Goal: Task Accomplishment & Management: Manage account settings

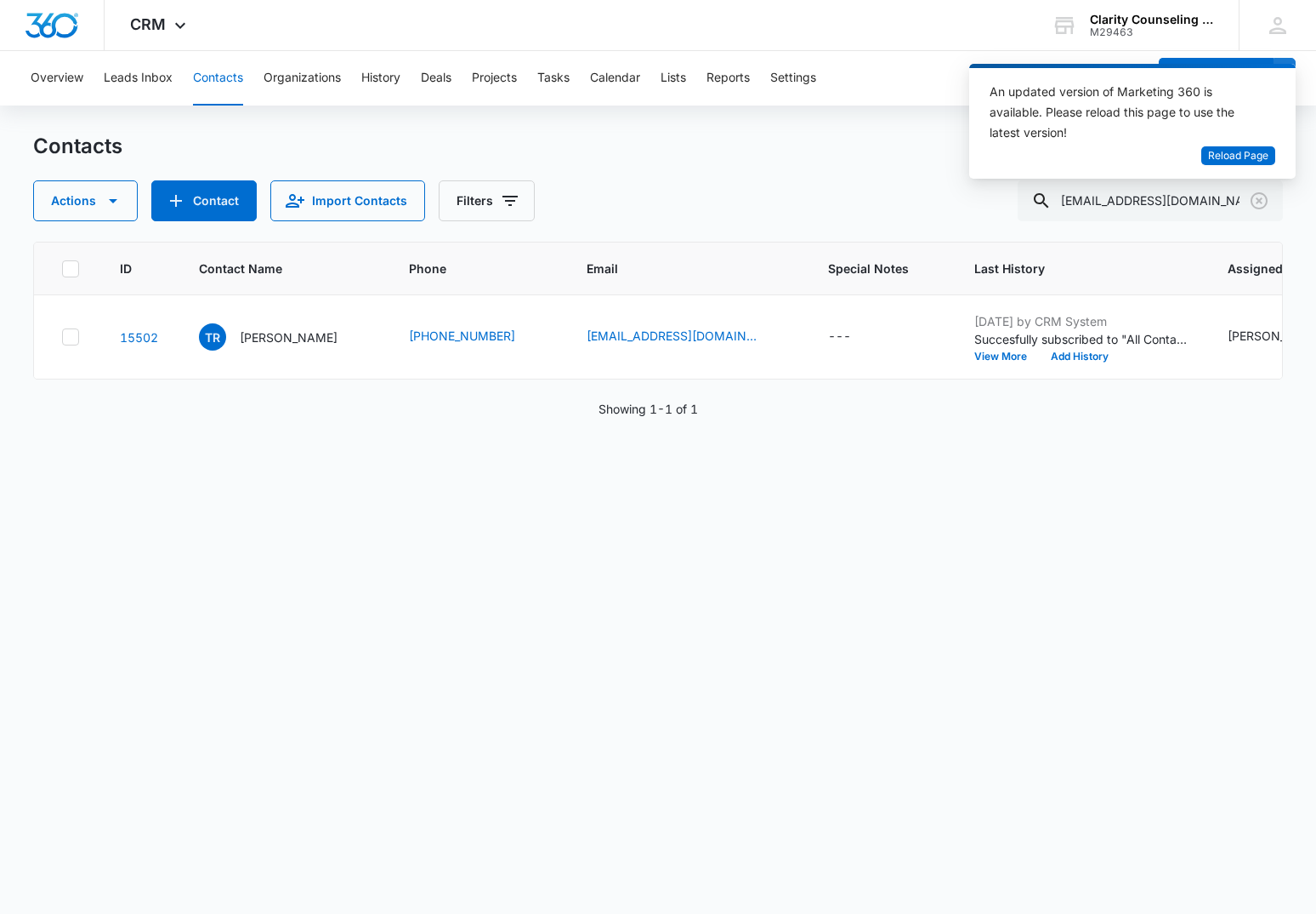
scroll to position [0, 459]
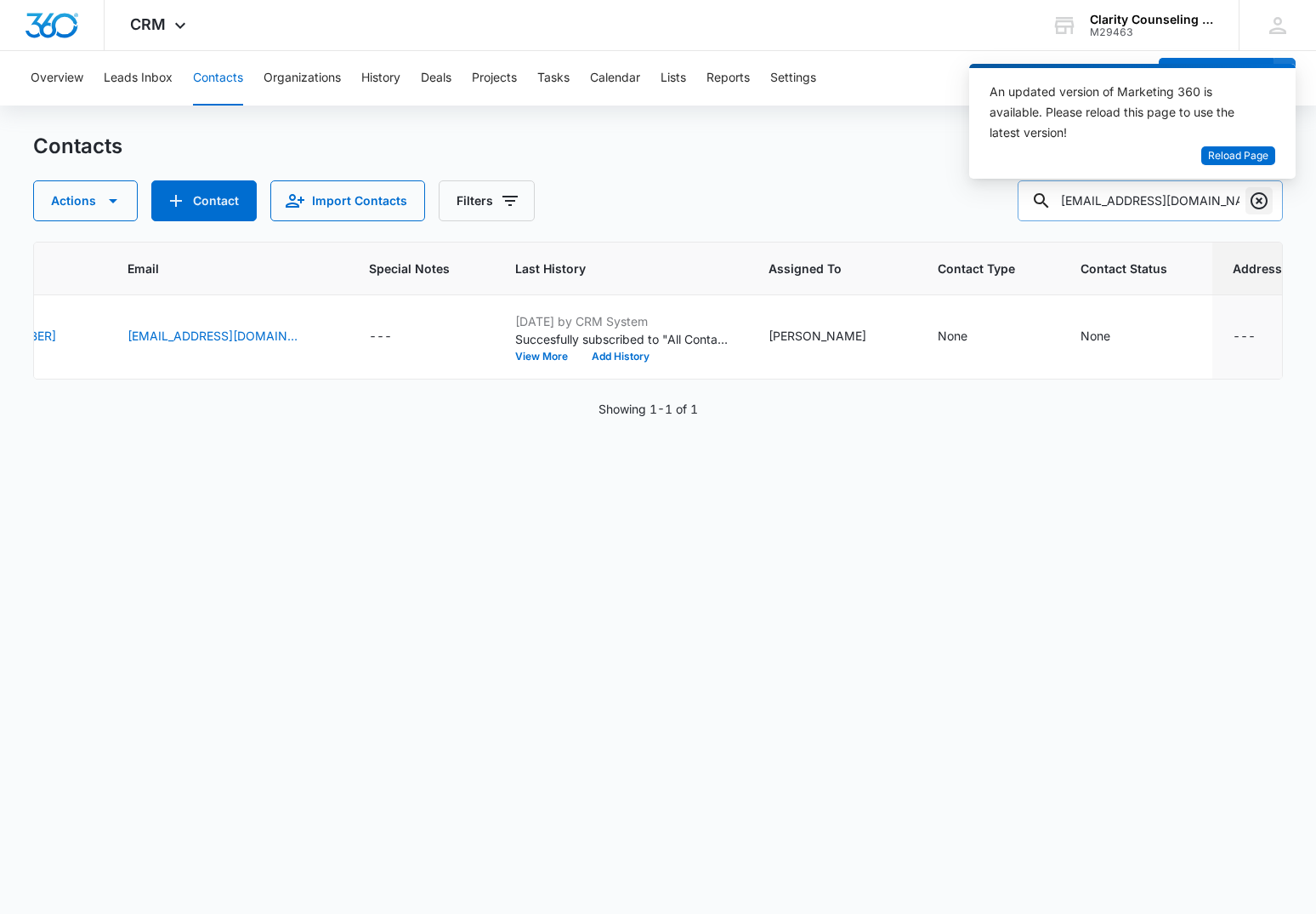
click at [1261, 197] on icon "Clear" at bounding box center [1259, 201] width 20 height 20
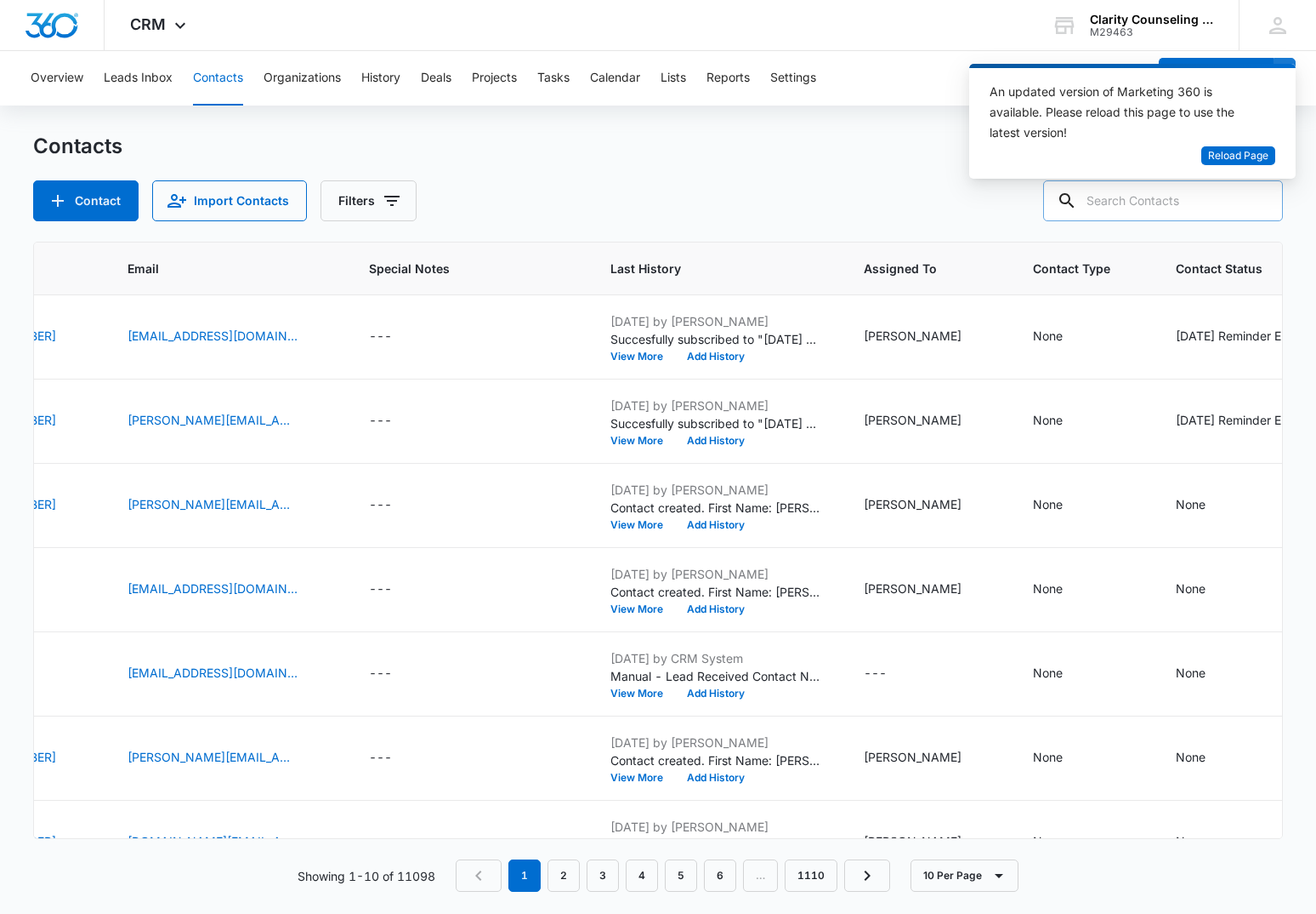
click at [1178, 205] on input "text" at bounding box center [1163, 201] width 240 height 41
paste input "[EMAIL_ADDRESS][DOMAIN_NAME]"
type input "[EMAIL_ADDRESS][DOMAIN_NAME]"
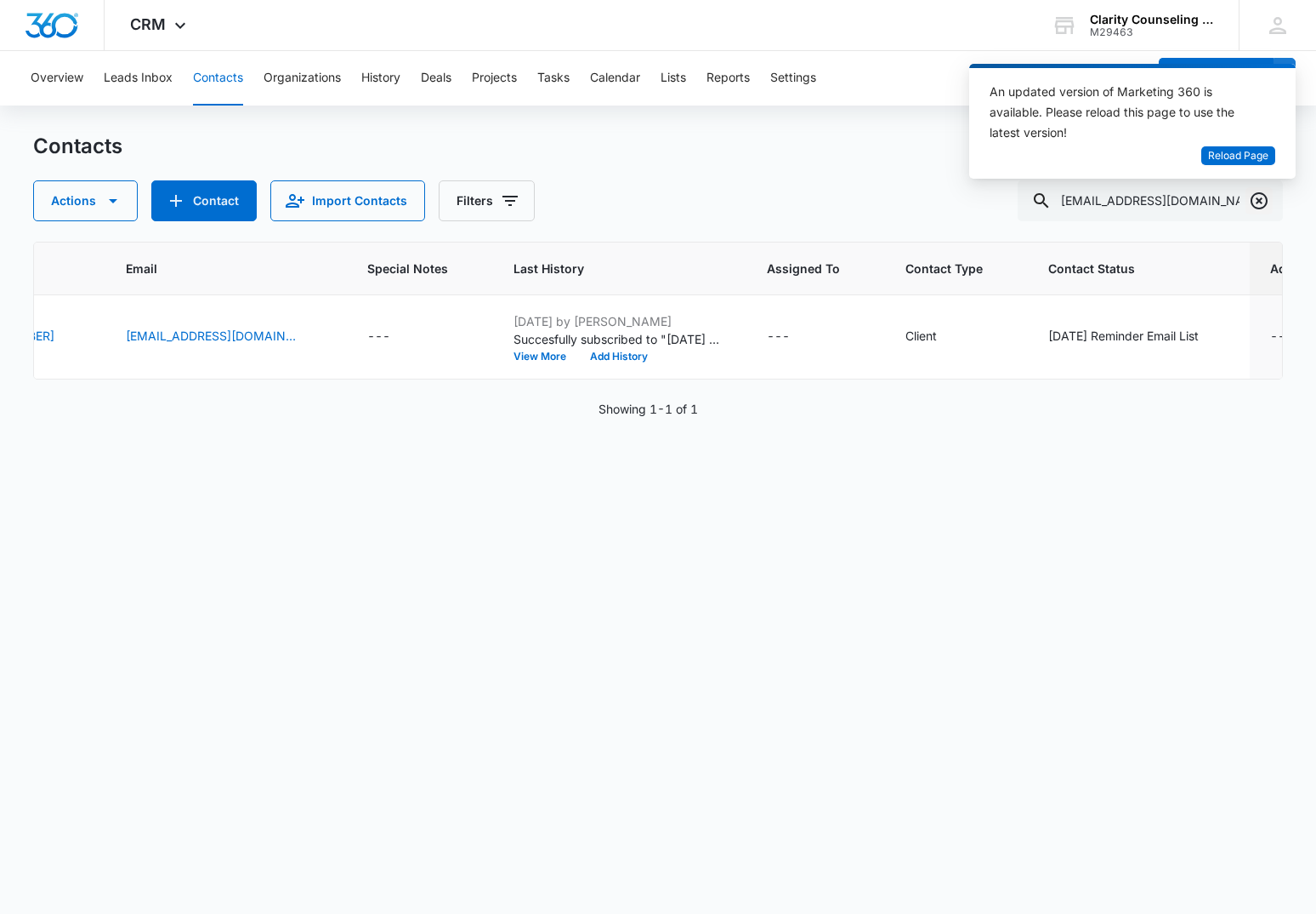
click at [1262, 204] on icon "Clear" at bounding box center [1259, 201] width 20 height 20
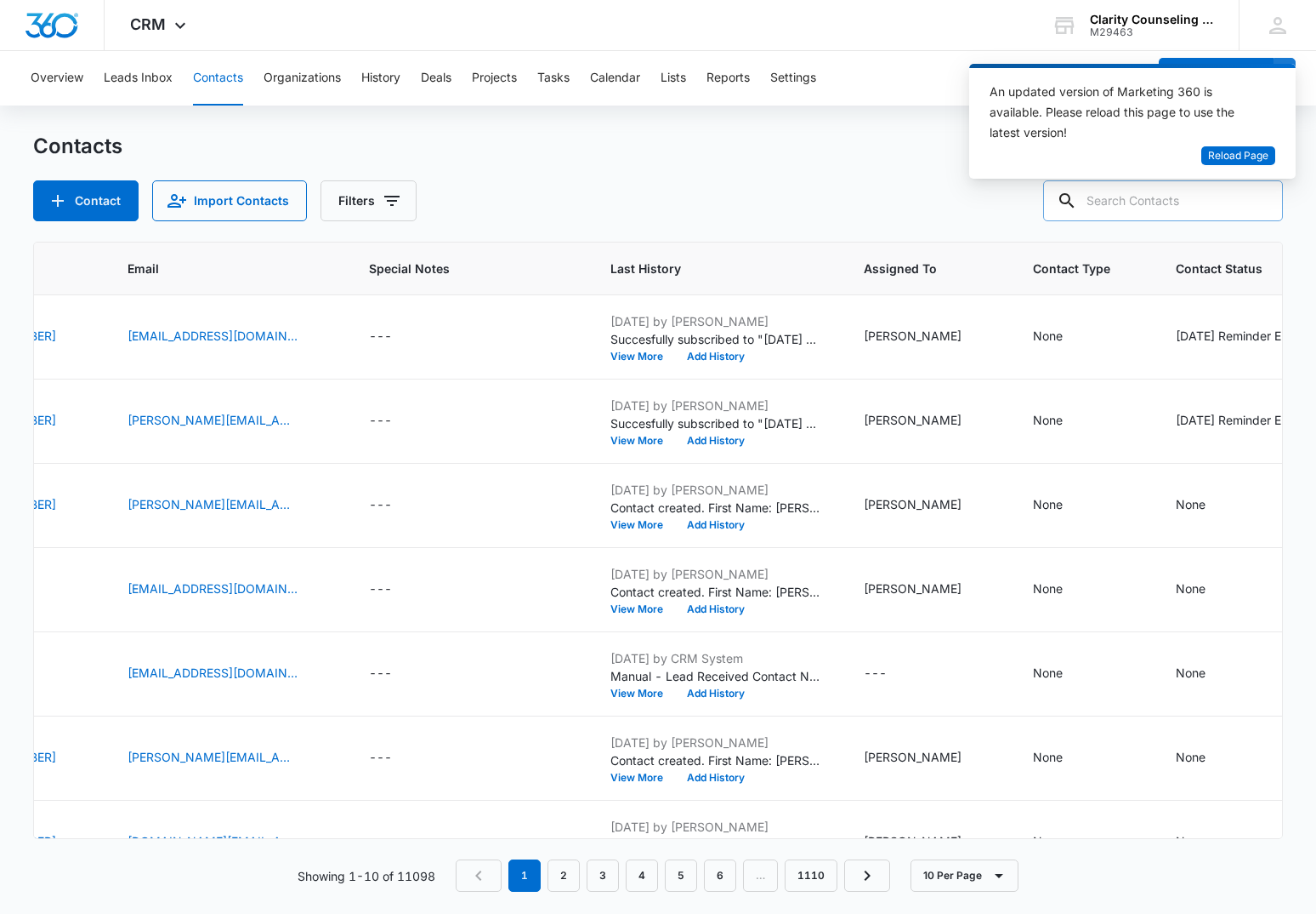
paste input "[EMAIL_ADDRESS][DOMAIN_NAME]"
type input "[EMAIL_ADDRESS][DOMAIN_NAME]"
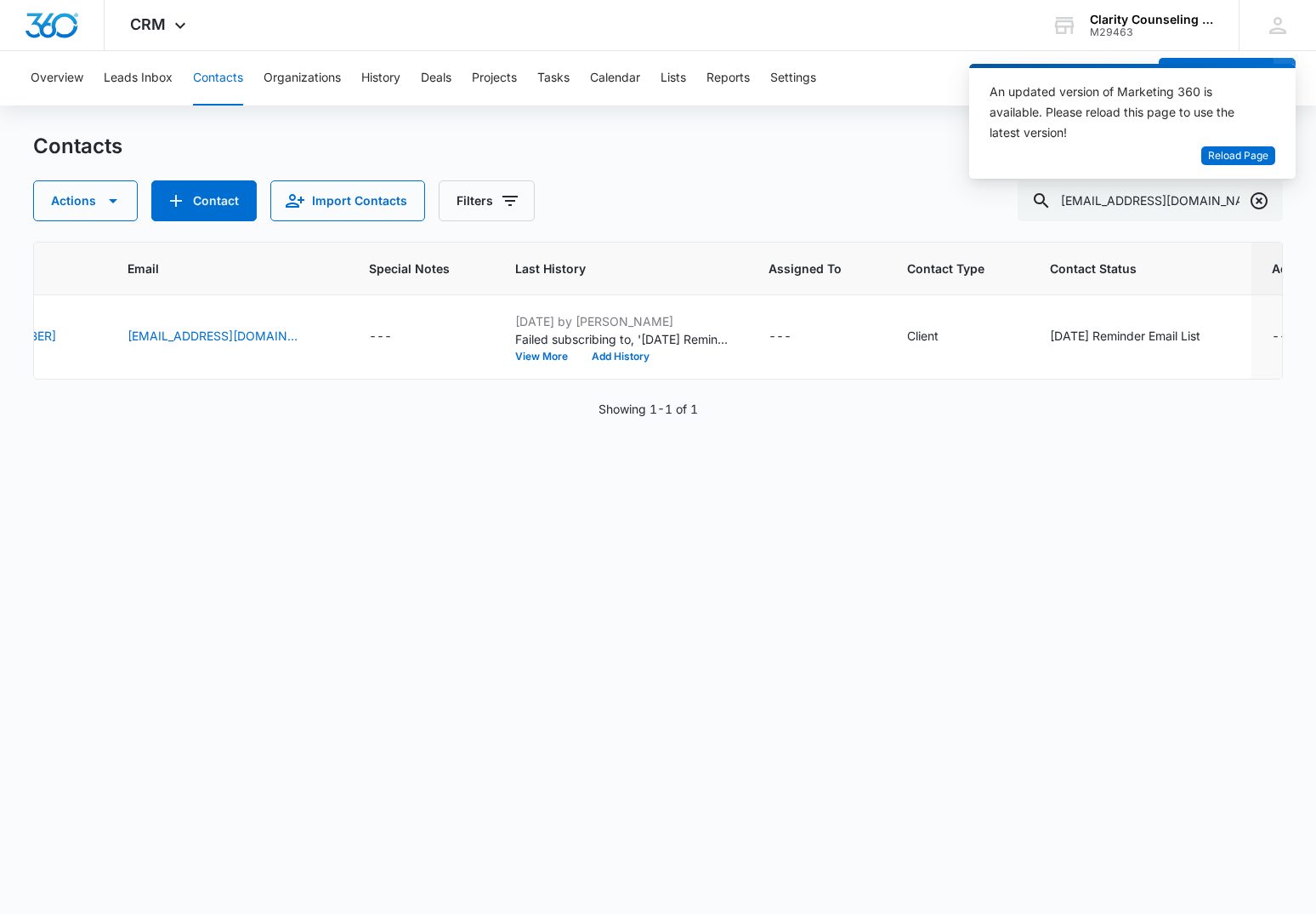
click at [1258, 200] on icon "Clear" at bounding box center [1259, 201] width 20 height 20
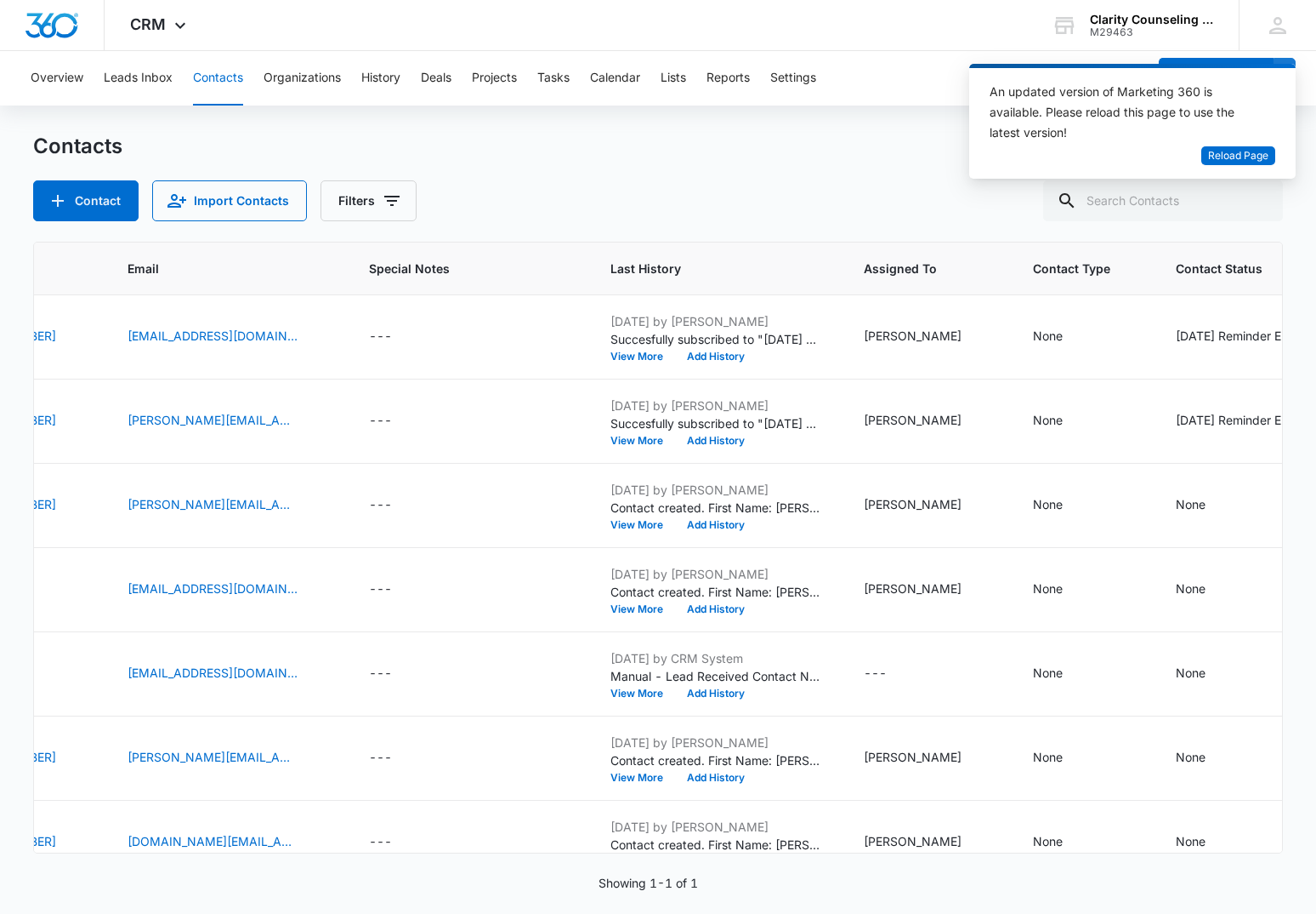
click at [1258, 200] on div at bounding box center [1259, 201] width 27 height 41
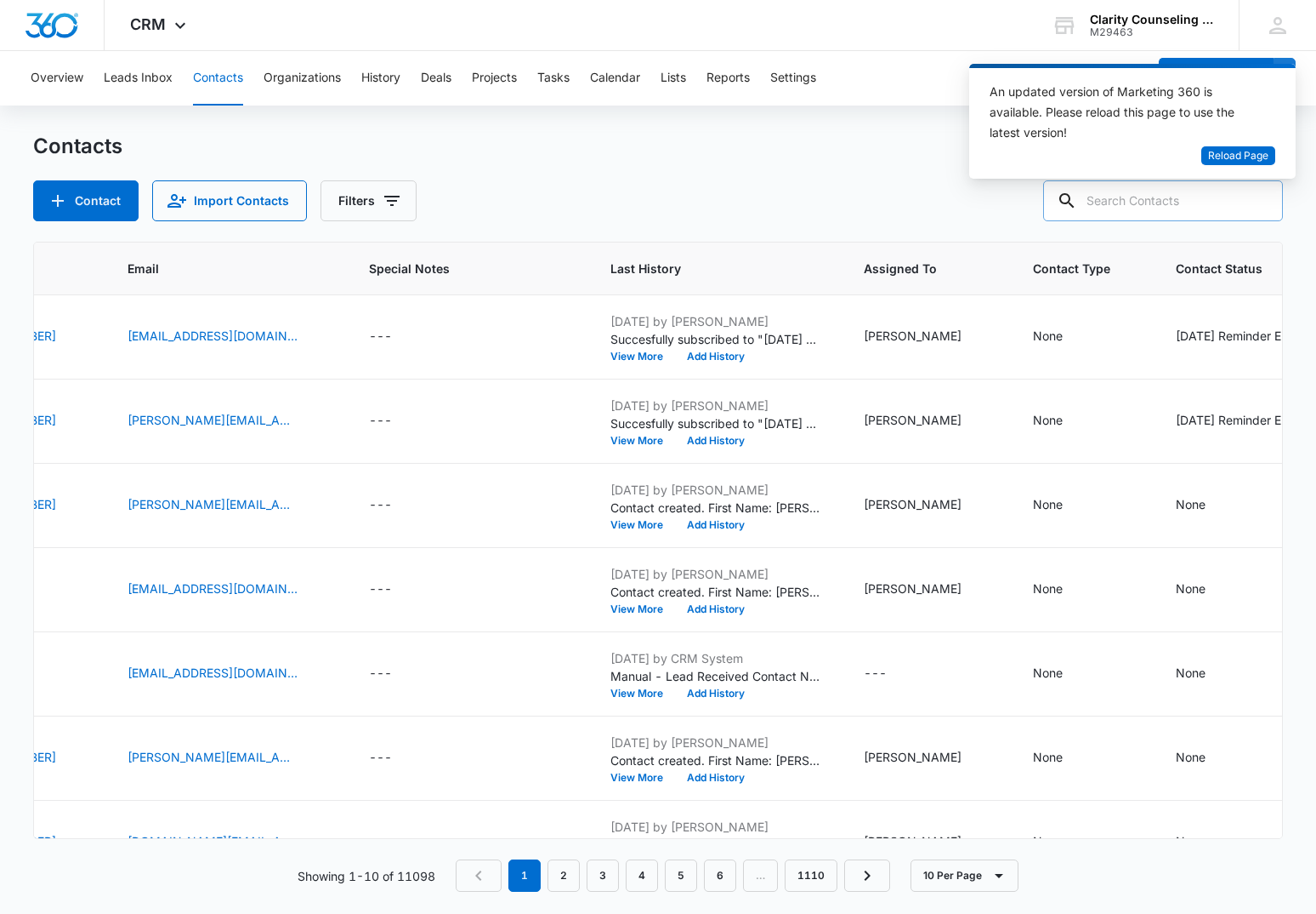
paste input "[EMAIL_ADDRESS][DOMAIN_NAME]"
type input "[EMAIL_ADDRESS][DOMAIN_NAME]"
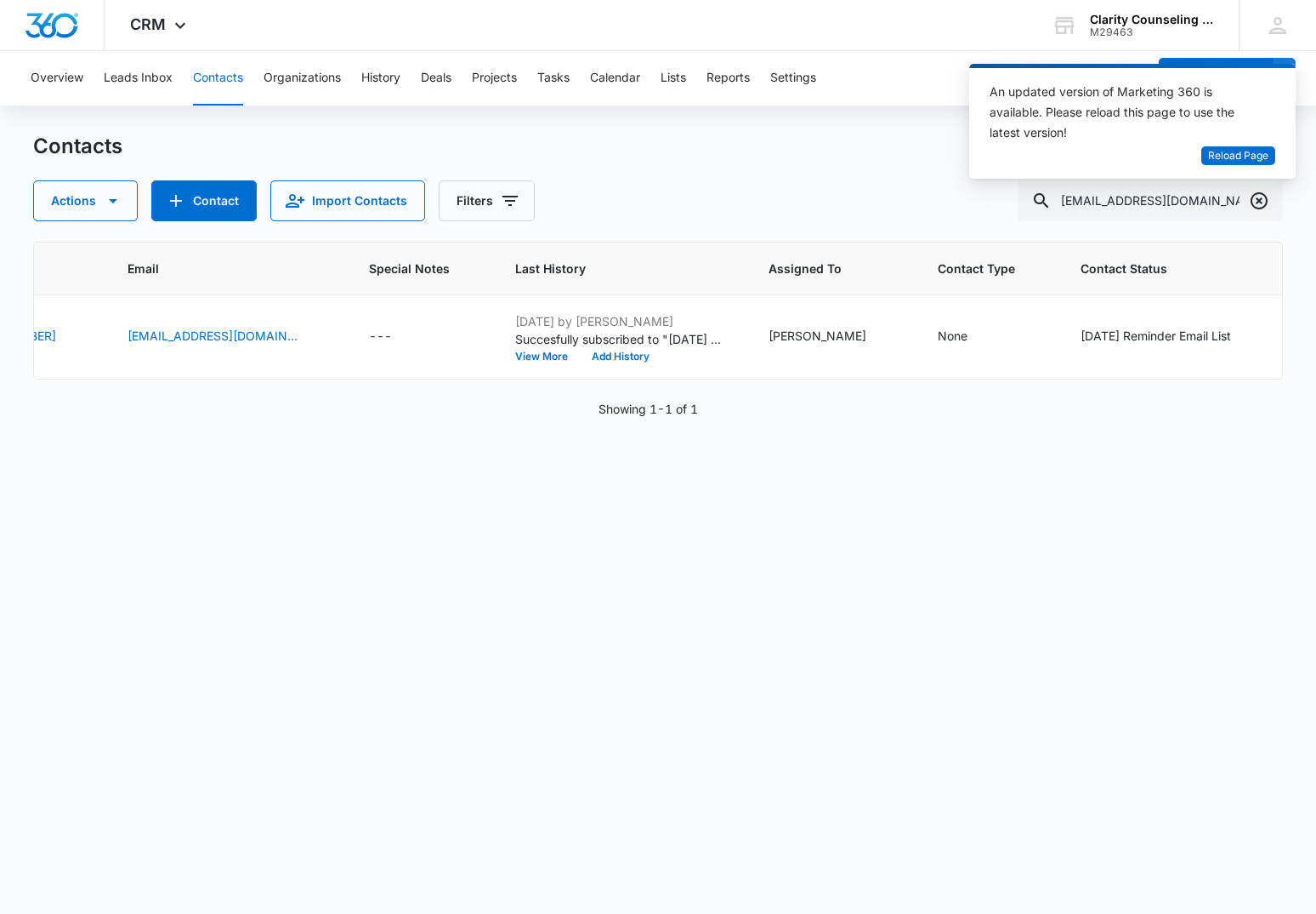
click at [1254, 195] on icon "Clear" at bounding box center [1259, 201] width 17 height 17
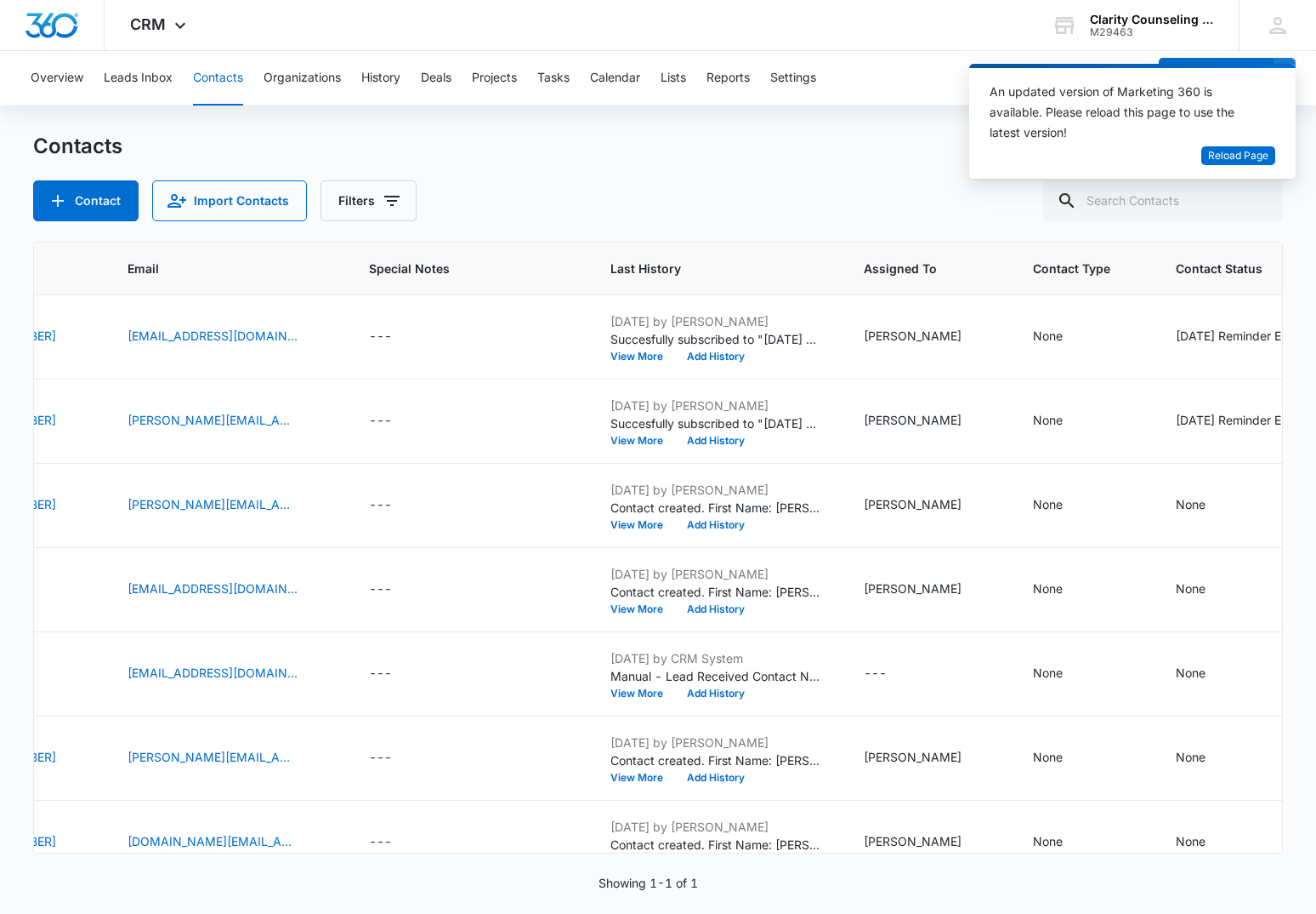
click at [1254, 195] on div at bounding box center [1259, 201] width 27 height 41
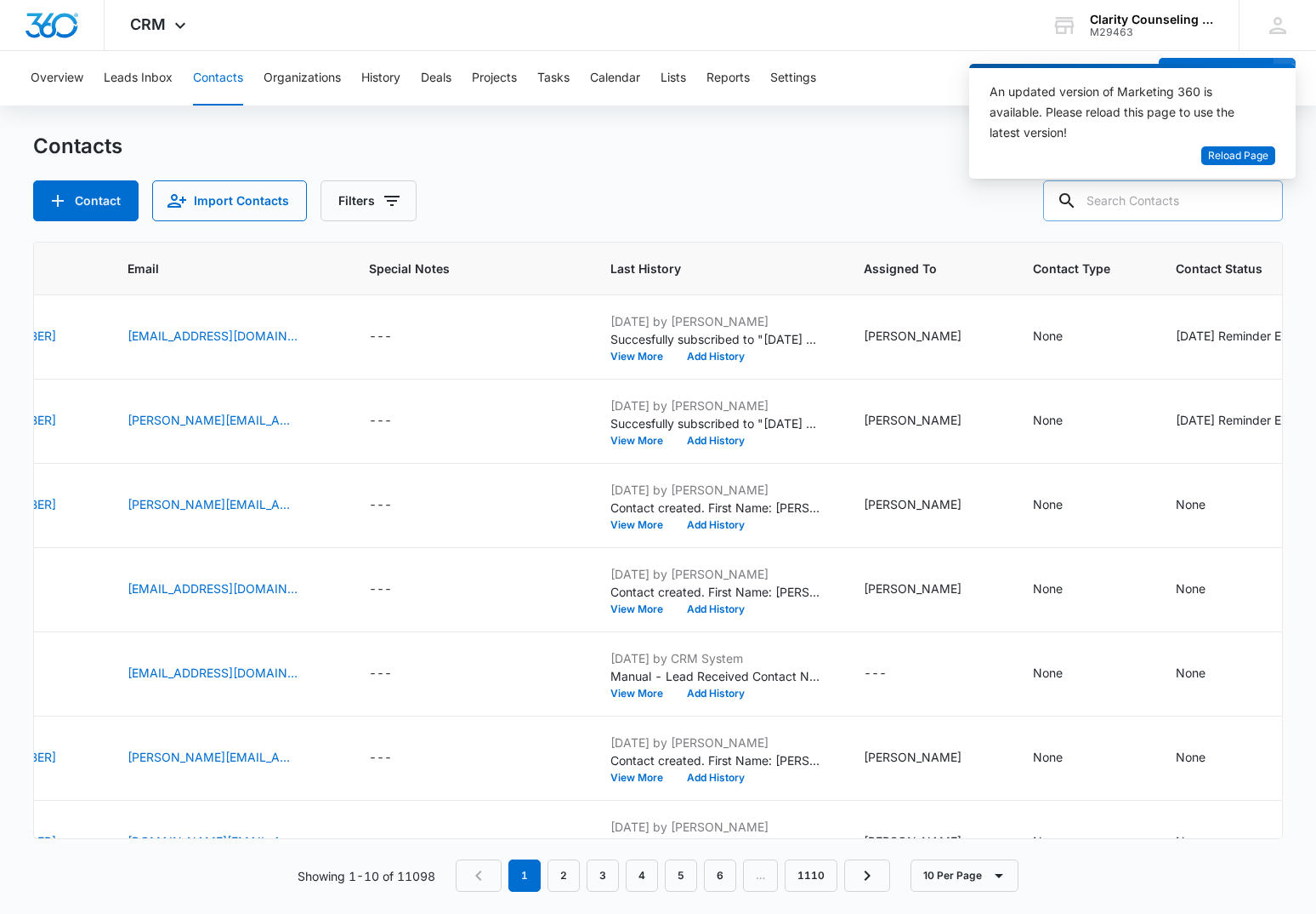
paste input "[EMAIL_ADDRESS][DOMAIN_NAME]"
type input "[EMAIL_ADDRESS][DOMAIN_NAME]"
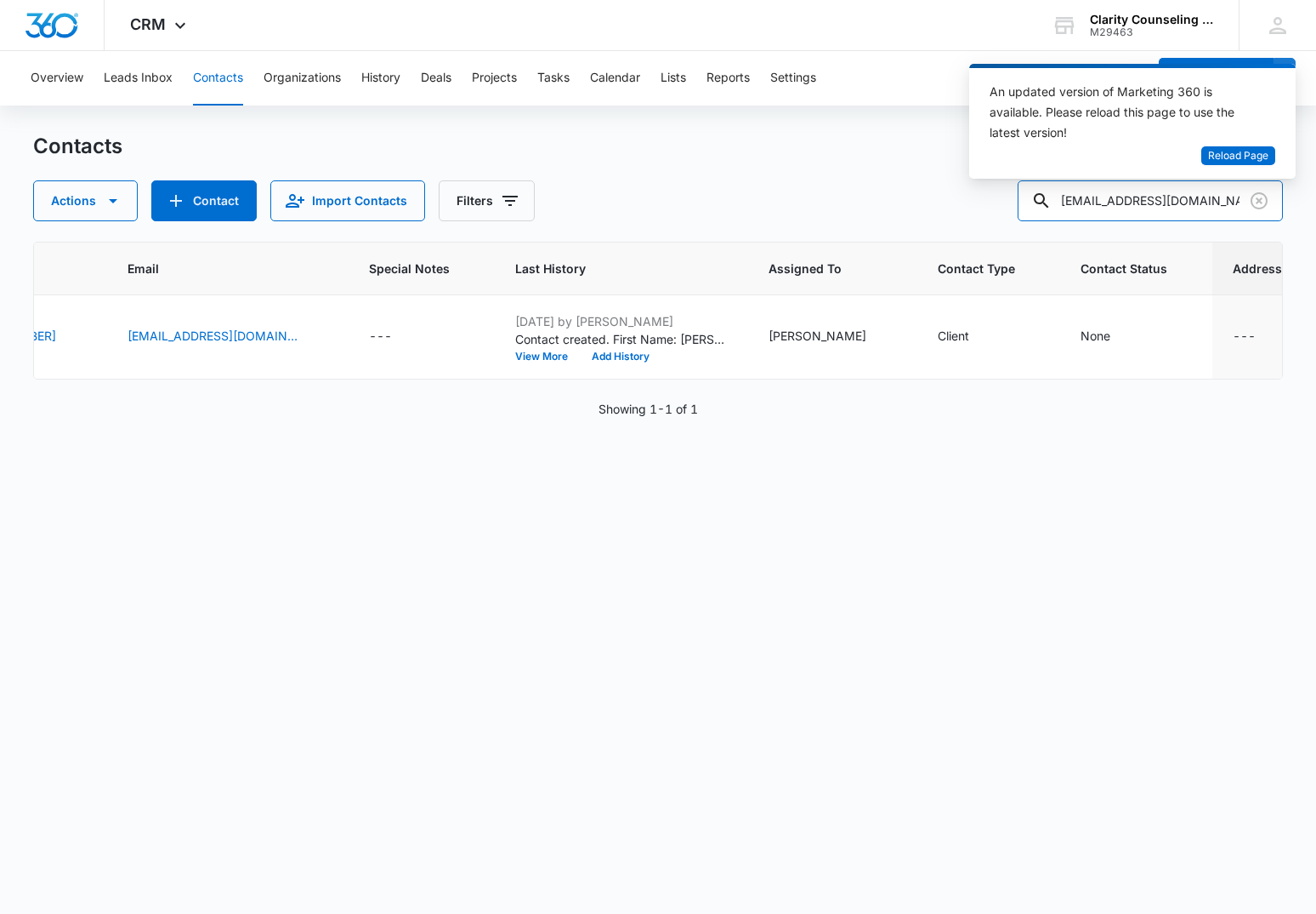
scroll to position [0, 402]
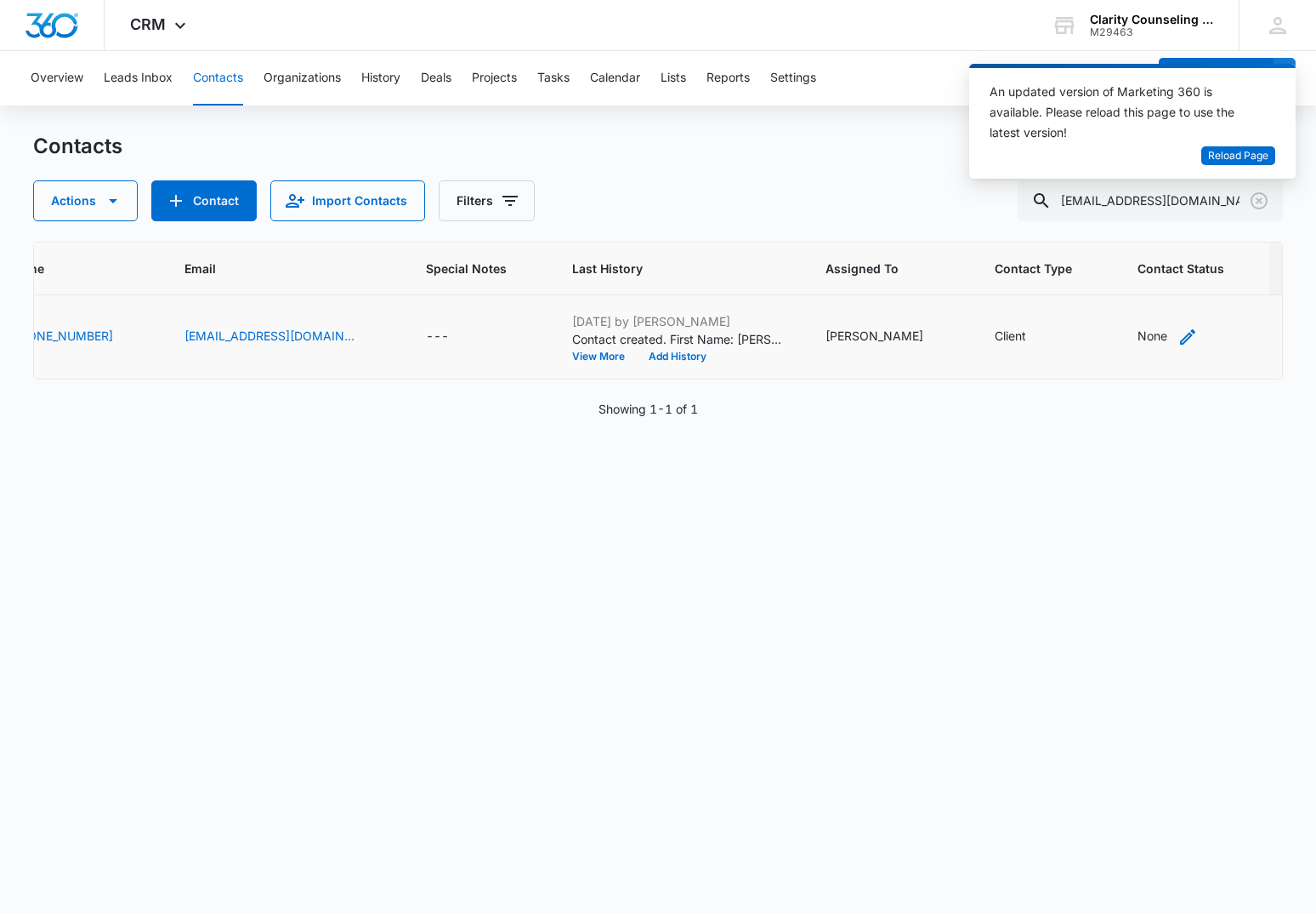
click at [1138, 331] on div "None" at bounding box center [1153, 336] width 30 height 18
click at [1077, 229] on div "Contact Status" at bounding box center [1042, 228] width 83 height 18
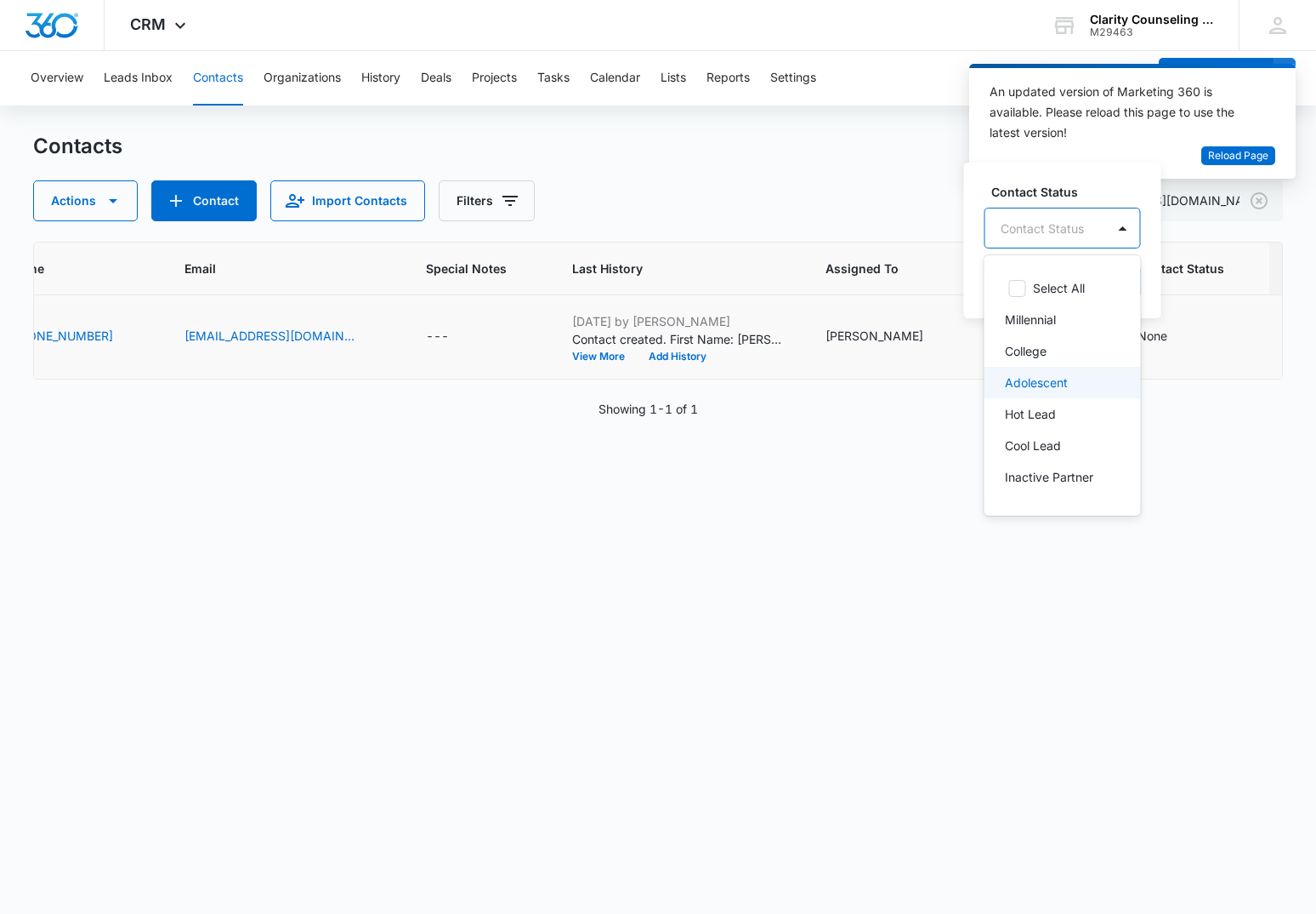
scroll to position [0, 0]
drag, startPoint x: 1060, startPoint y: 346, endPoint x: 1096, endPoint y: 273, distance: 81.4
click at [1060, 345] on p "[DATE] Reminder Email List" at bounding box center [1060, 348] width 112 height 36
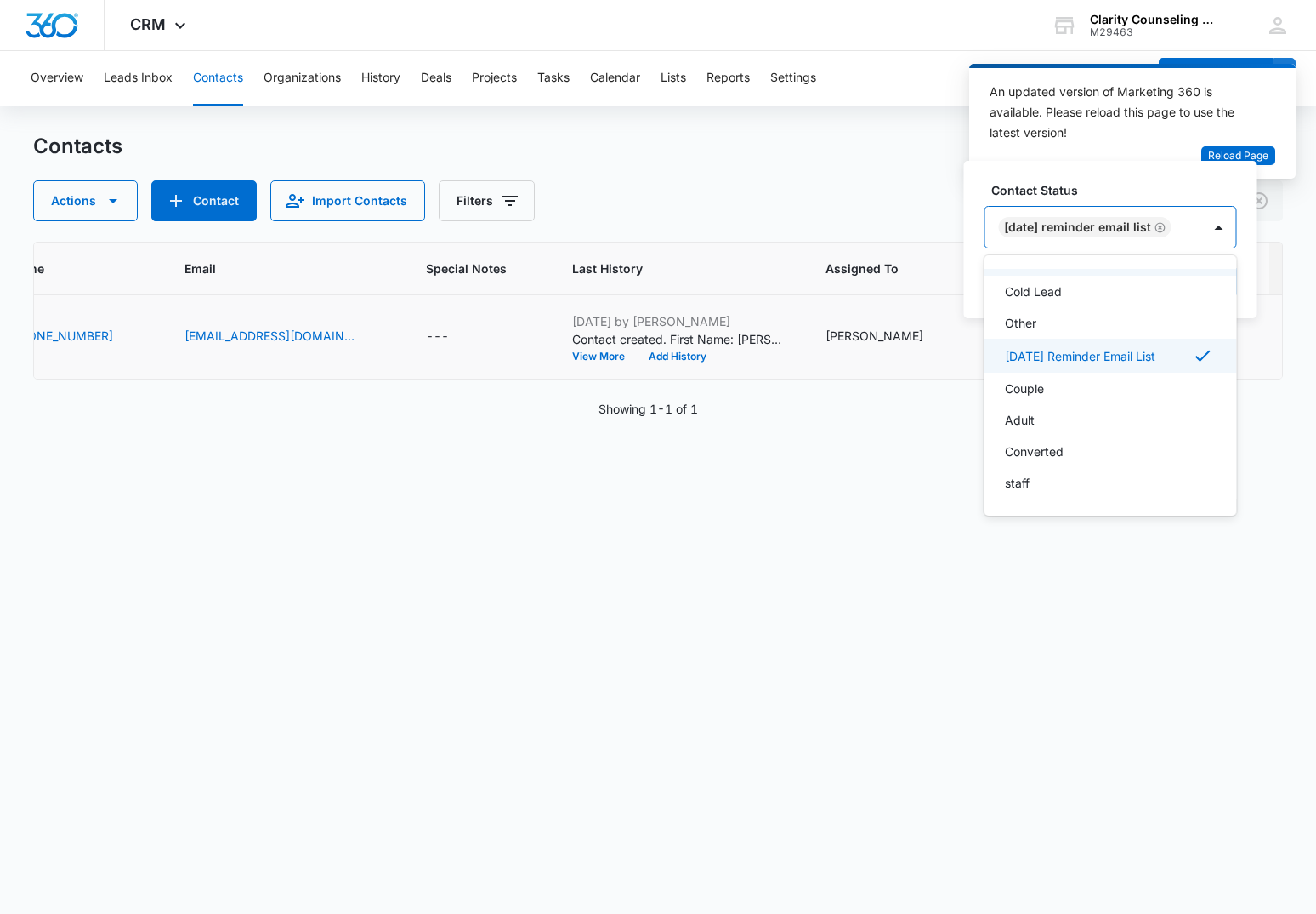
scroll to position [248, 0]
click at [1228, 227] on div at bounding box center [1219, 227] width 27 height 27
click at [1218, 280] on button "Save" at bounding box center [1212, 281] width 50 height 32
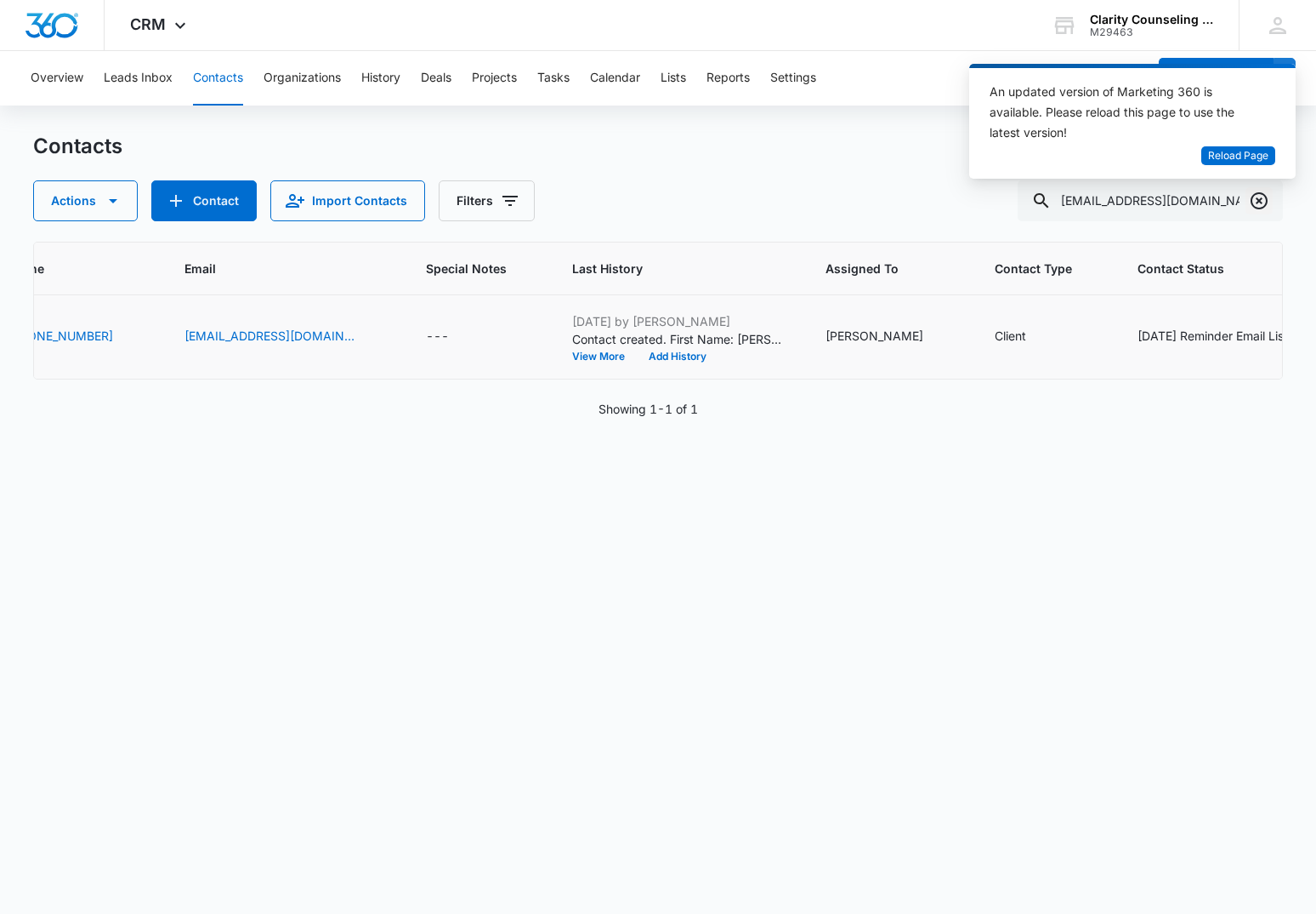
click at [1260, 199] on icon "Clear" at bounding box center [1259, 201] width 17 height 17
click at [1260, 199] on div at bounding box center [1259, 201] width 27 height 41
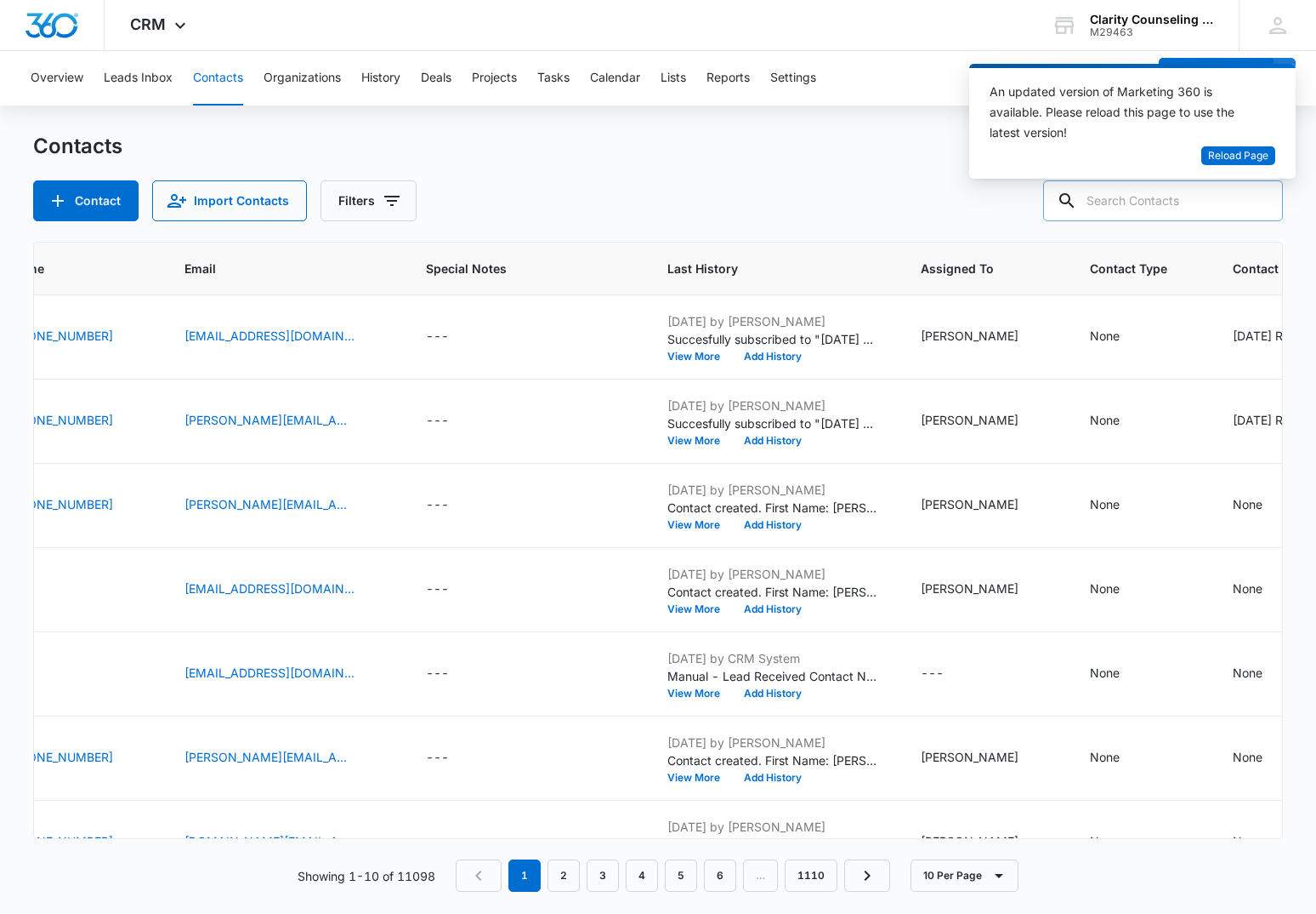
paste input "[EMAIL_ADDRESS][DOMAIN_NAME]"
type input "[EMAIL_ADDRESS][DOMAIN_NAME]"
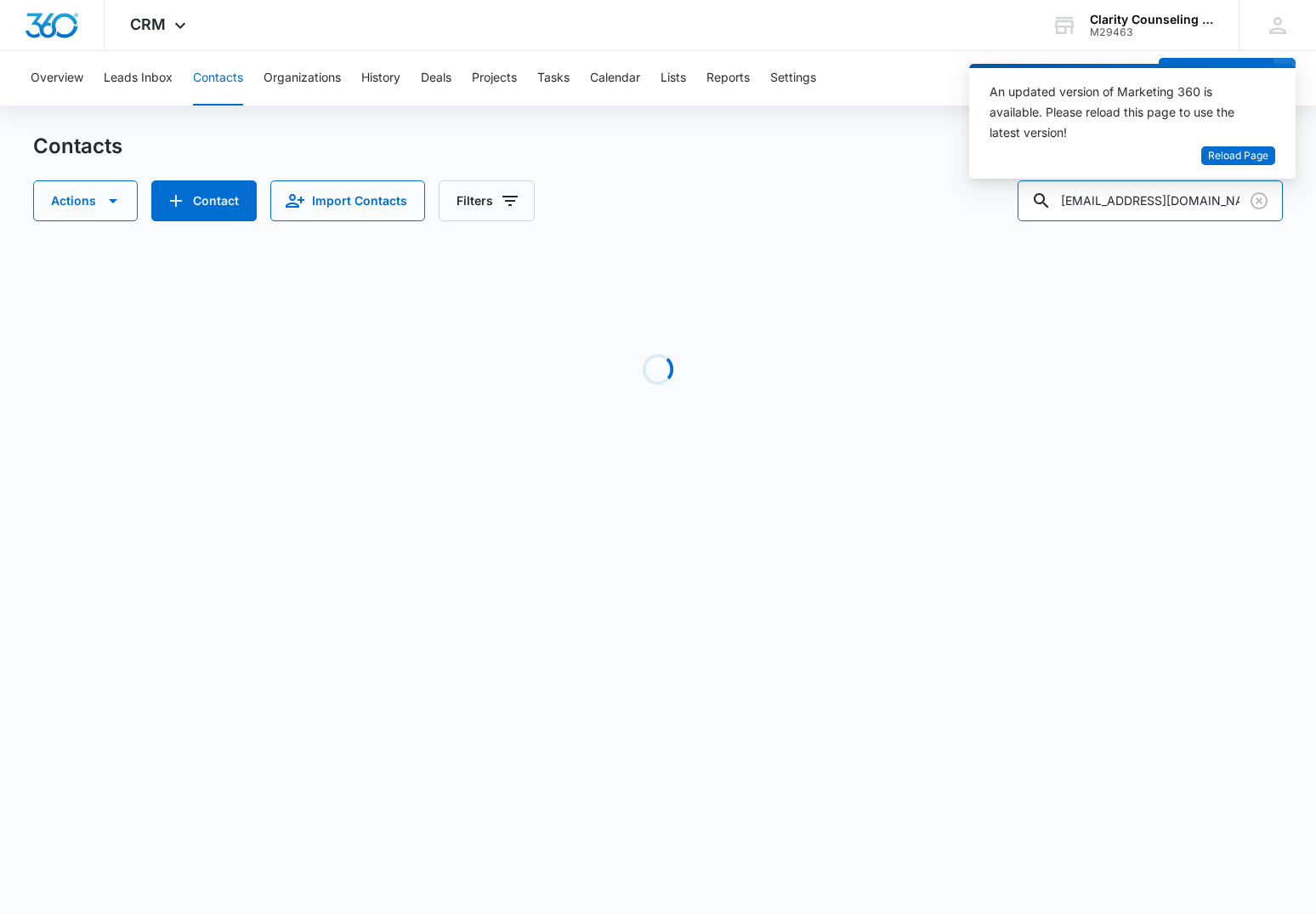
scroll to position [0, 0]
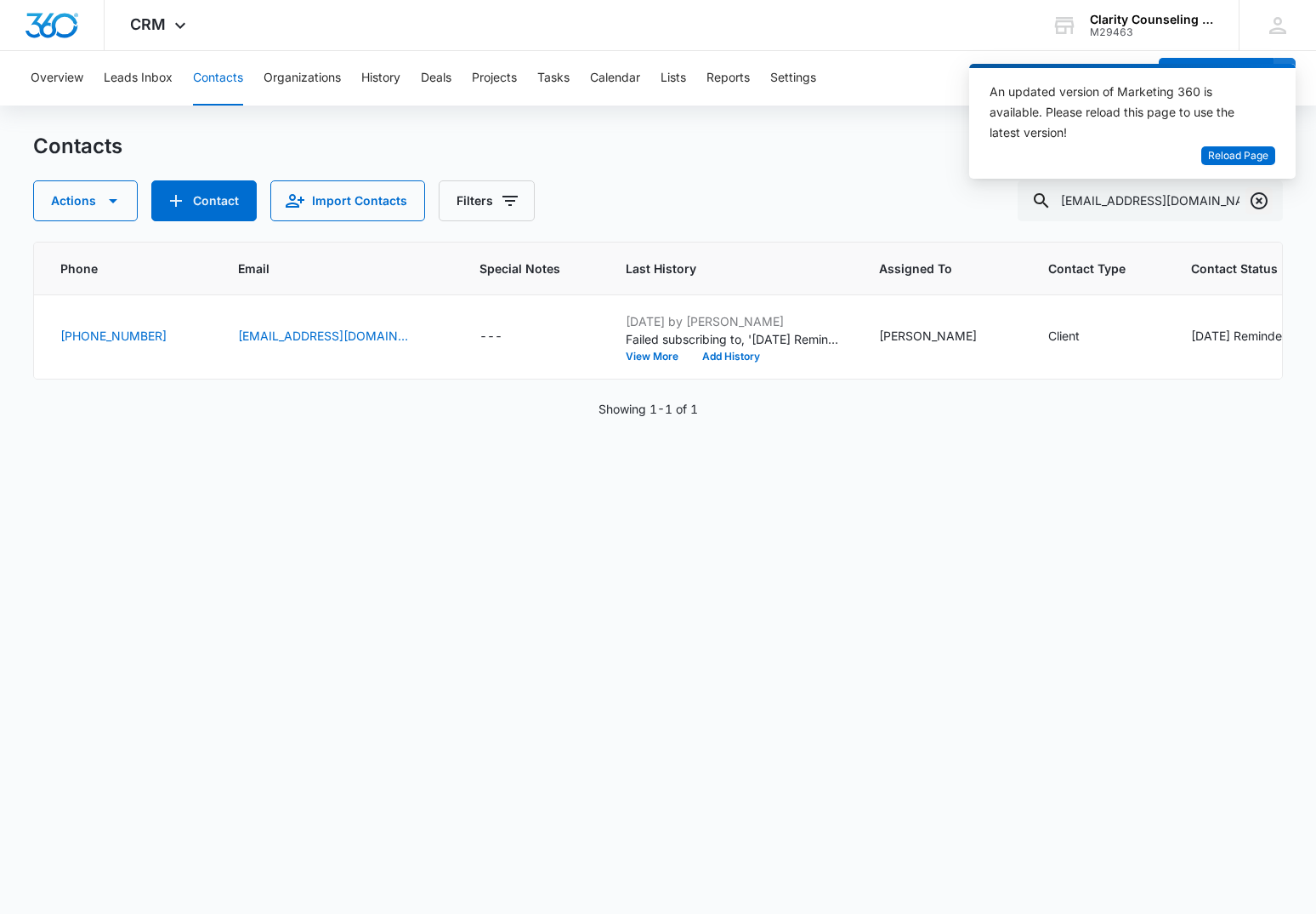
click at [1263, 202] on icon "Clear" at bounding box center [1259, 201] width 20 height 20
click at [1263, 202] on div at bounding box center [1259, 201] width 27 height 41
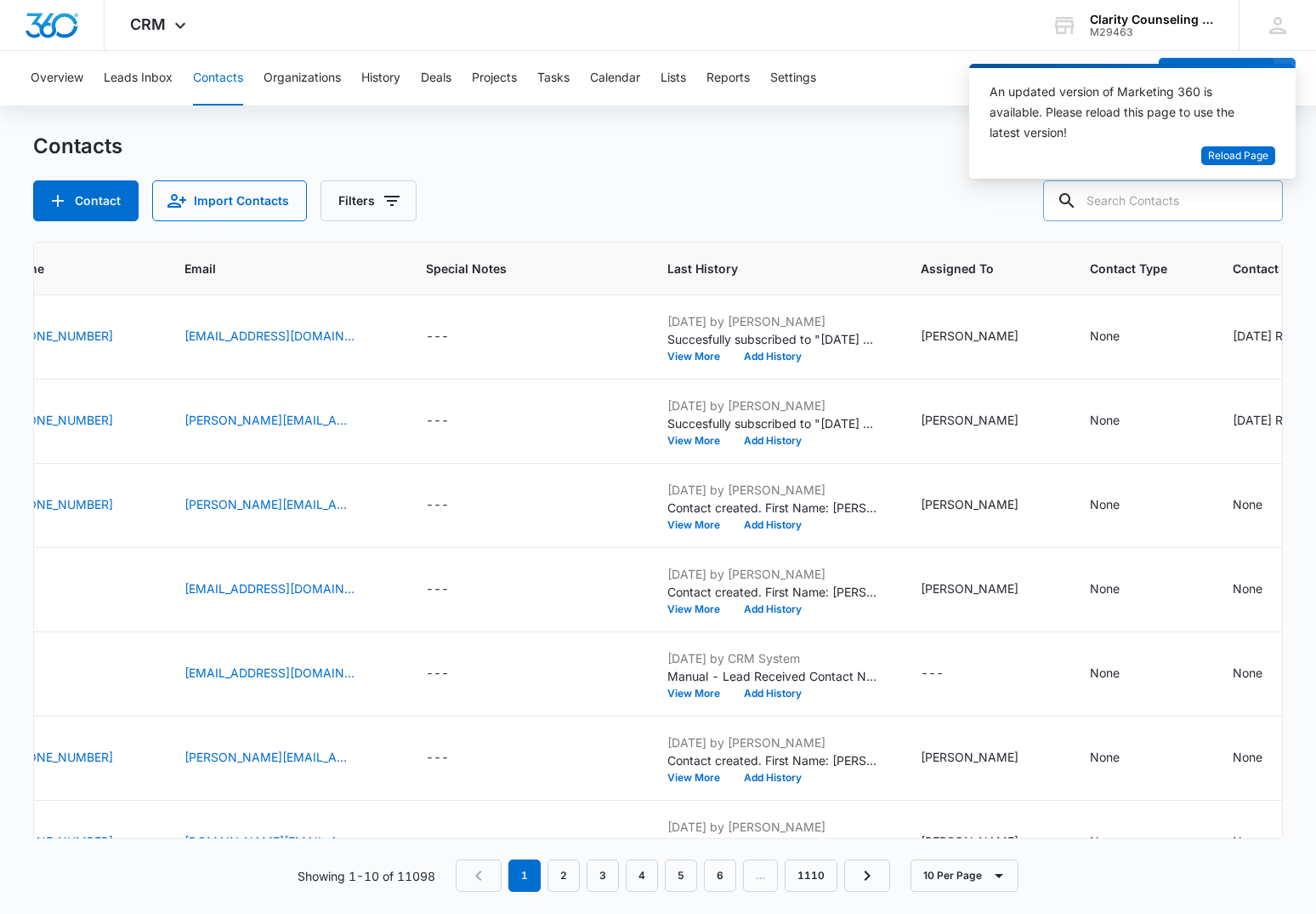
paste input "[EMAIL_ADDRESS][DOMAIN_NAME]"
type input "[EMAIL_ADDRESS][DOMAIN_NAME]"
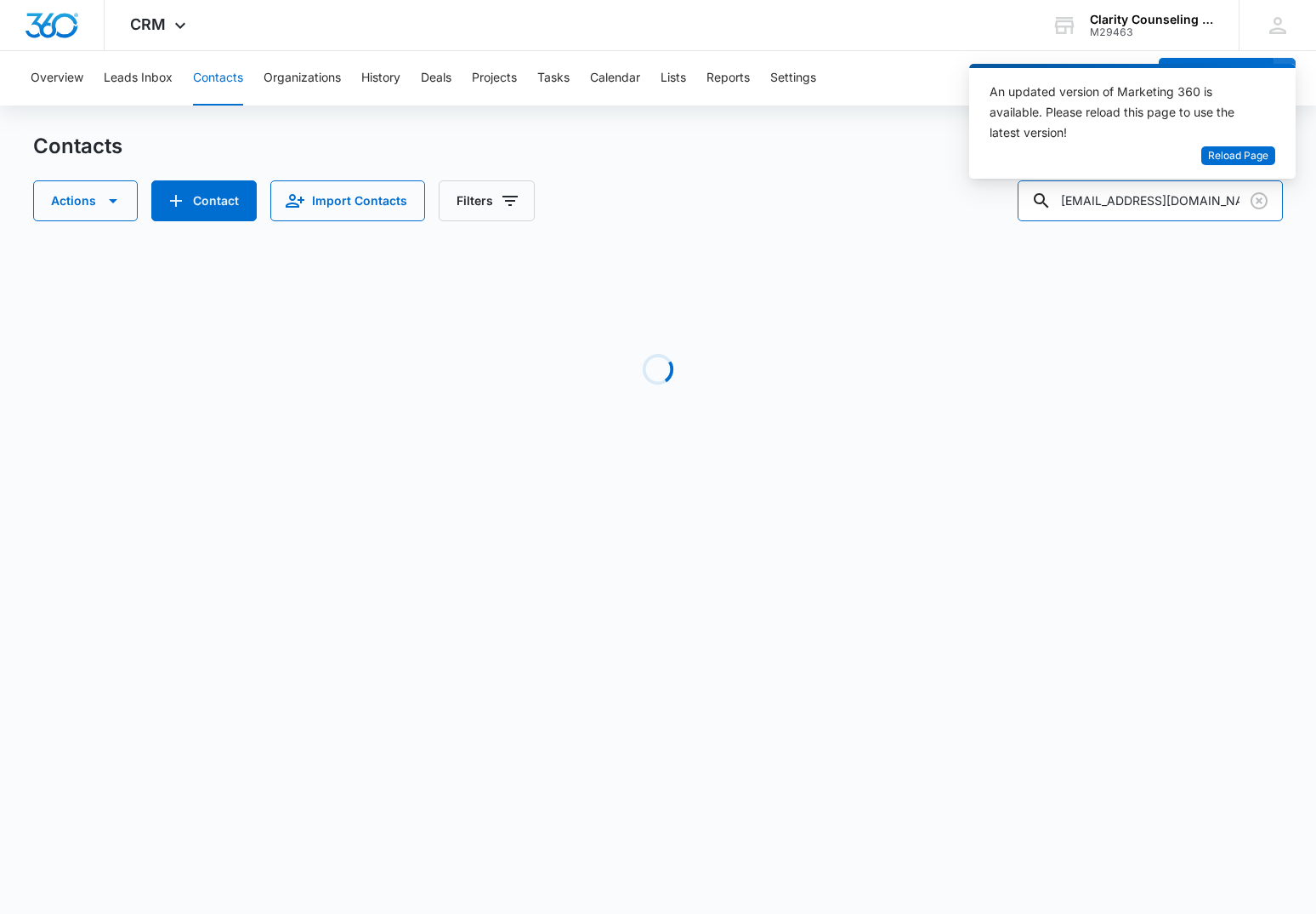
scroll to position [0, 70]
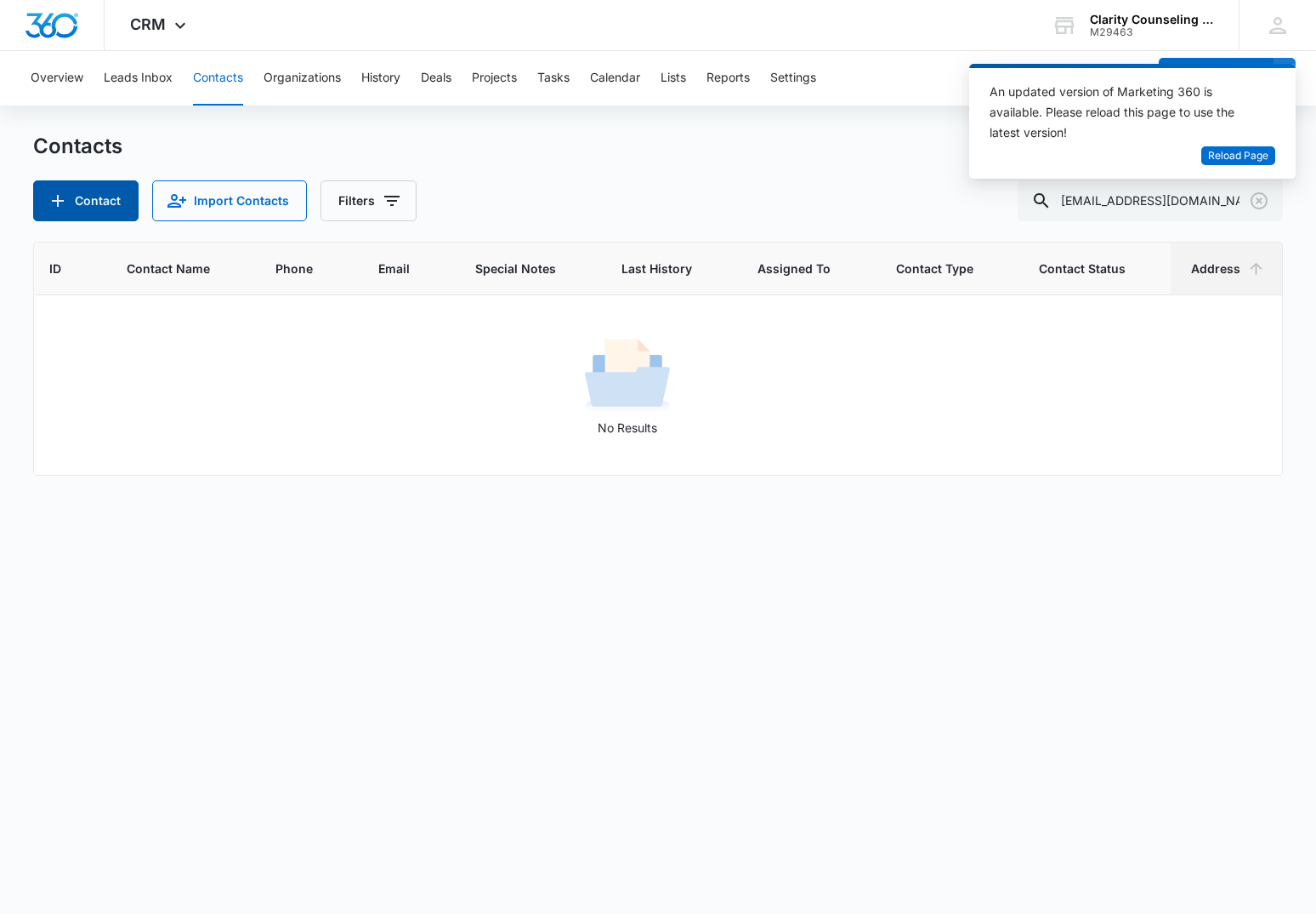
click at [80, 199] on button "Contact" at bounding box center [86, 201] width 106 height 41
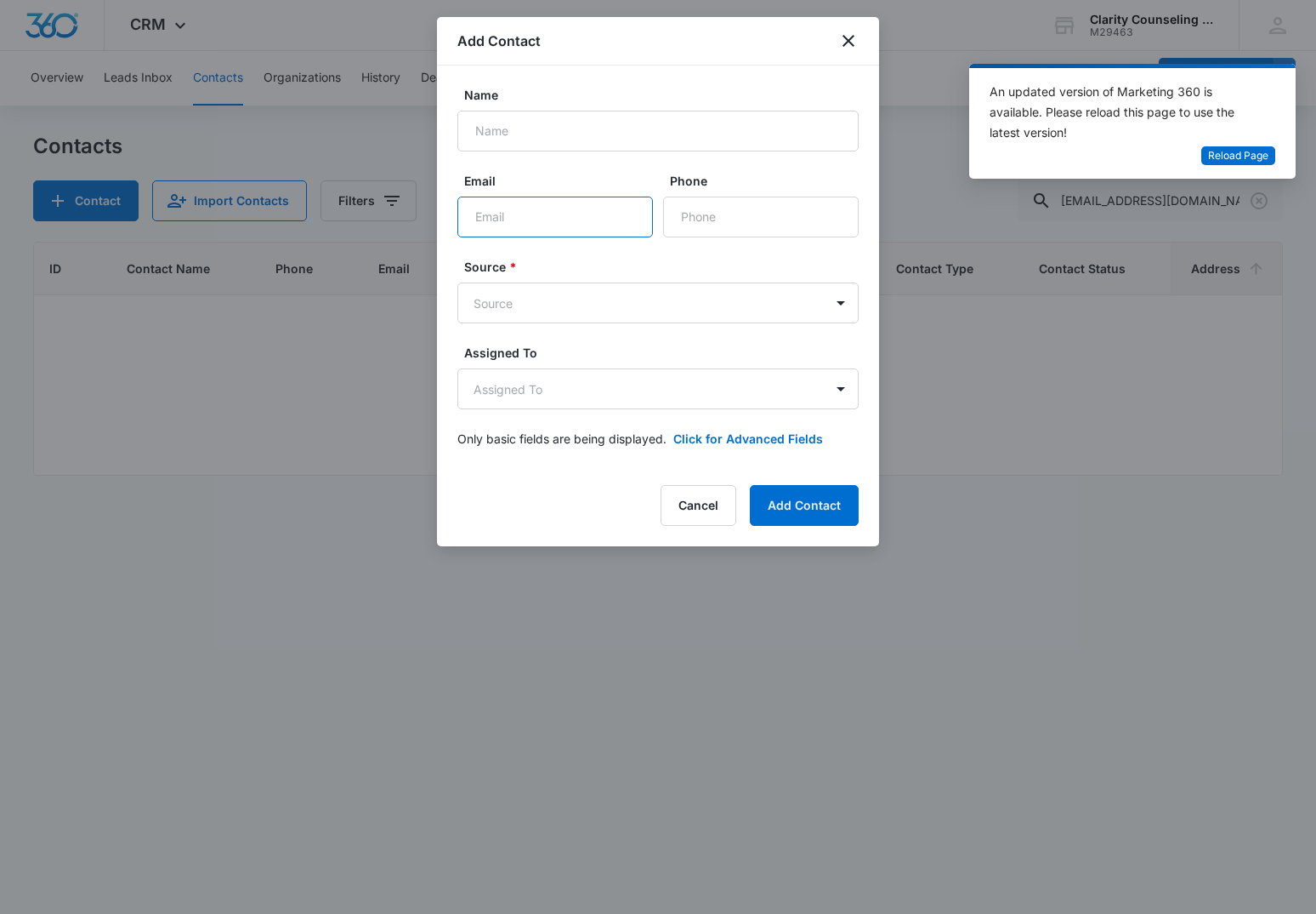
paste input "[EMAIL_ADDRESS][DOMAIN_NAME]"
type input "[EMAIL_ADDRESS][DOMAIN_NAME]"
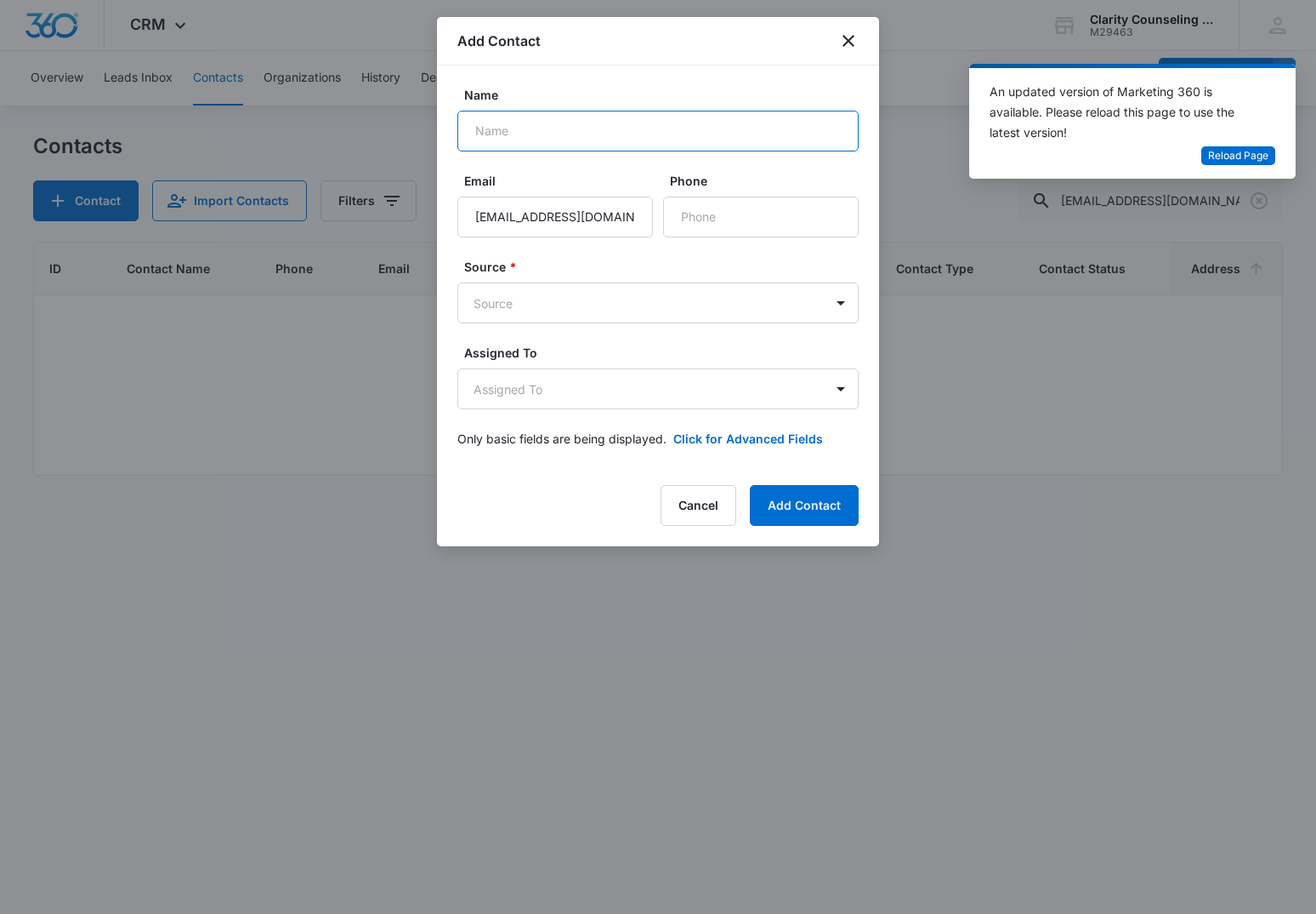
paste input "[PERSON_NAME]"
type input "[PERSON_NAME]"
paste input "[PHONE_NUMBER]"
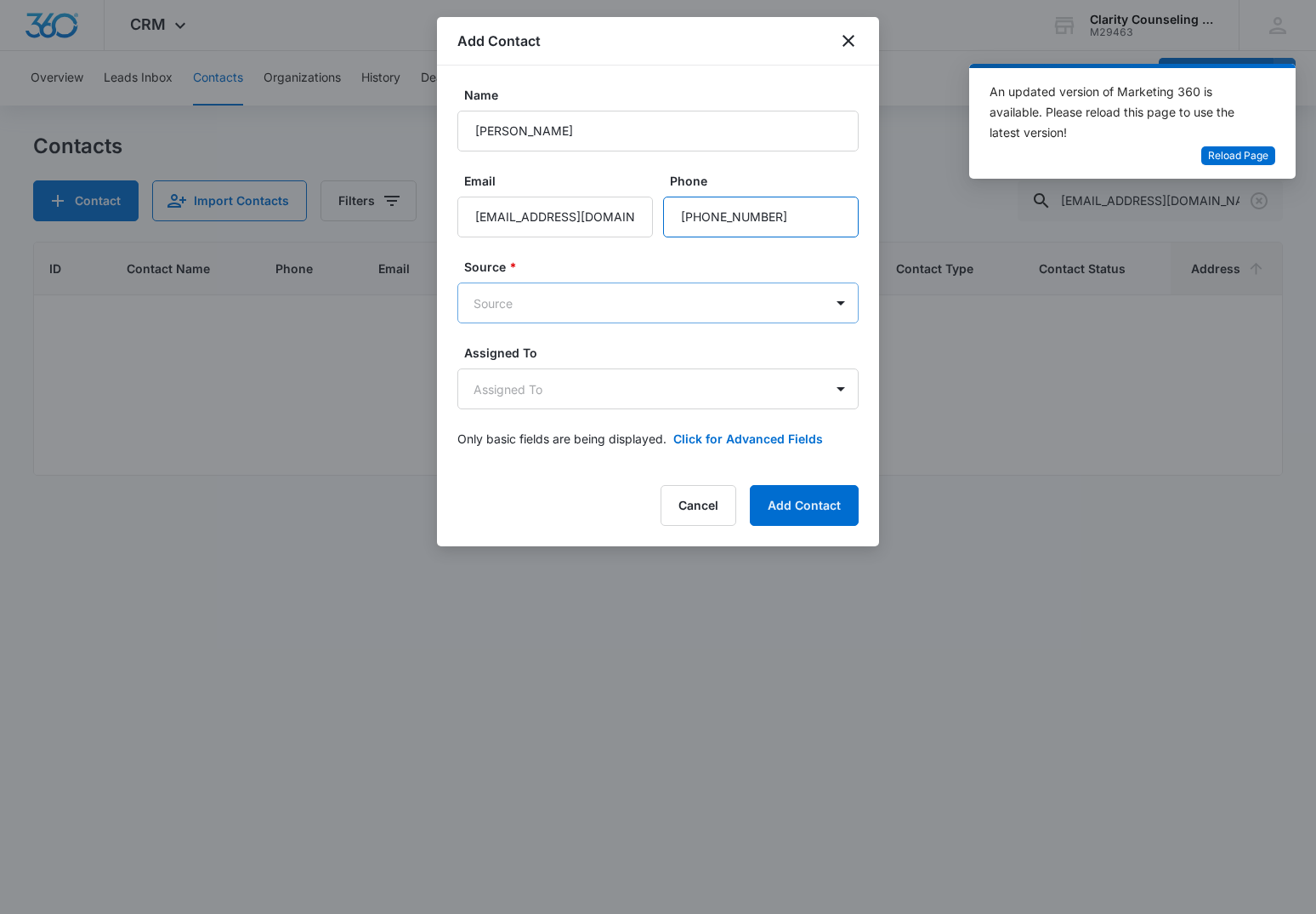
type input "[PHONE_NUMBER]"
click at [680, 295] on body "CRM Apps Reputation Websites Forms CRM Email Social Content Ads Intelligence Fi…" at bounding box center [658, 457] width 1316 height 914
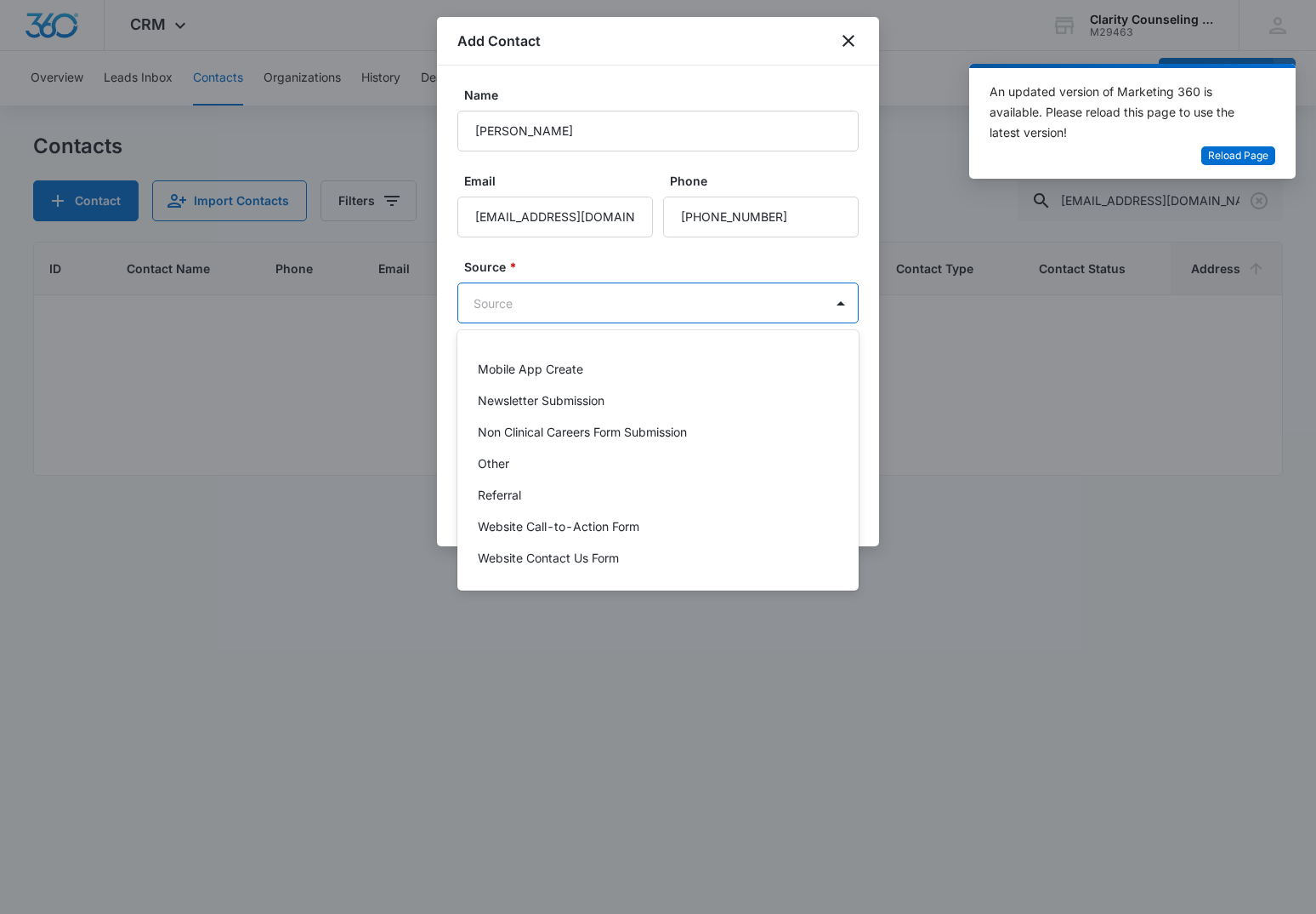
scroll to position [215, 0]
click at [523, 466] on div "Other" at bounding box center [656, 464] width 357 height 18
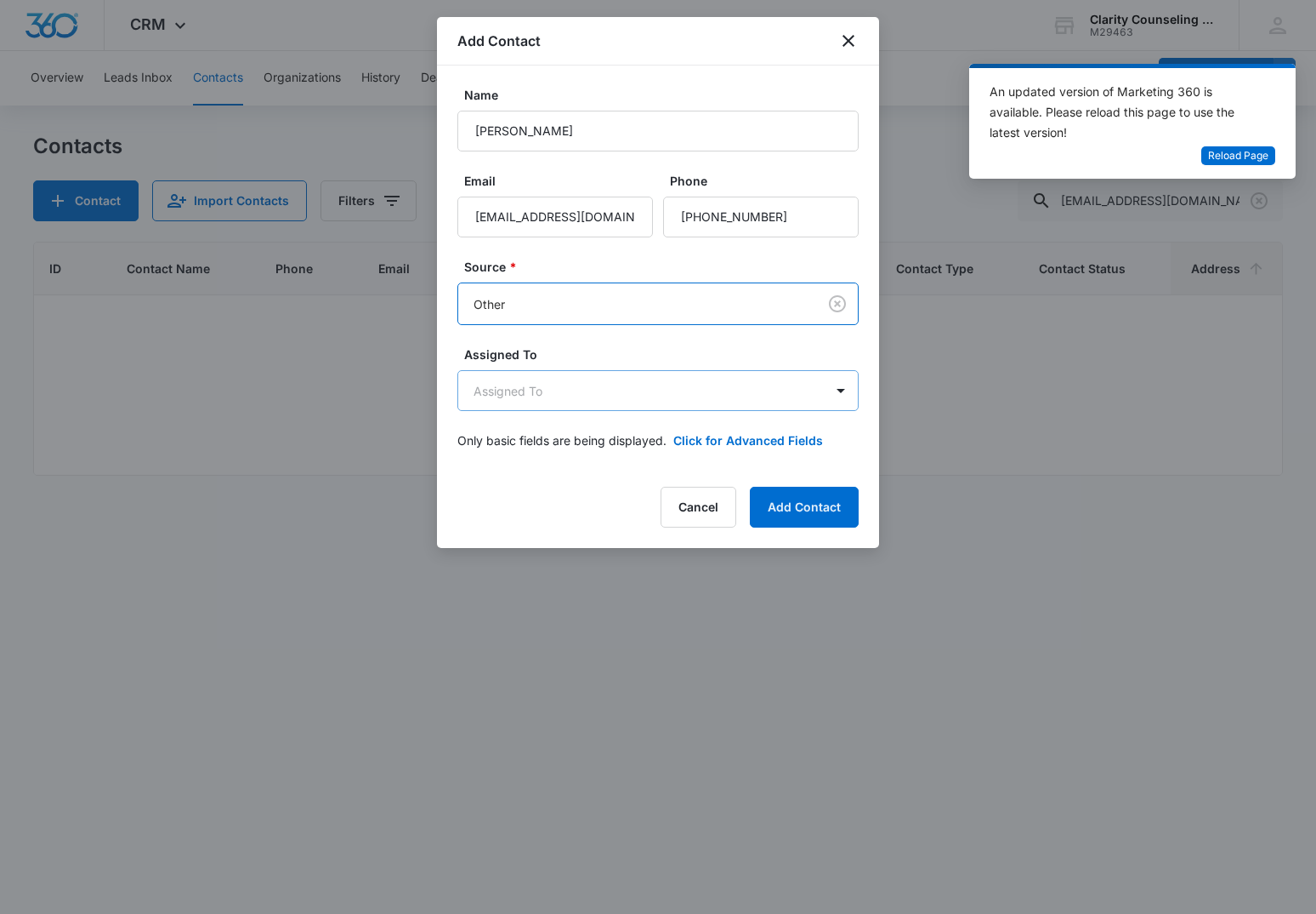
click at [535, 401] on body "CRM Apps Reputation Websites Forms CRM Email Social Content Ads Intelligence Fi…" at bounding box center [658, 457] width 1316 height 914
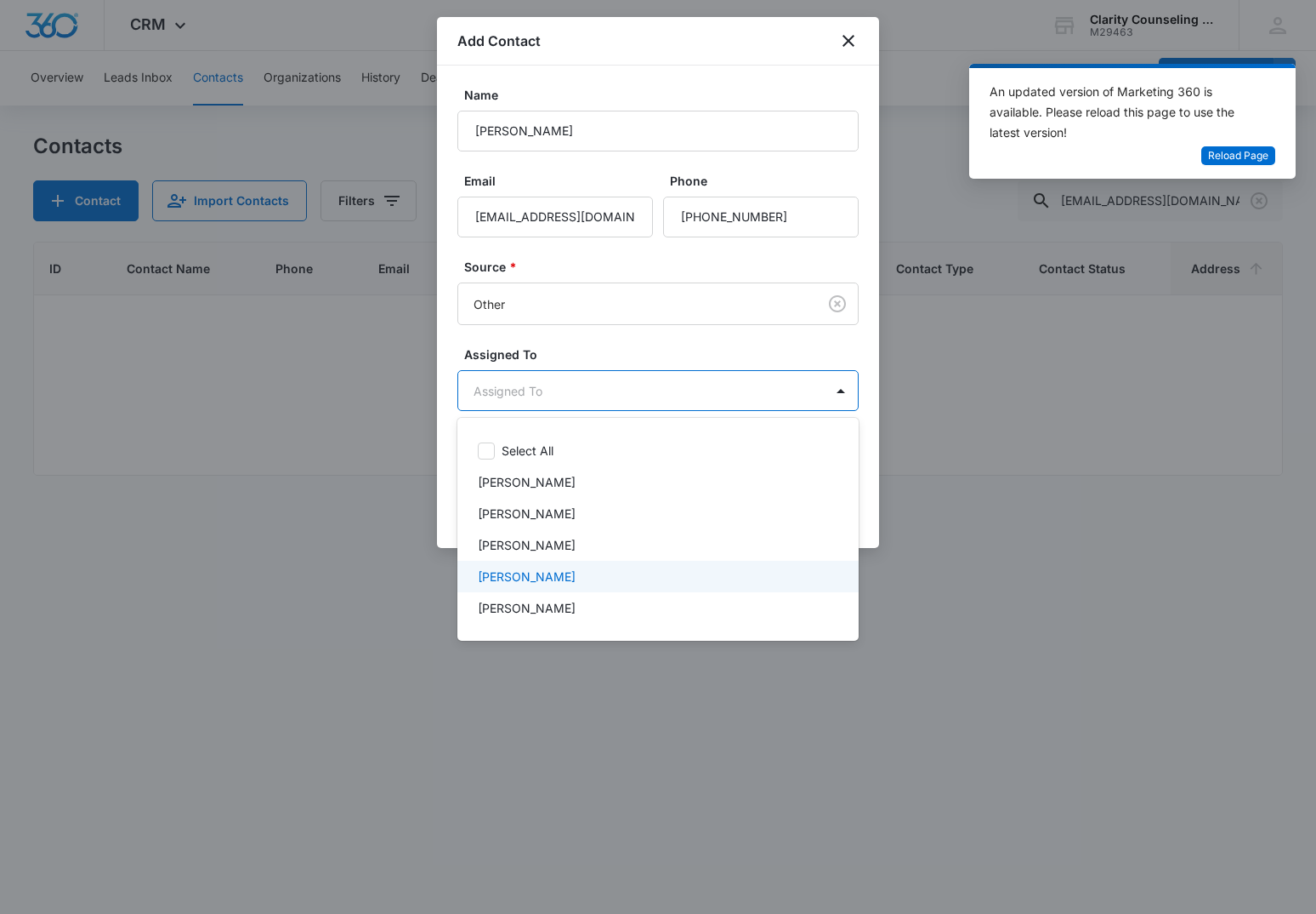
click at [569, 572] on p "[PERSON_NAME]" at bounding box center [527, 577] width 98 height 18
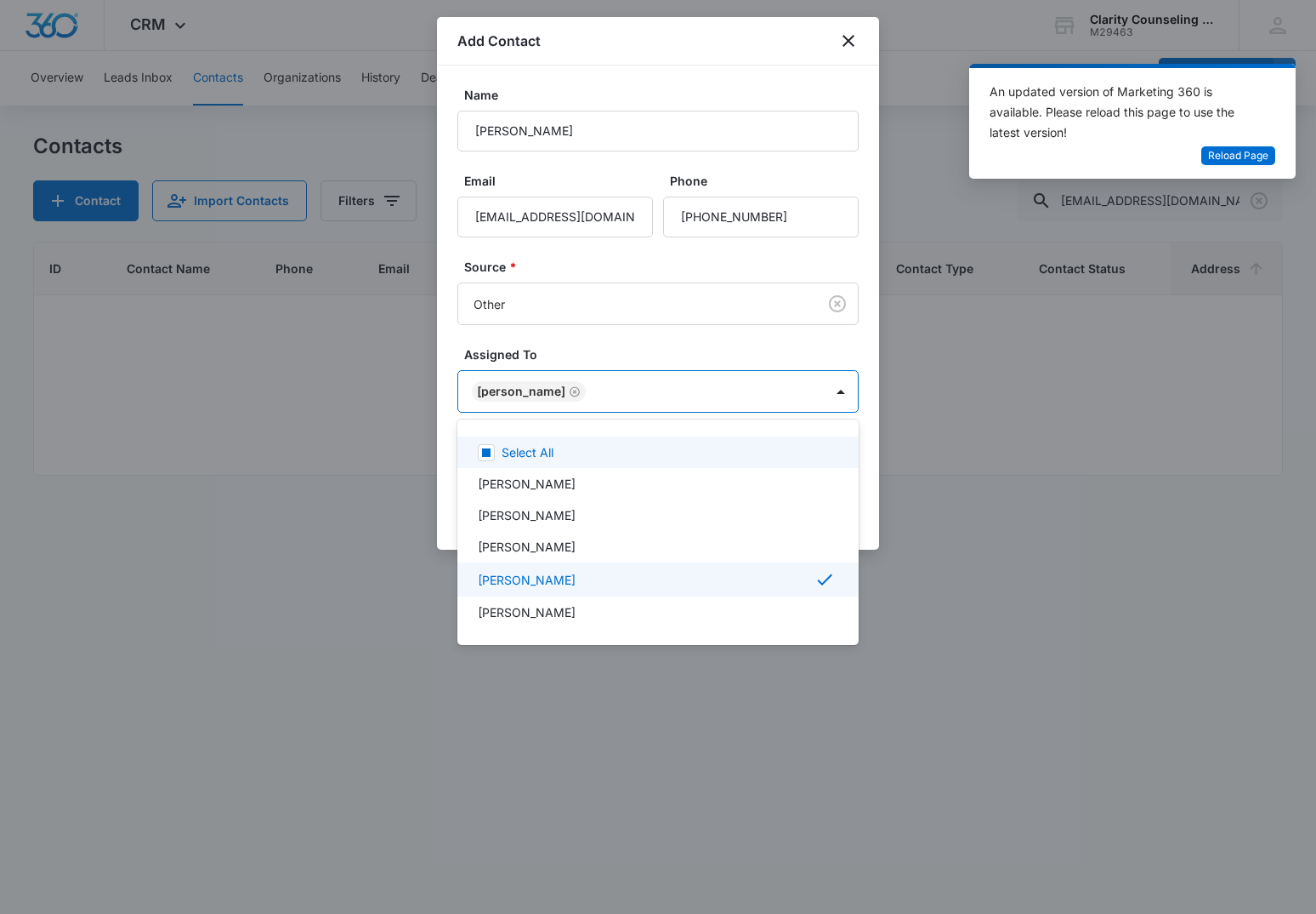
click at [612, 376] on div at bounding box center [658, 457] width 1316 height 914
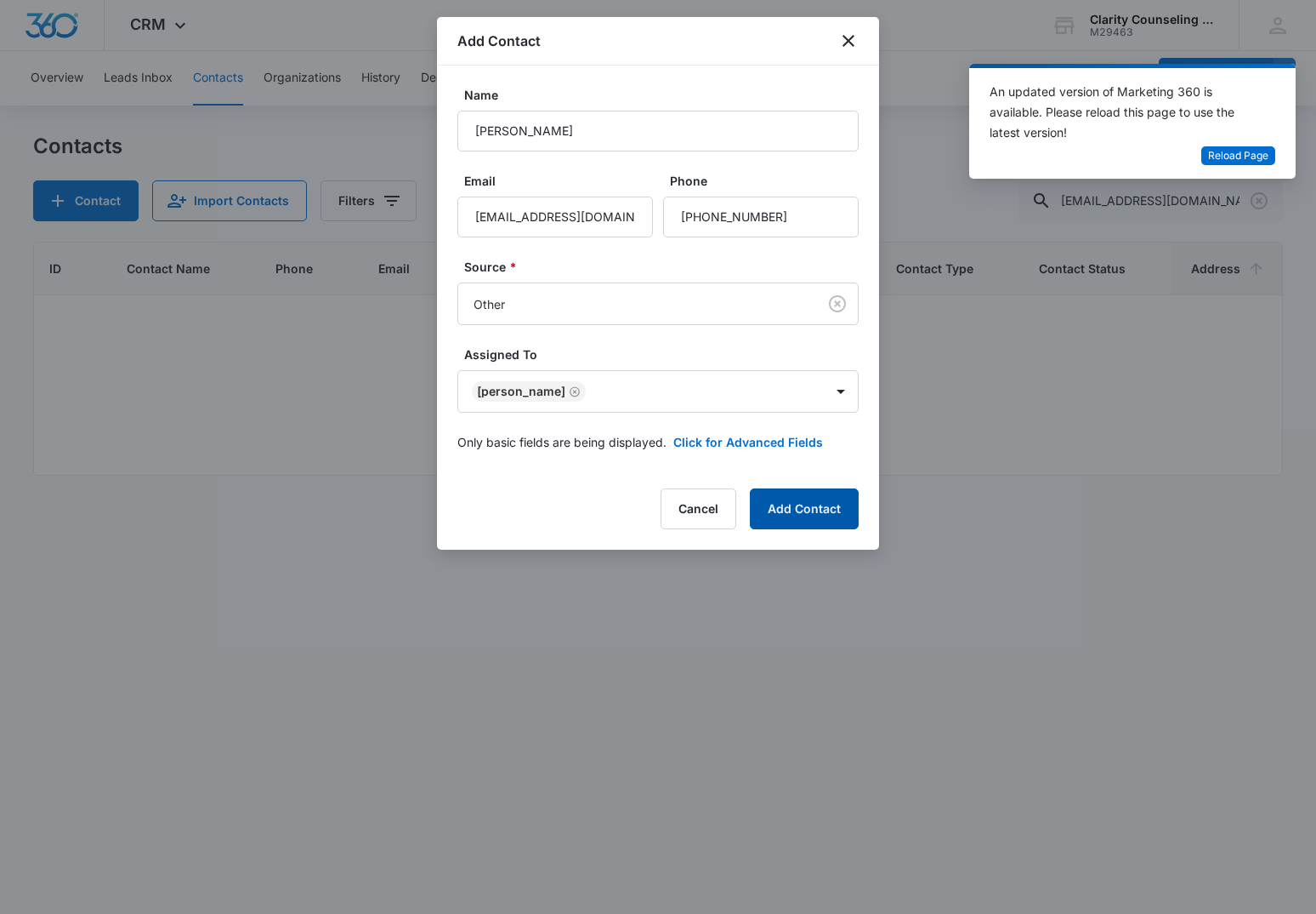
click at [793, 510] on button "Add Contact" at bounding box center [804, 509] width 109 height 41
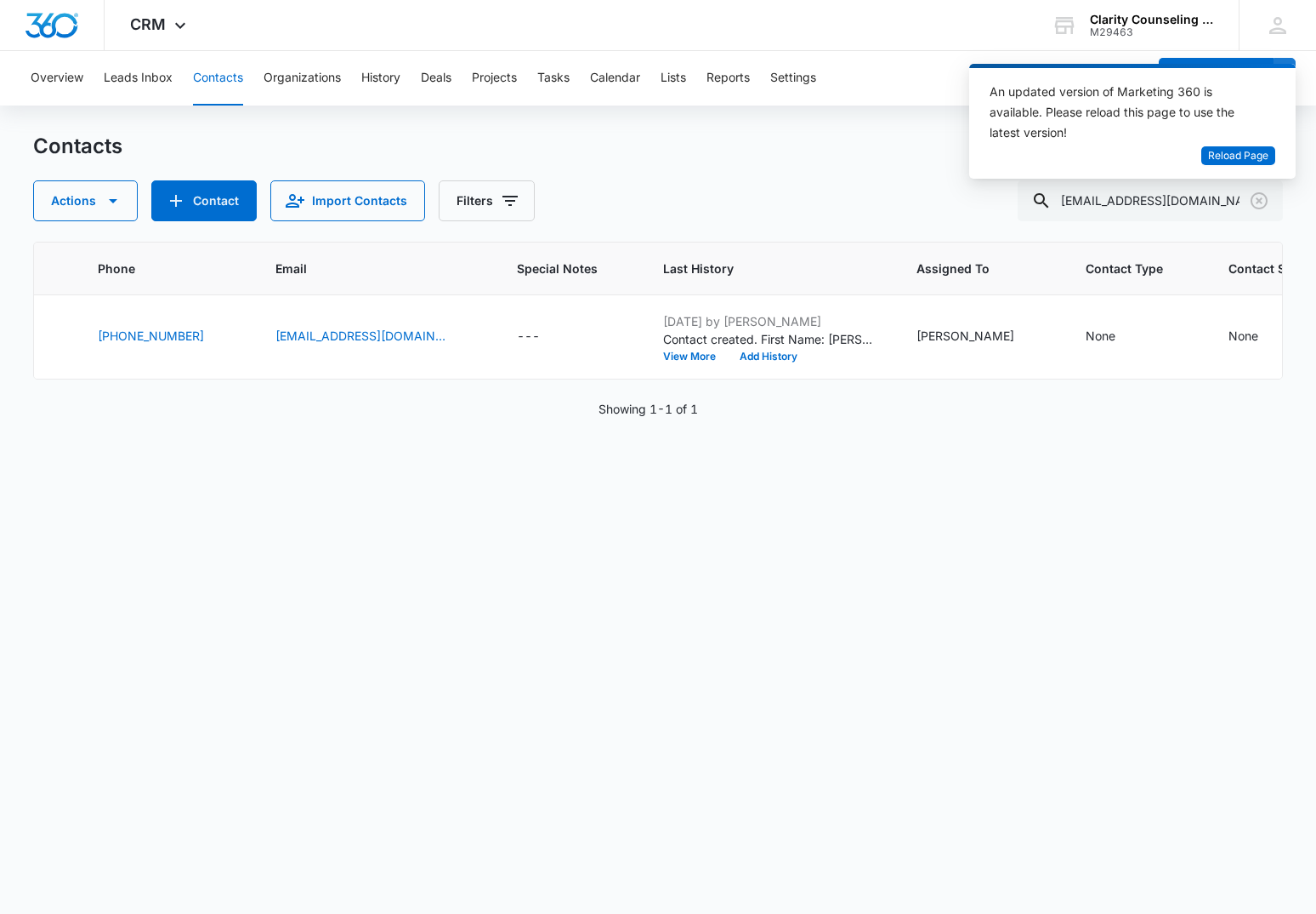
scroll to position [0, 312]
click at [1260, 202] on icon "Clear" at bounding box center [1259, 201] width 17 height 17
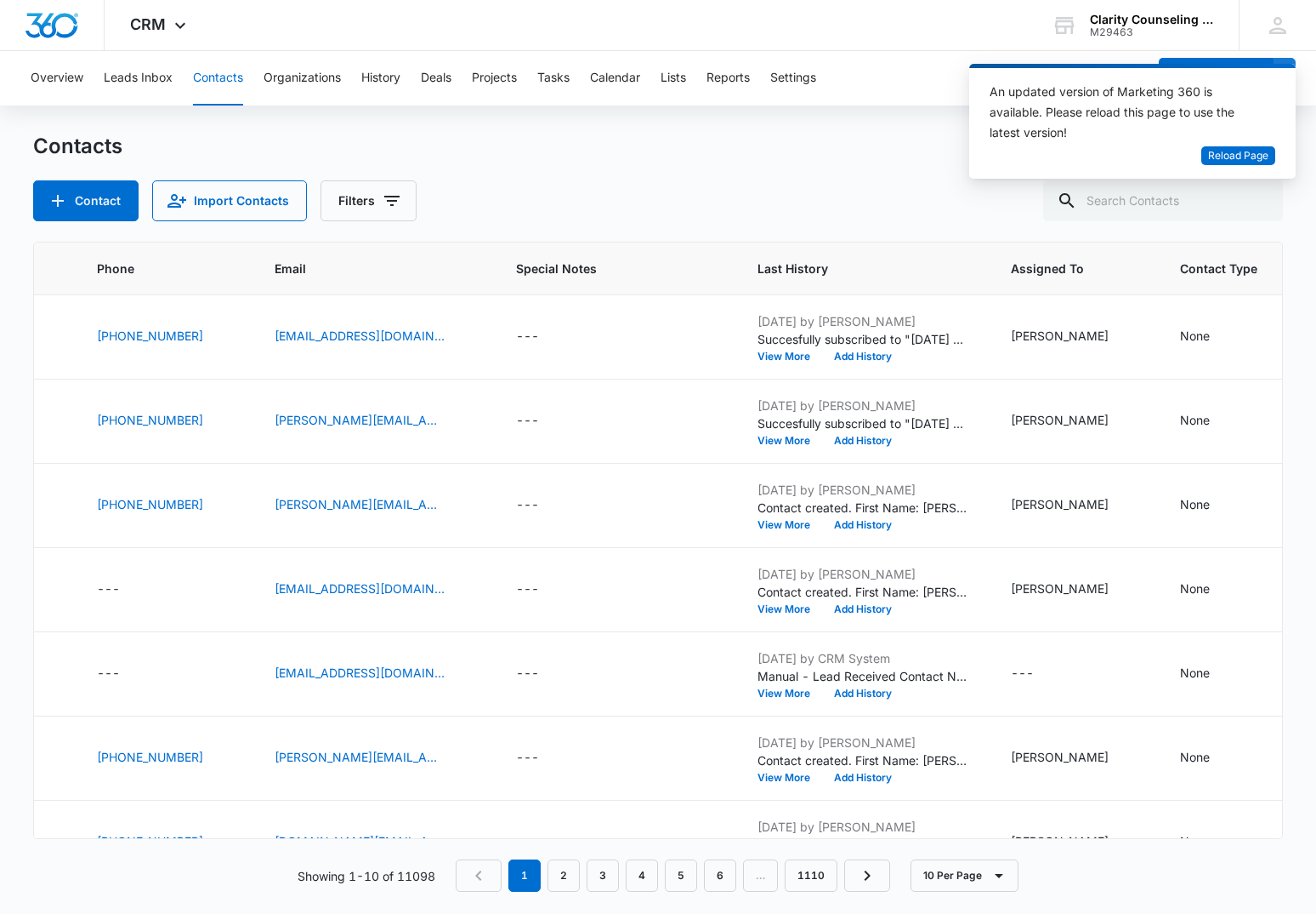
click at [1260, 202] on div at bounding box center [1259, 201] width 27 height 41
paste input "[EMAIL_ADDRESS][DOMAIN_NAME]"
type input "[EMAIL_ADDRESS][DOMAIN_NAME]"
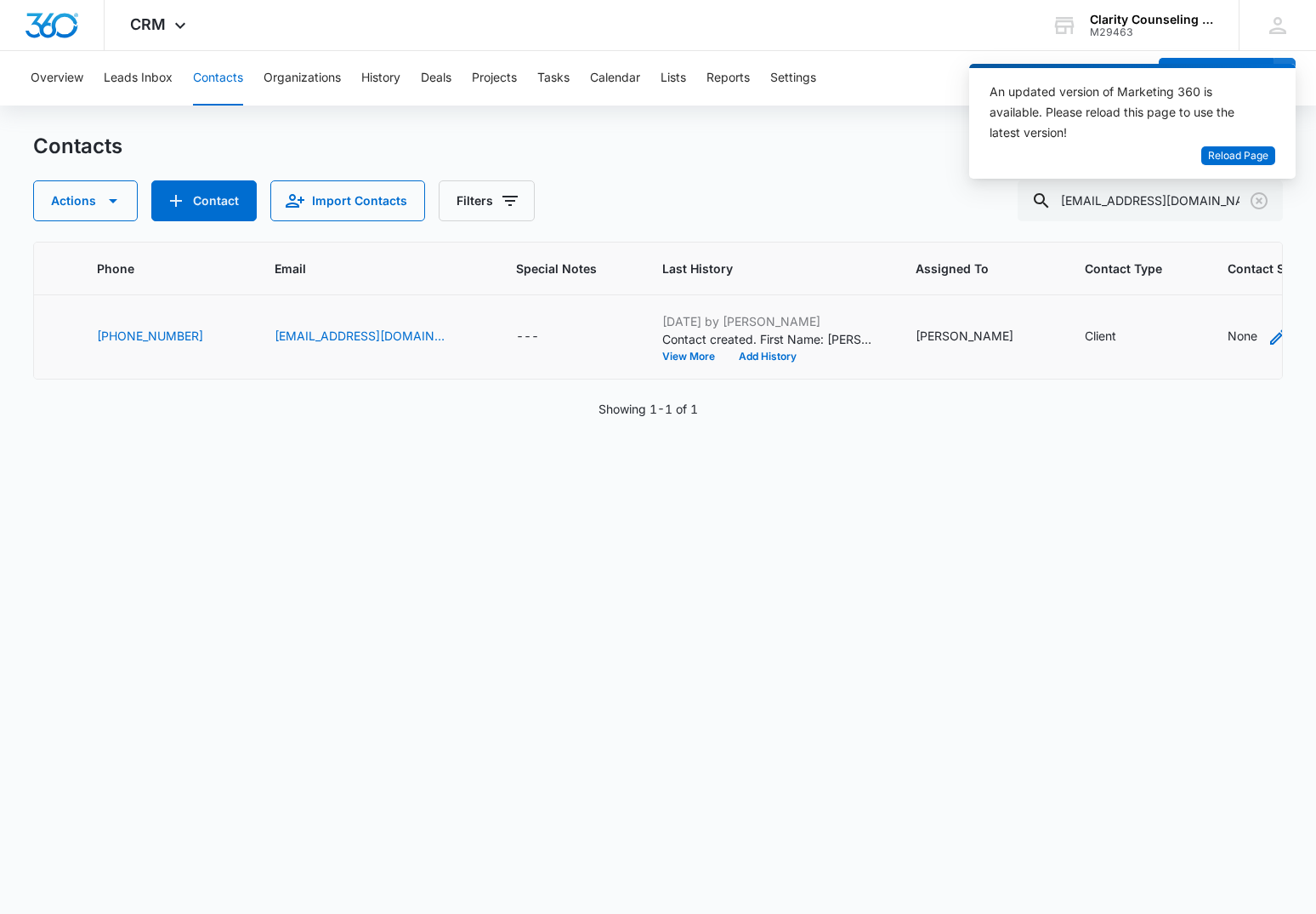
click at [1228, 333] on div "None" at bounding box center [1243, 336] width 30 height 18
click at [1176, 231] on div "Contact Status" at bounding box center [1155, 228] width 83 height 18
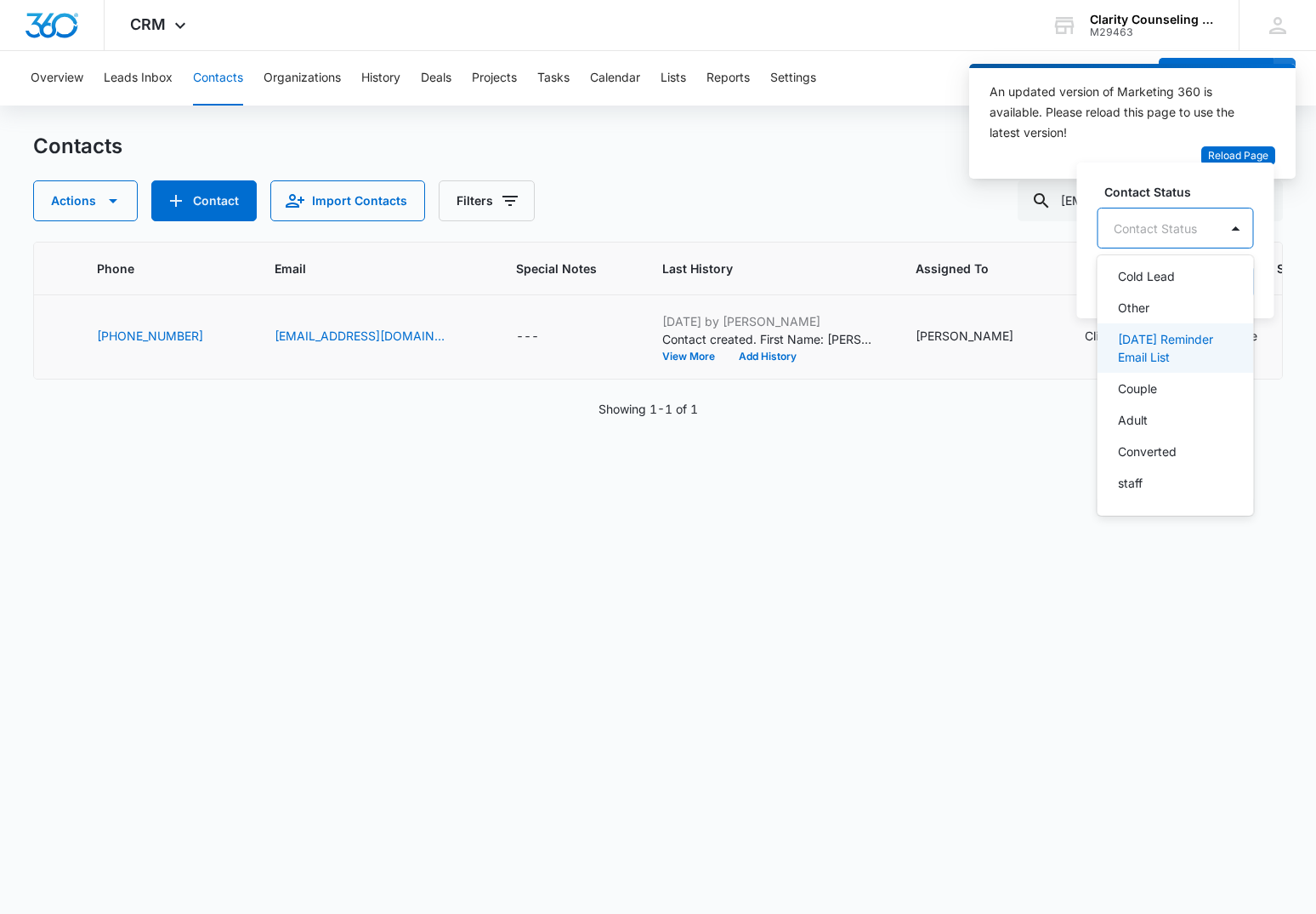
drag, startPoint x: 1179, startPoint y: 337, endPoint x: 1217, endPoint y: 250, distance: 94.9
click at [1180, 337] on p "[DATE] Reminder Email List" at bounding box center [1174, 348] width 112 height 36
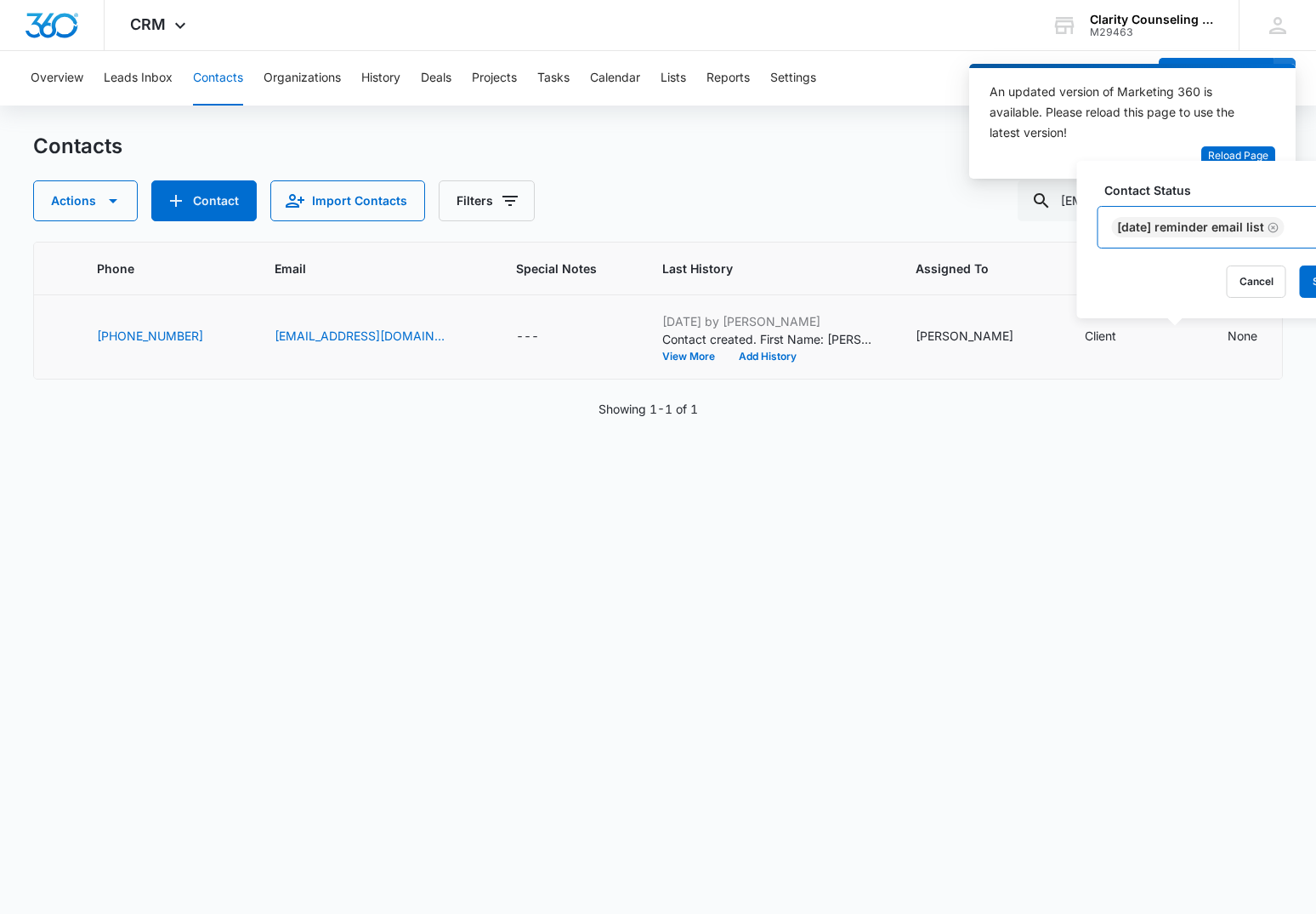
click at [1311, 223] on div "[DATE] Reminder Email List" at bounding box center [1207, 226] width 217 height 41
click at [1314, 283] on button "Save" at bounding box center [1325, 281] width 50 height 32
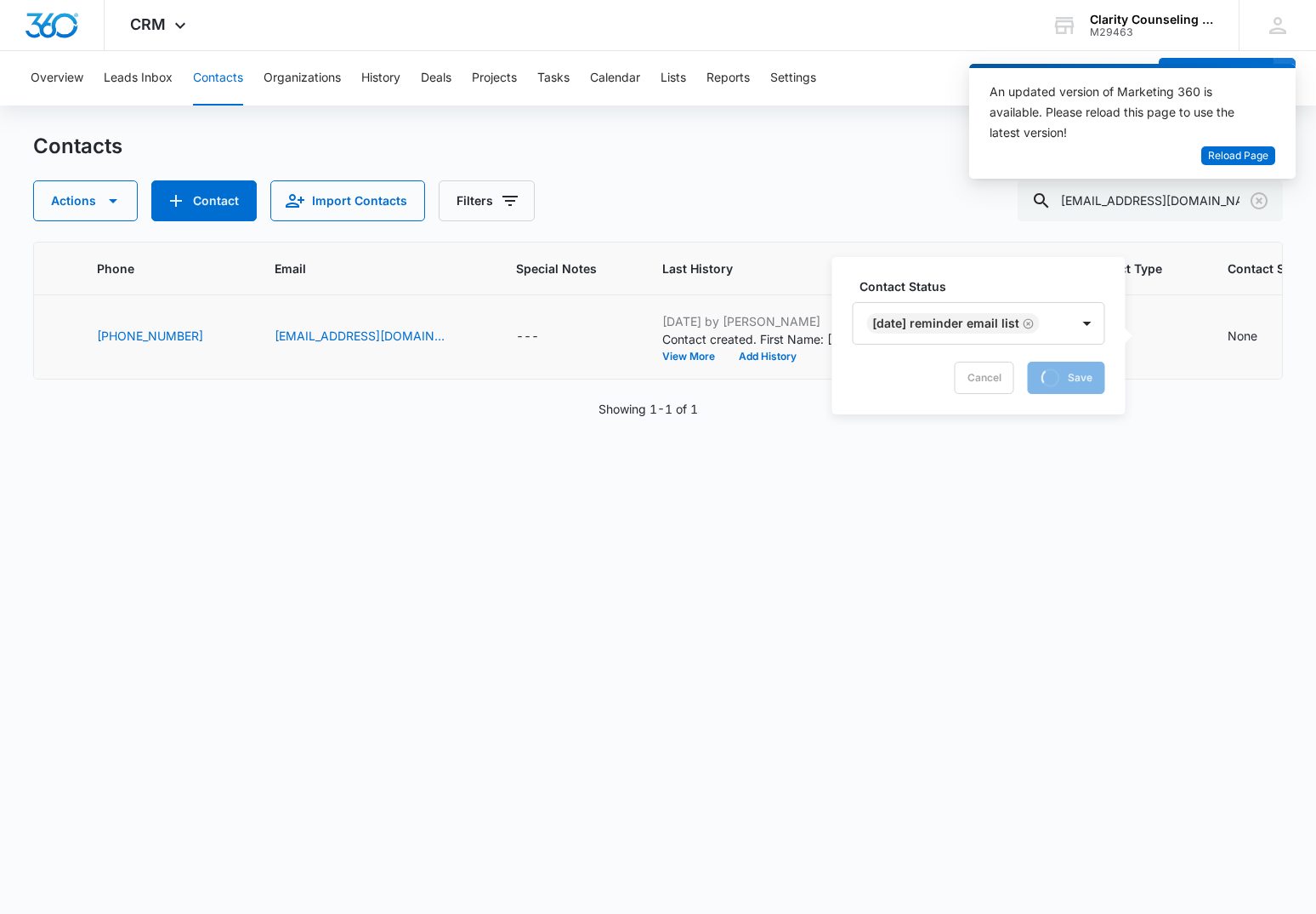
scroll to position [0, 321]
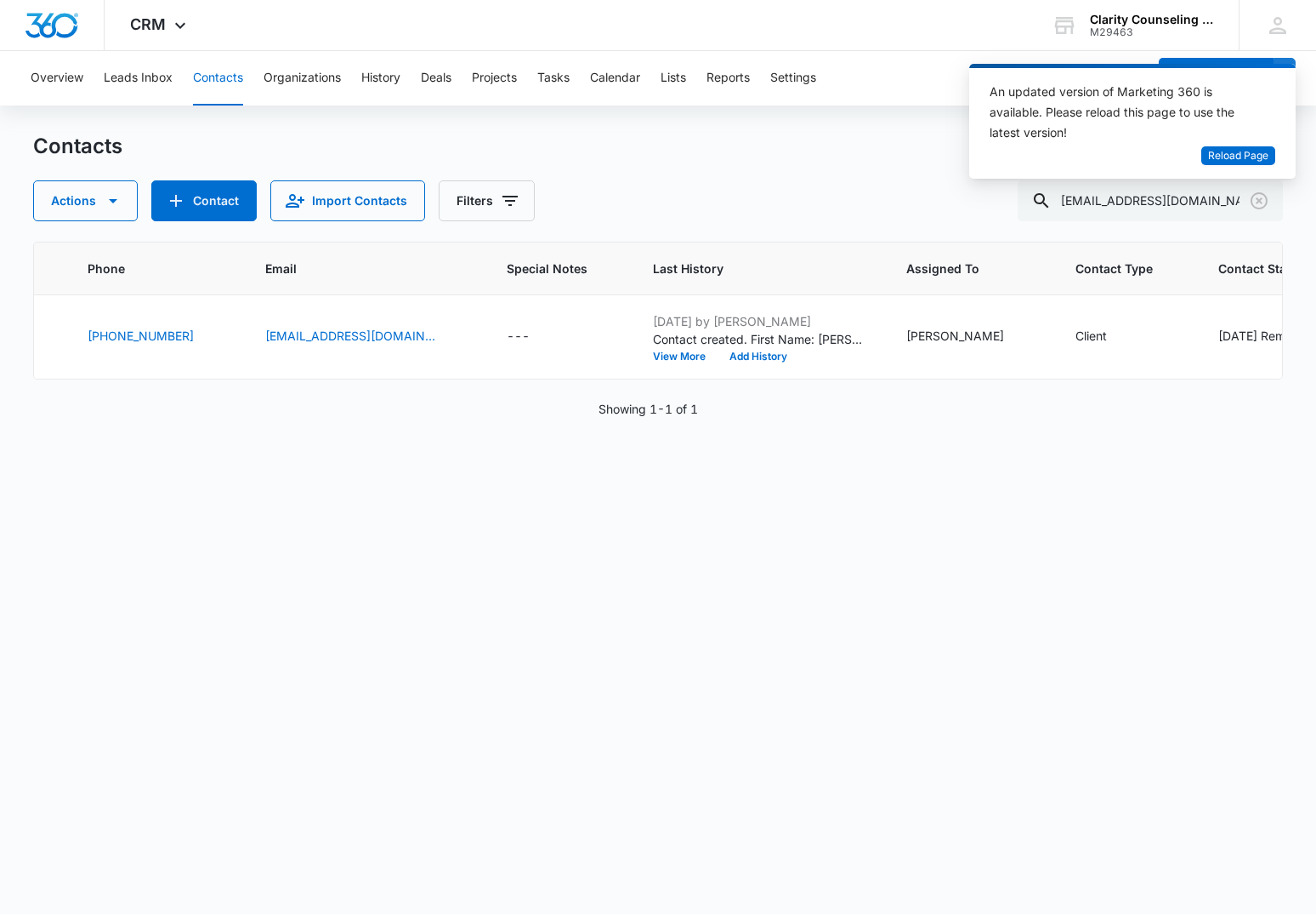
click at [1263, 197] on icon "Clear" at bounding box center [1259, 201] width 20 height 20
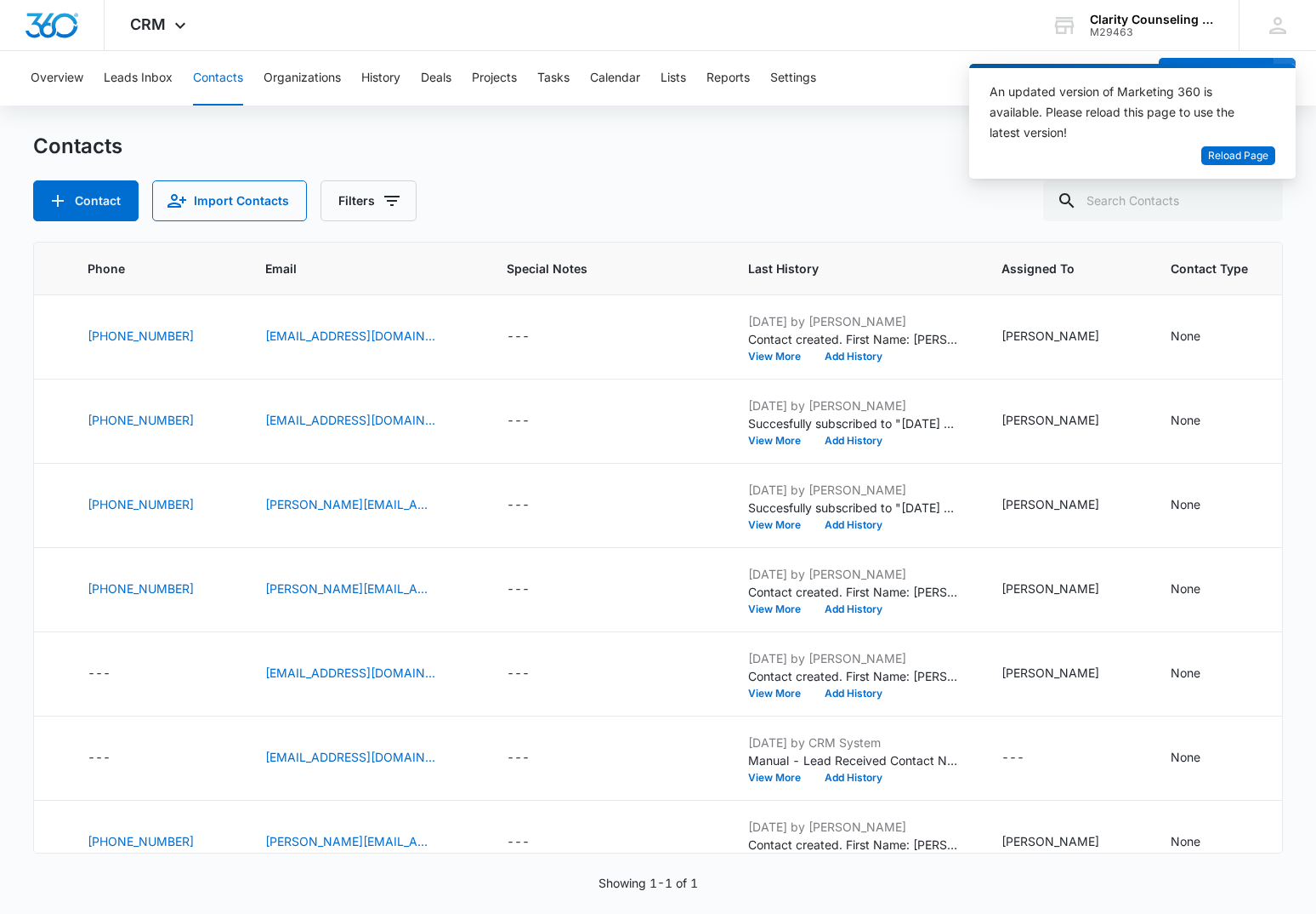
click at [1263, 197] on div at bounding box center [1259, 201] width 27 height 41
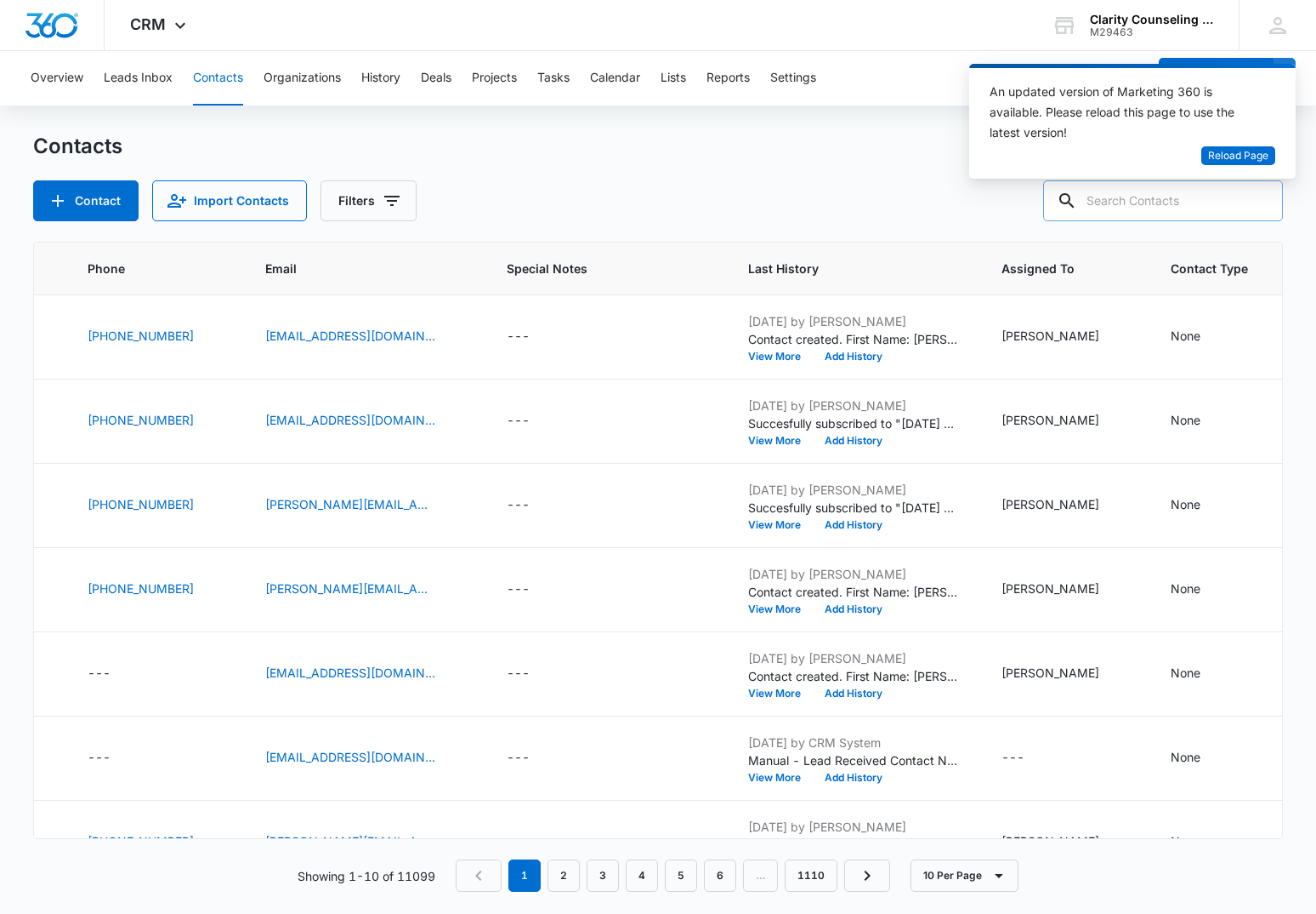
paste input "[EMAIL_ADDRESS][DOMAIN_NAME]"
type input "[EMAIL_ADDRESS][DOMAIN_NAME]"
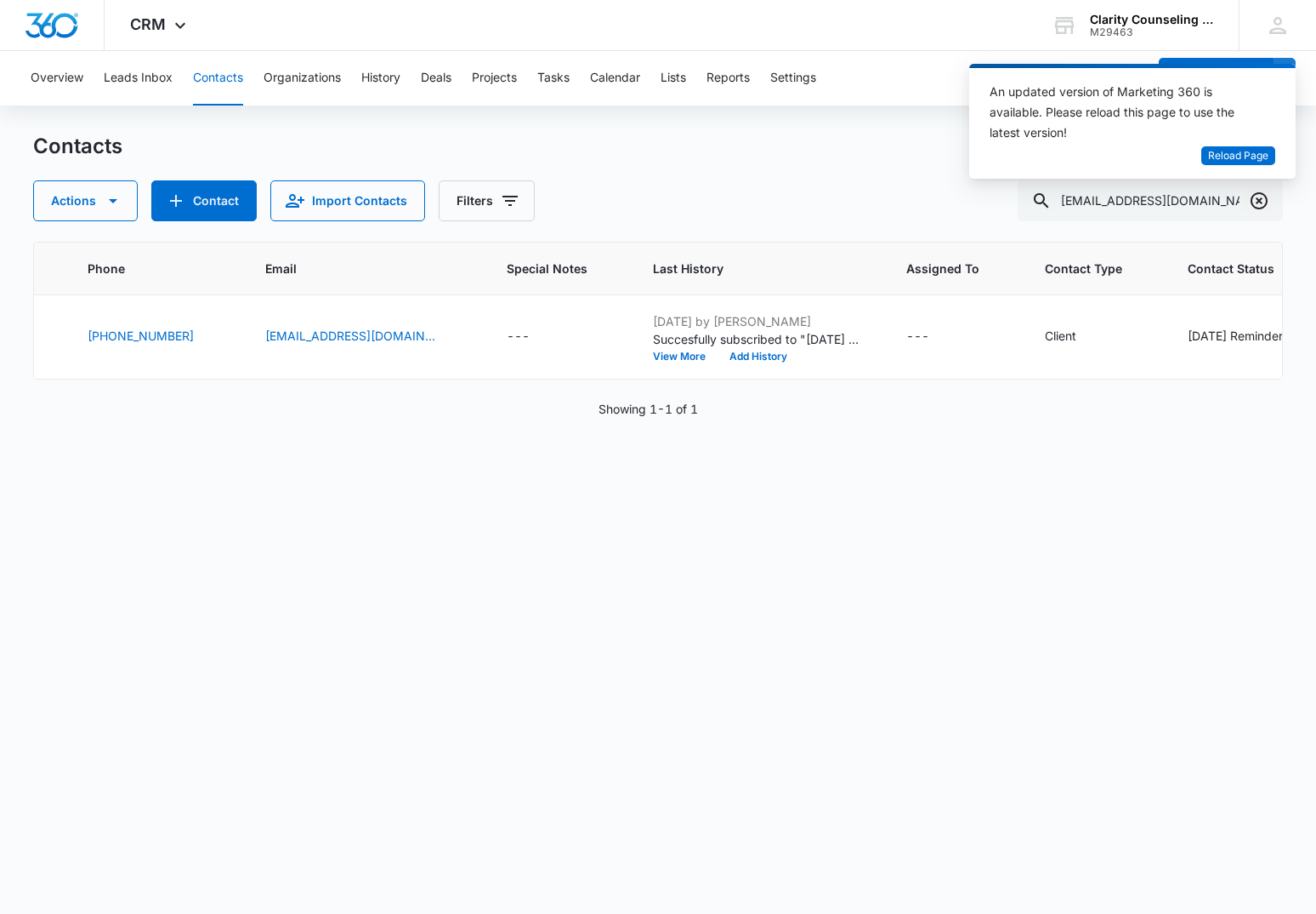
click at [1258, 201] on icon "Clear" at bounding box center [1259, 201] width 20 height 20
click at [1258, 201] on div at bounding box center [1259, 201] width 27 height 41
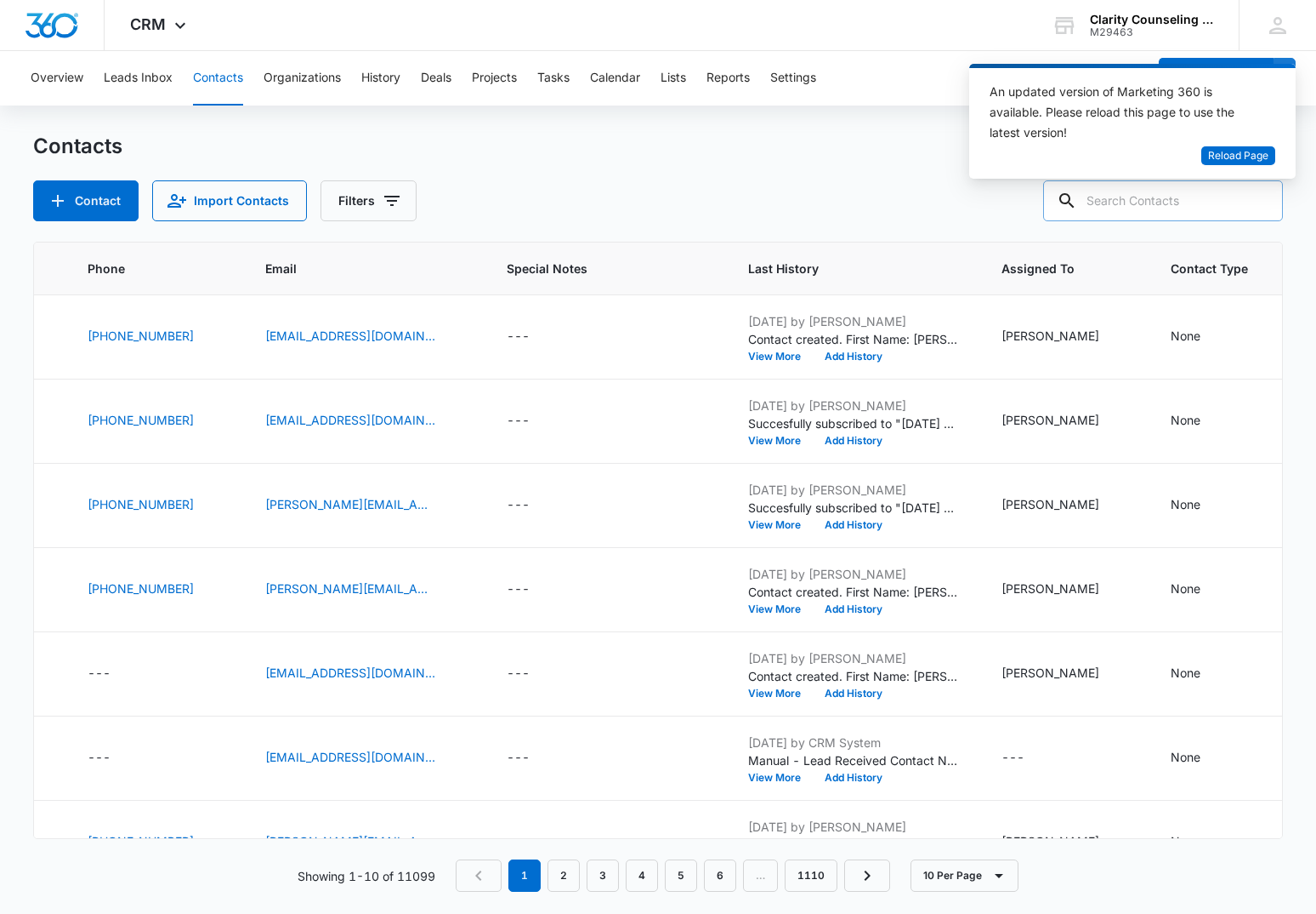
paste input "[EMAIL_ADDRESS][DOMAIN_NAME]"
type input "[EMAIL_ADDRESS][DOMAIN_NAME]"
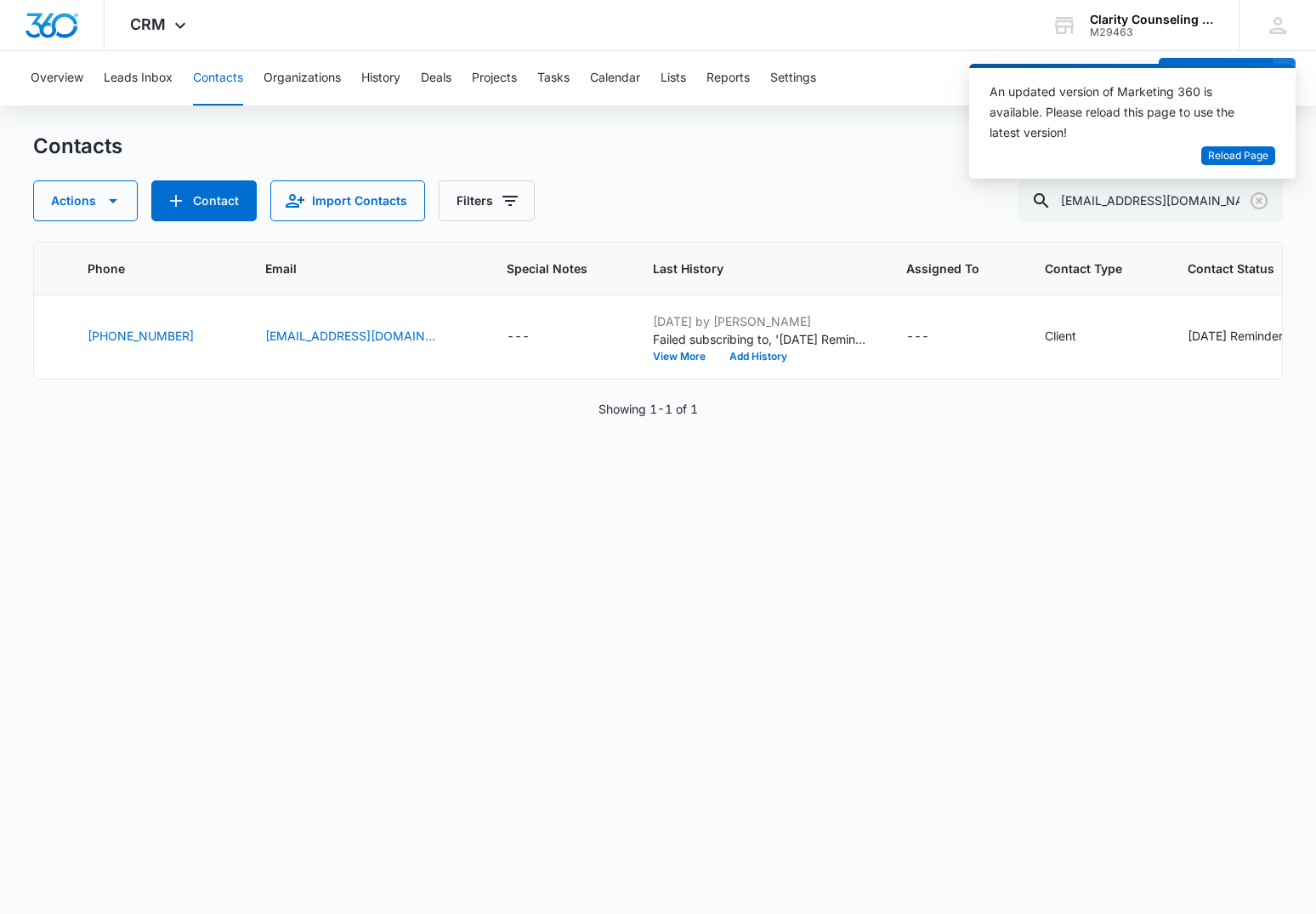
scroll to position [0, 1]
click at [1264, 202] on icon "Clear" at bounding box center [1259, 201] width 20 height 20
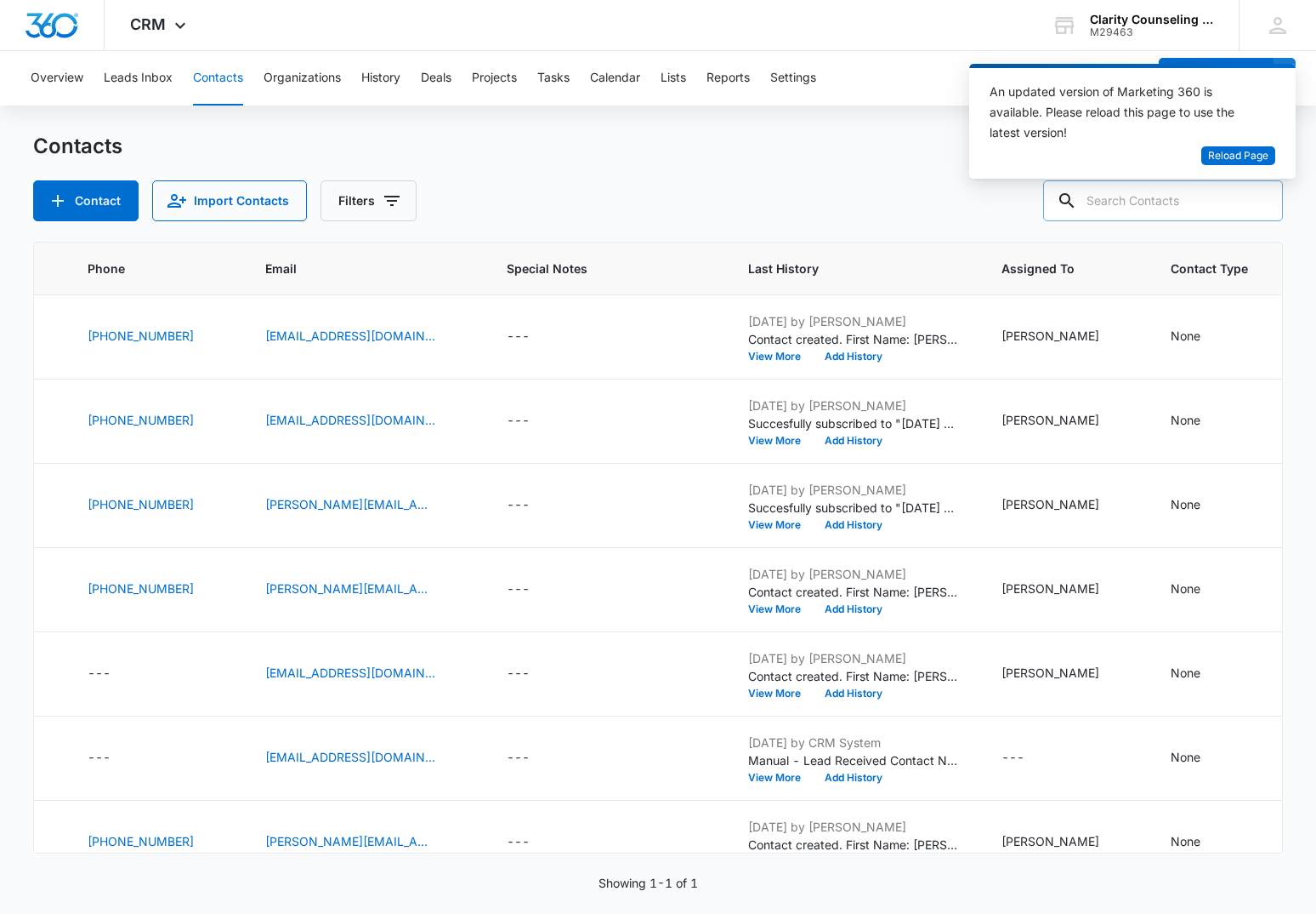
scroll to position [0, 0]
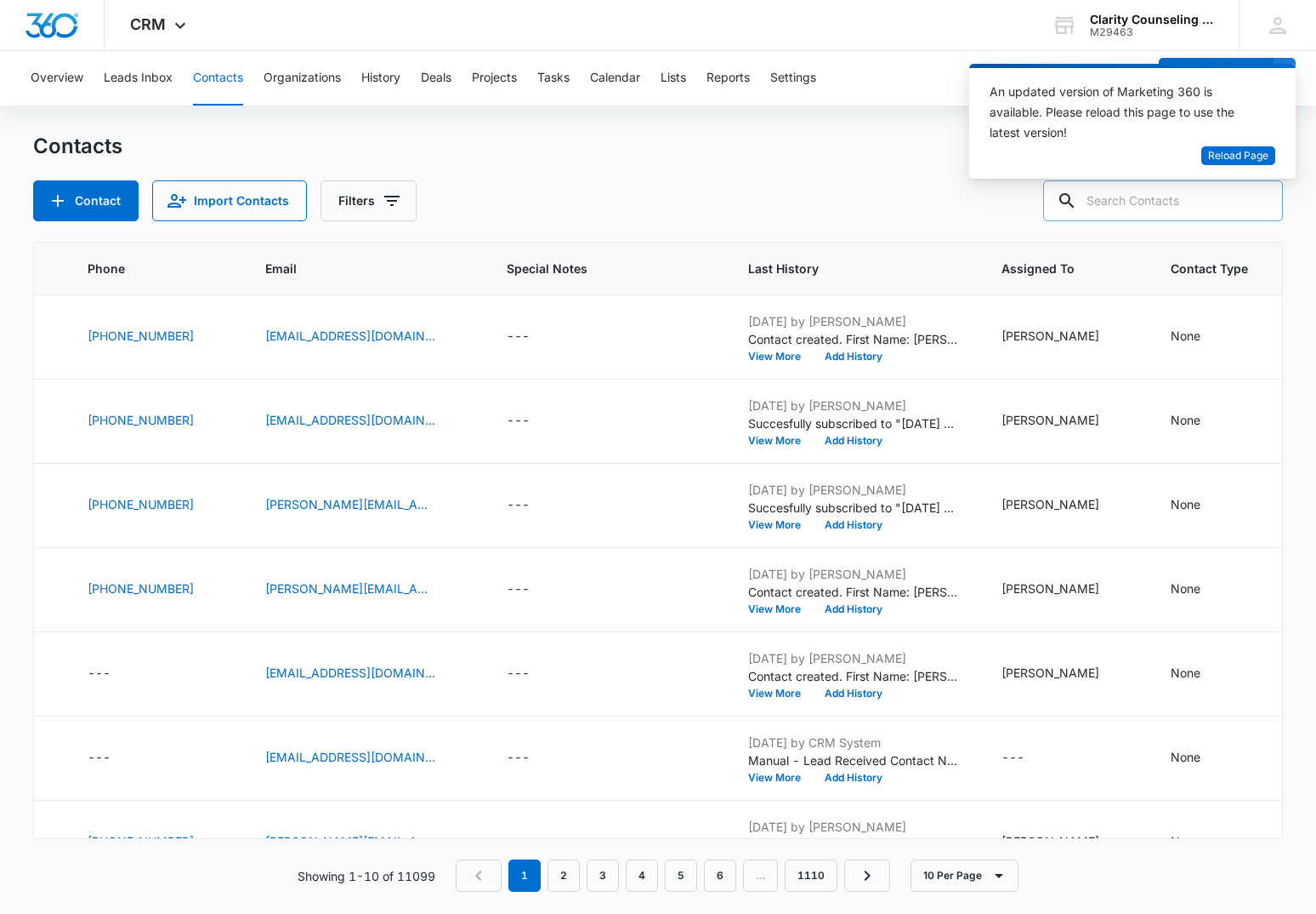
paste input "[EMAIL_ADDRESS][DOMAIN_NAME]"
type input "[EMAIL_ADDRESS][DOMAIN_NAME]"
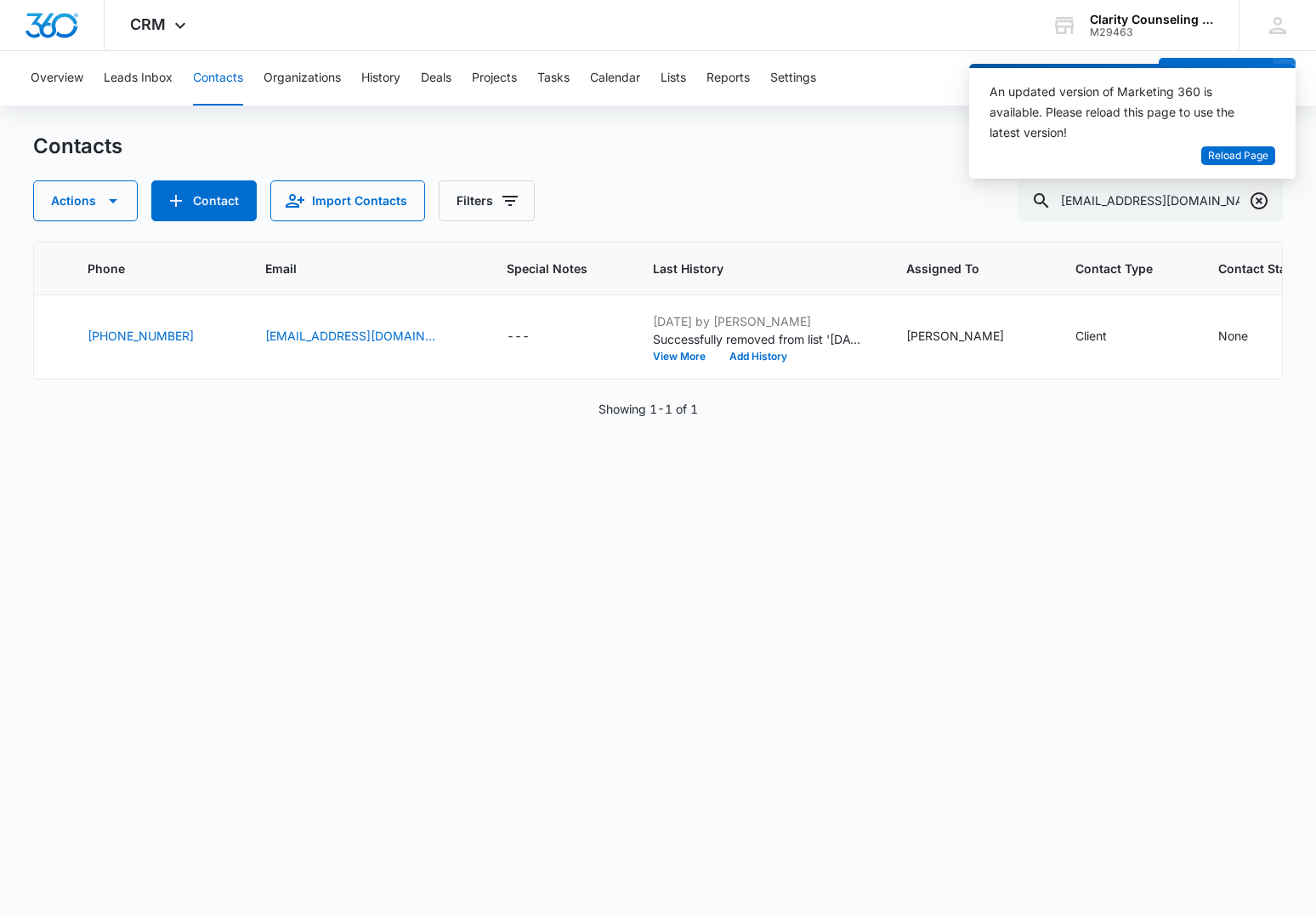
click at [1260, 201] on icon "Clear" at bounding box center [1259, 201] width 17 height 17
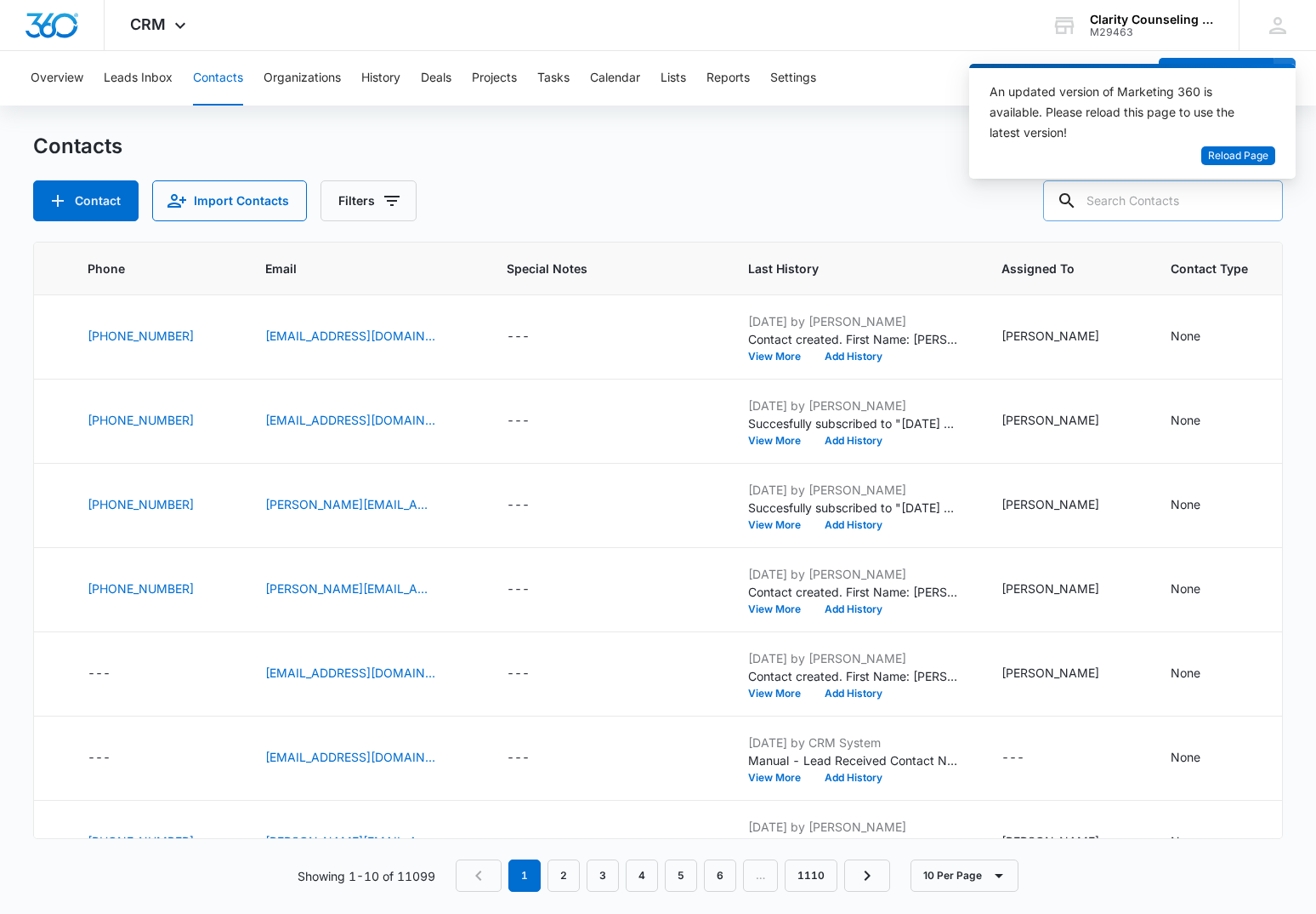
paste input "[EMAIL_ADDRESS][DOMAIN_NAME]"
type input "[EMAIL_ADDRESS][DOMAIN_NAME]"
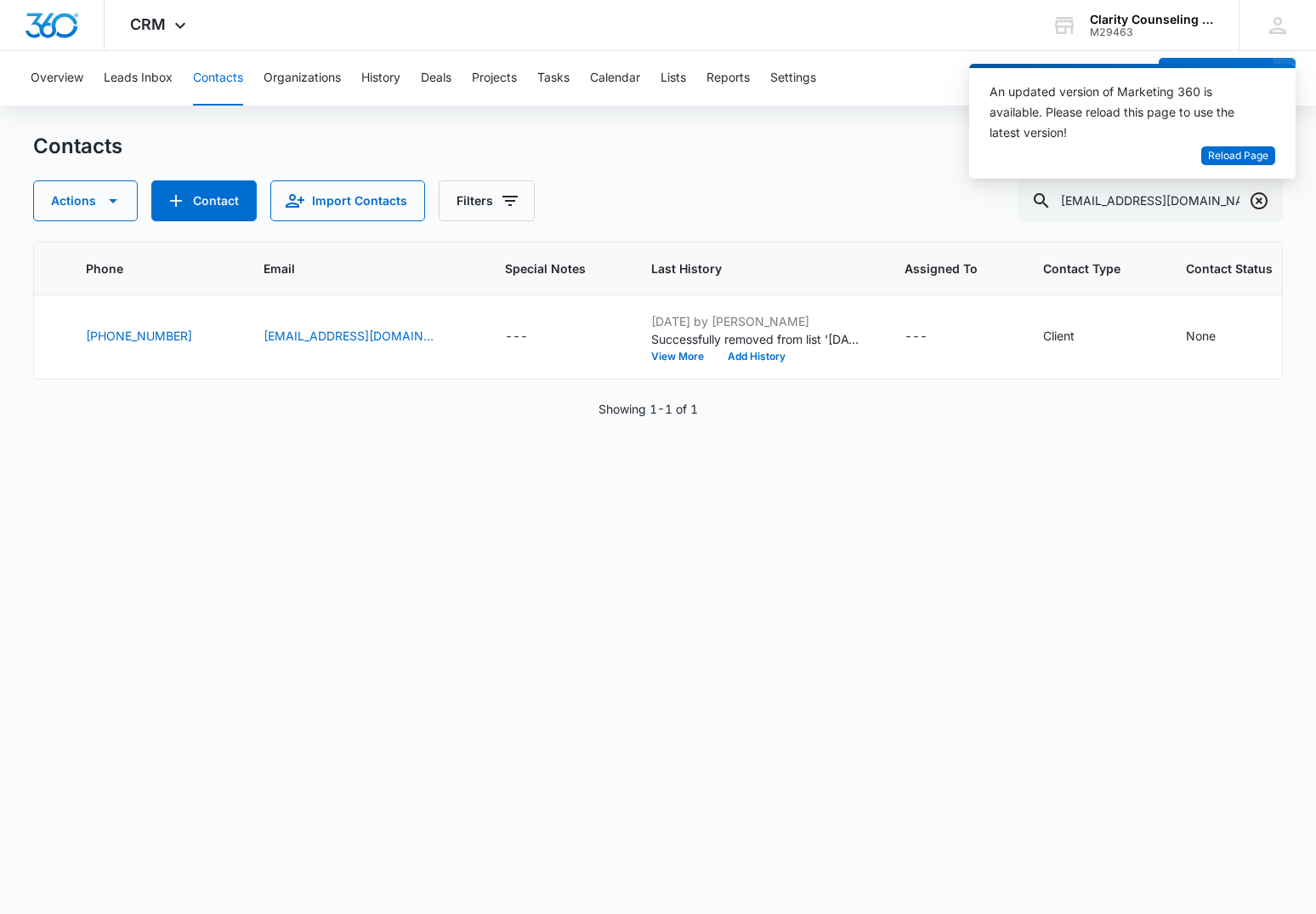
click at [1261, 198] on icon "Clear" at bounding box center [1259, 201] width 17 height 17
click at [1261, 198] on div at bounding box center [1259, 201] width 27 height 41
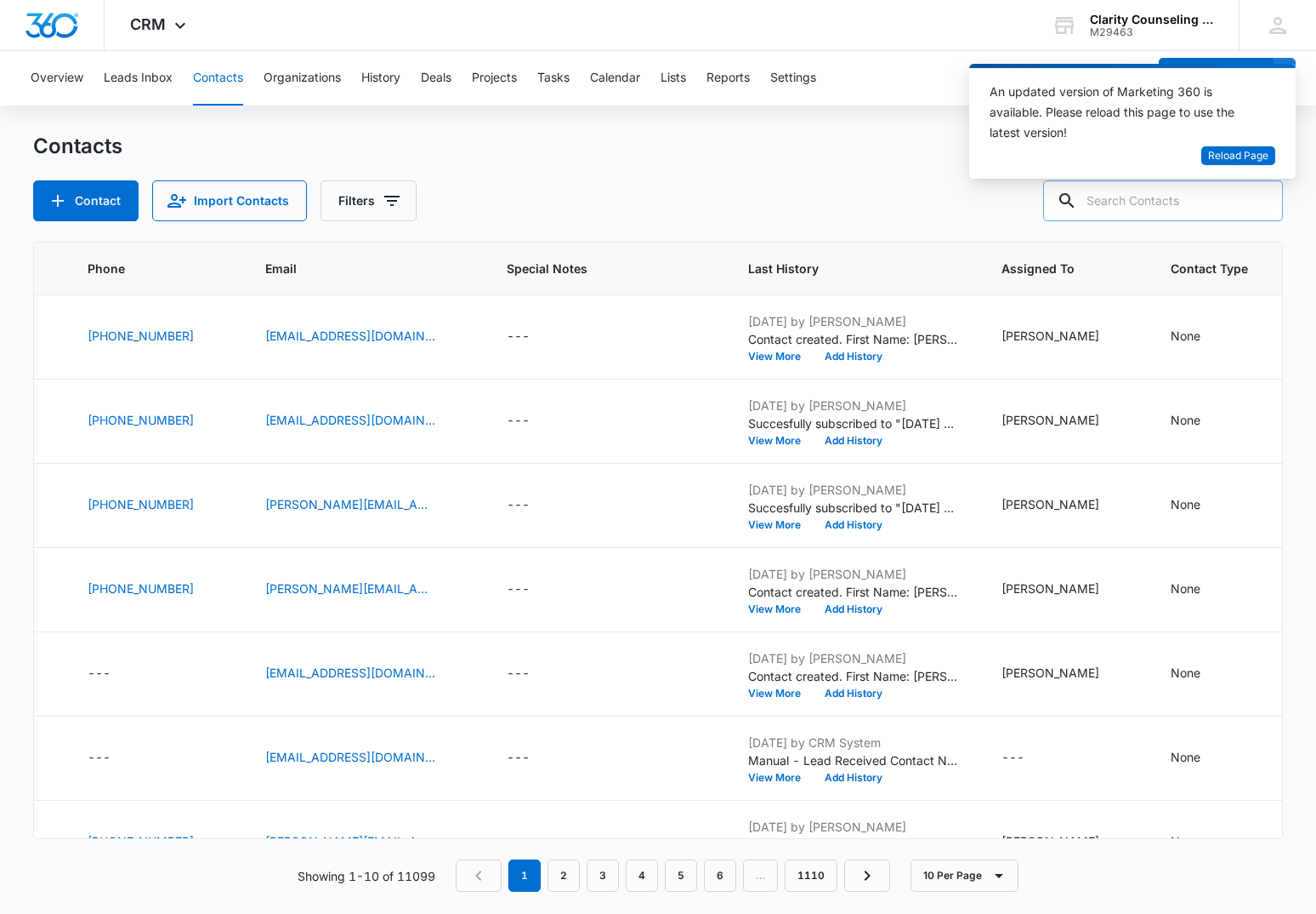
paste input "[PERSON_NAME][EMAIL_ADDRESS][DOMAIN_NAME]"
type input "[PERSON_NAME][EMAIL_ADDRESS][DOMAIN_NAME]"
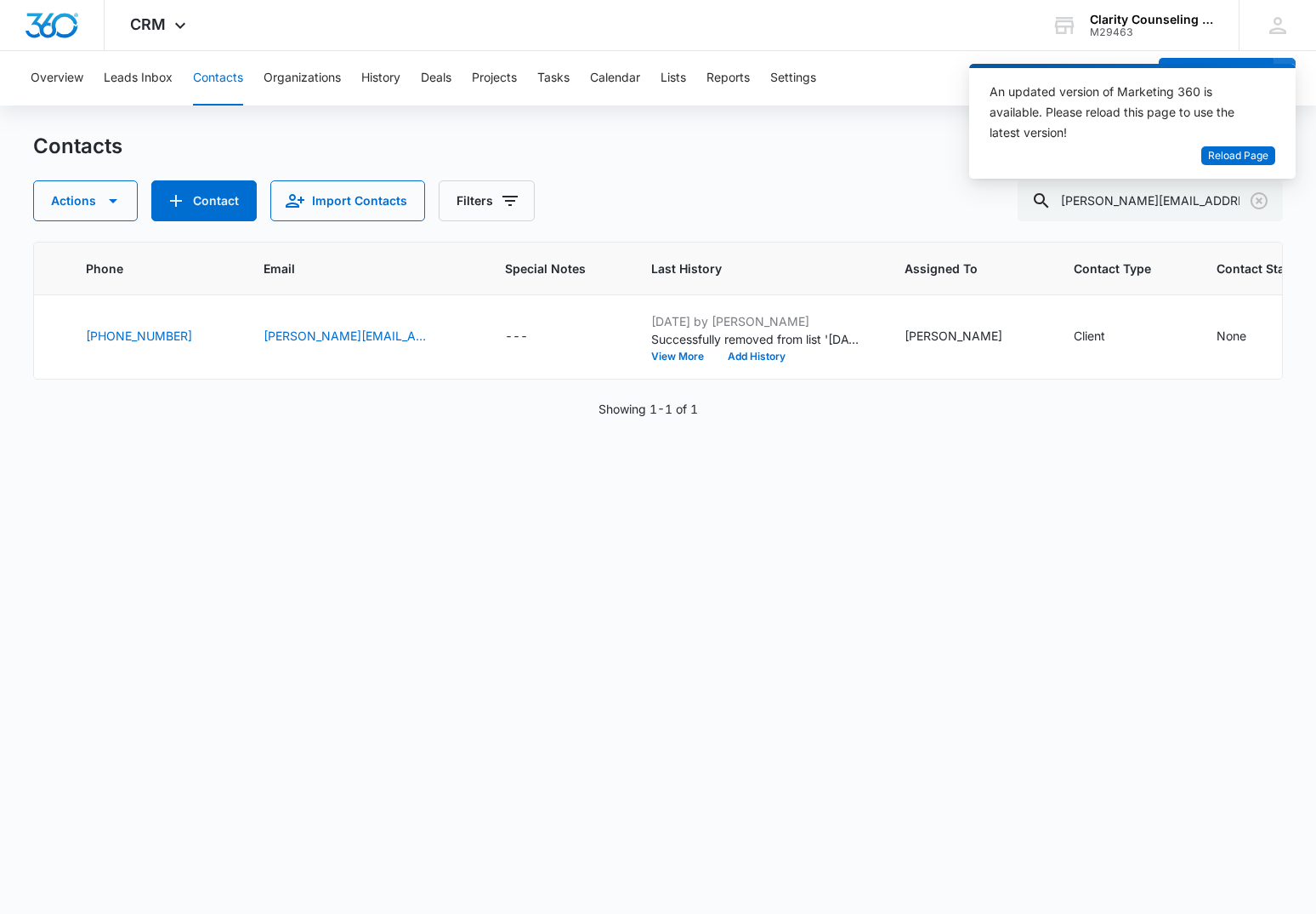
click at [1256, 192] on div "An updated version of Marketing 360 is available. Please reload this page to us…" at bounding box center [1133, 128] width 327 height 129
click at [1257, 201] on icon "Clear" at bounding box center [1259, 201] width 20 height 20
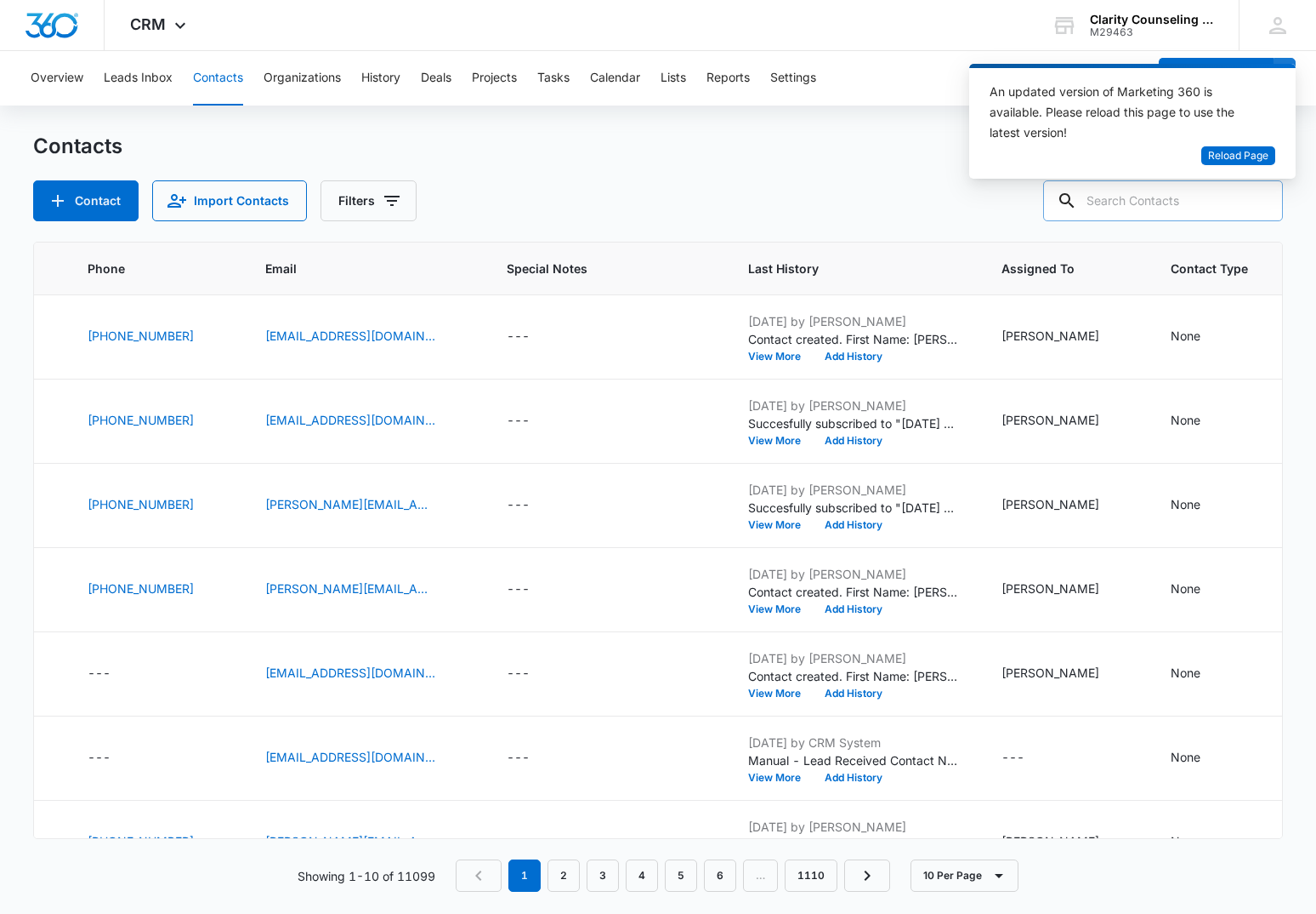
paste input "[EMAIL_ADDRESS][DOMAIN_NAME]"
type input "[EMAIL_ADDRESS][DOMAIN_NAME]"
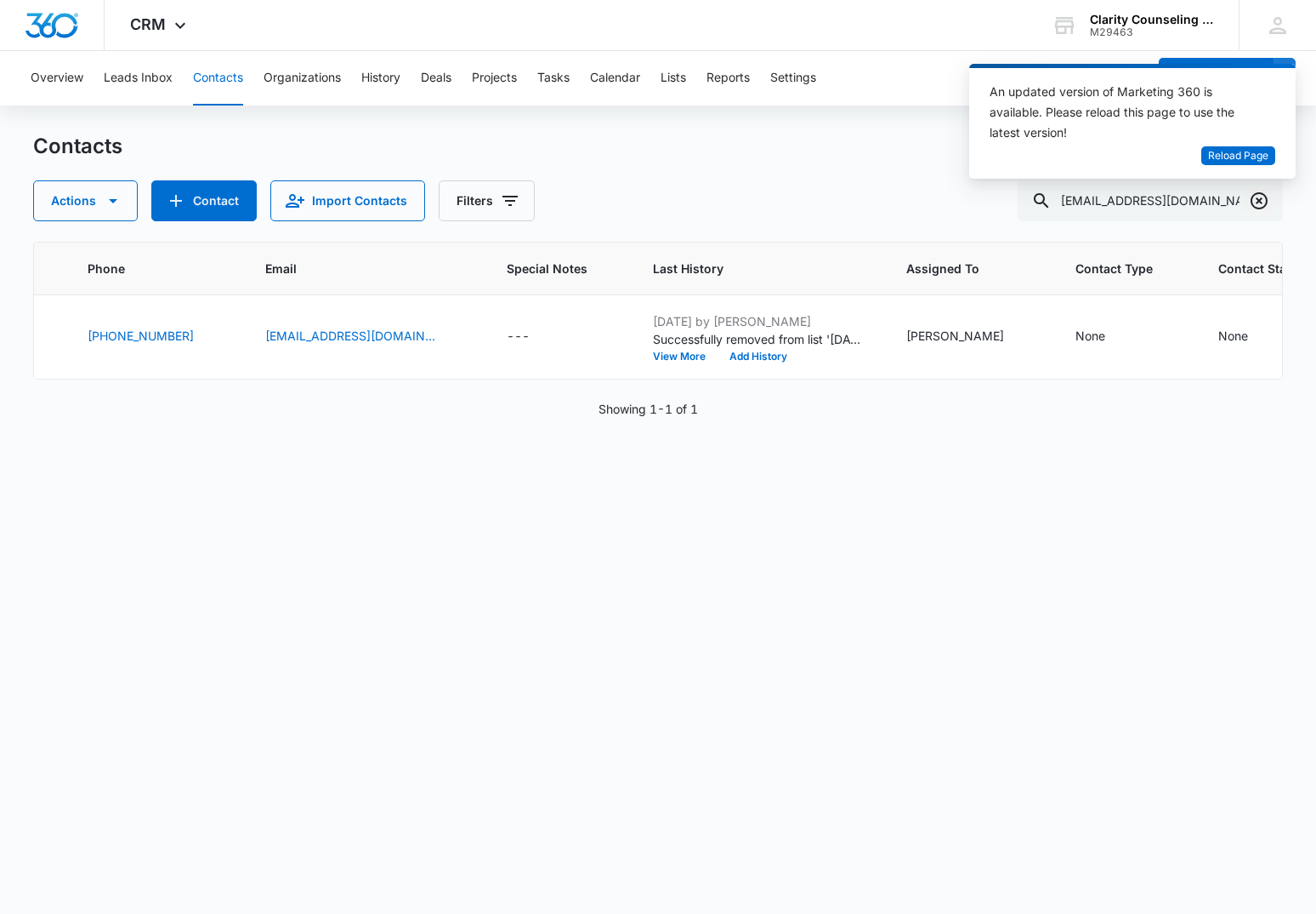
click at [1255, 202] on icon "Clear" at bounding box center [1259, 201] width 20 height 20
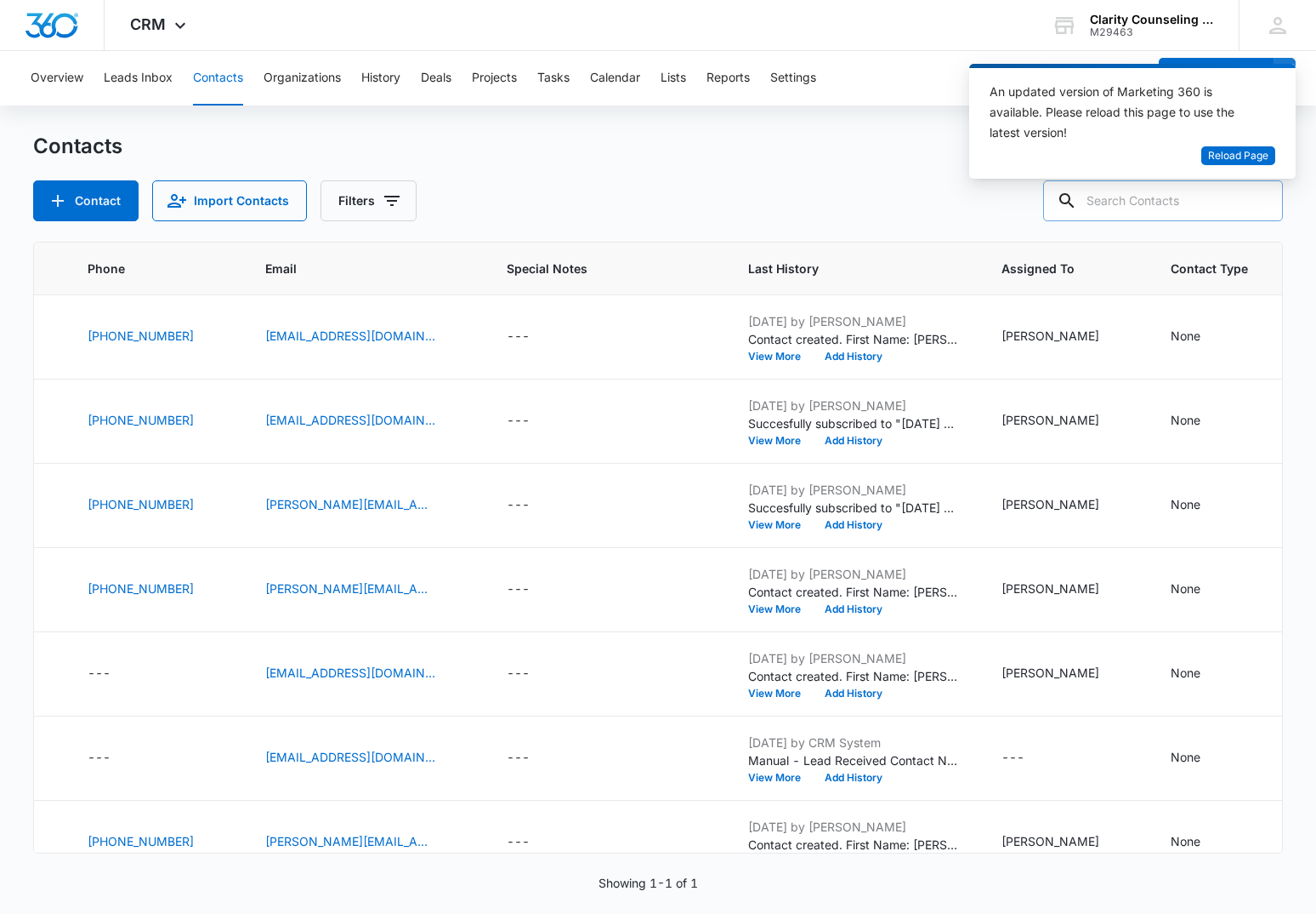
drag, startPoint x: 1255, startPoint y: 202, endPoint x: 1166, endPoint y: 201, distance: 89.0
click at [1255, 202] on div at bounding box center [1259, 201] width 27 height 41
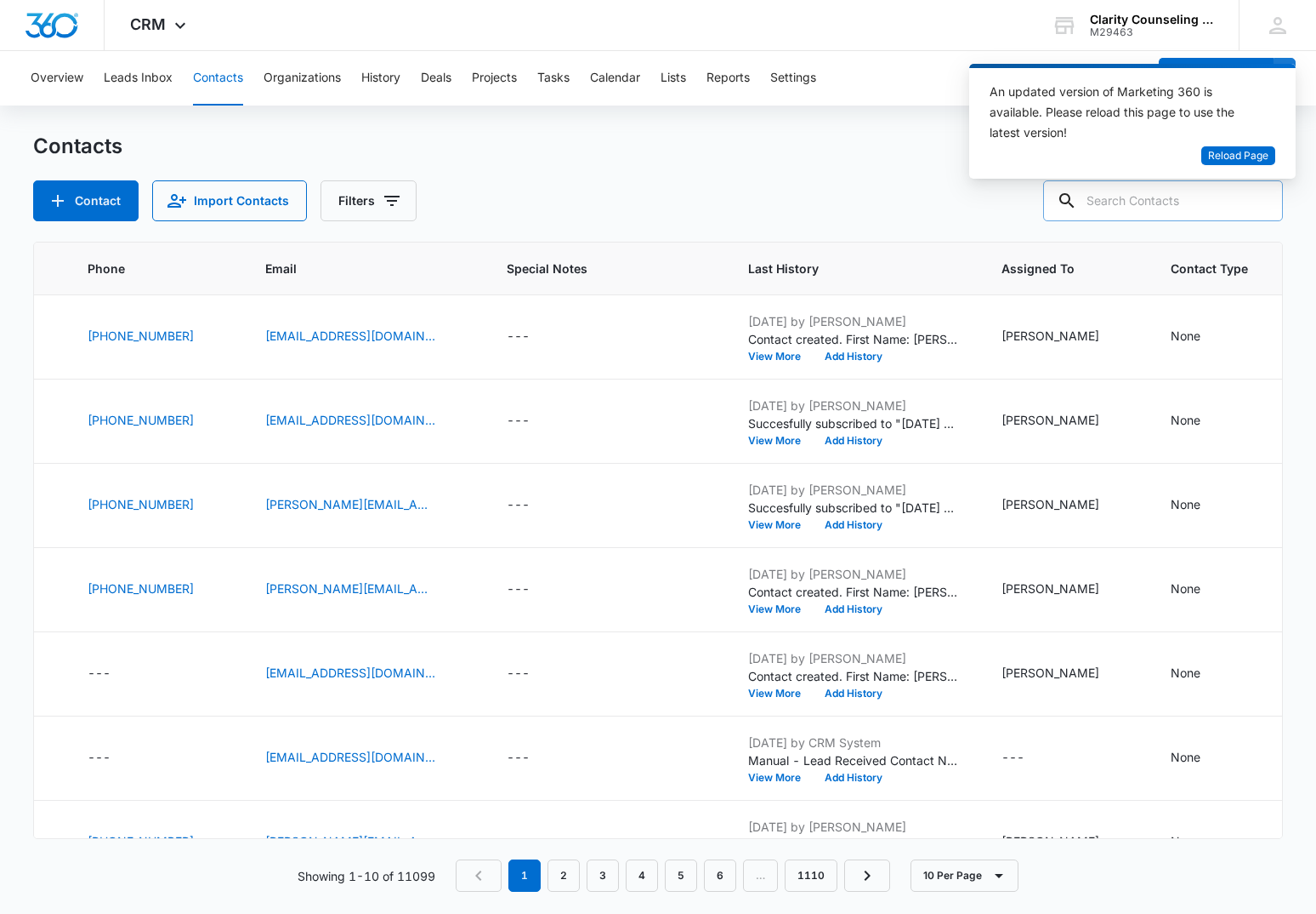
paste input "[EMAIL_ADDRESS][DOMAIN_NAME]"
type input "[EMAIL_ADDRESS][DOMAIN_NAME]"
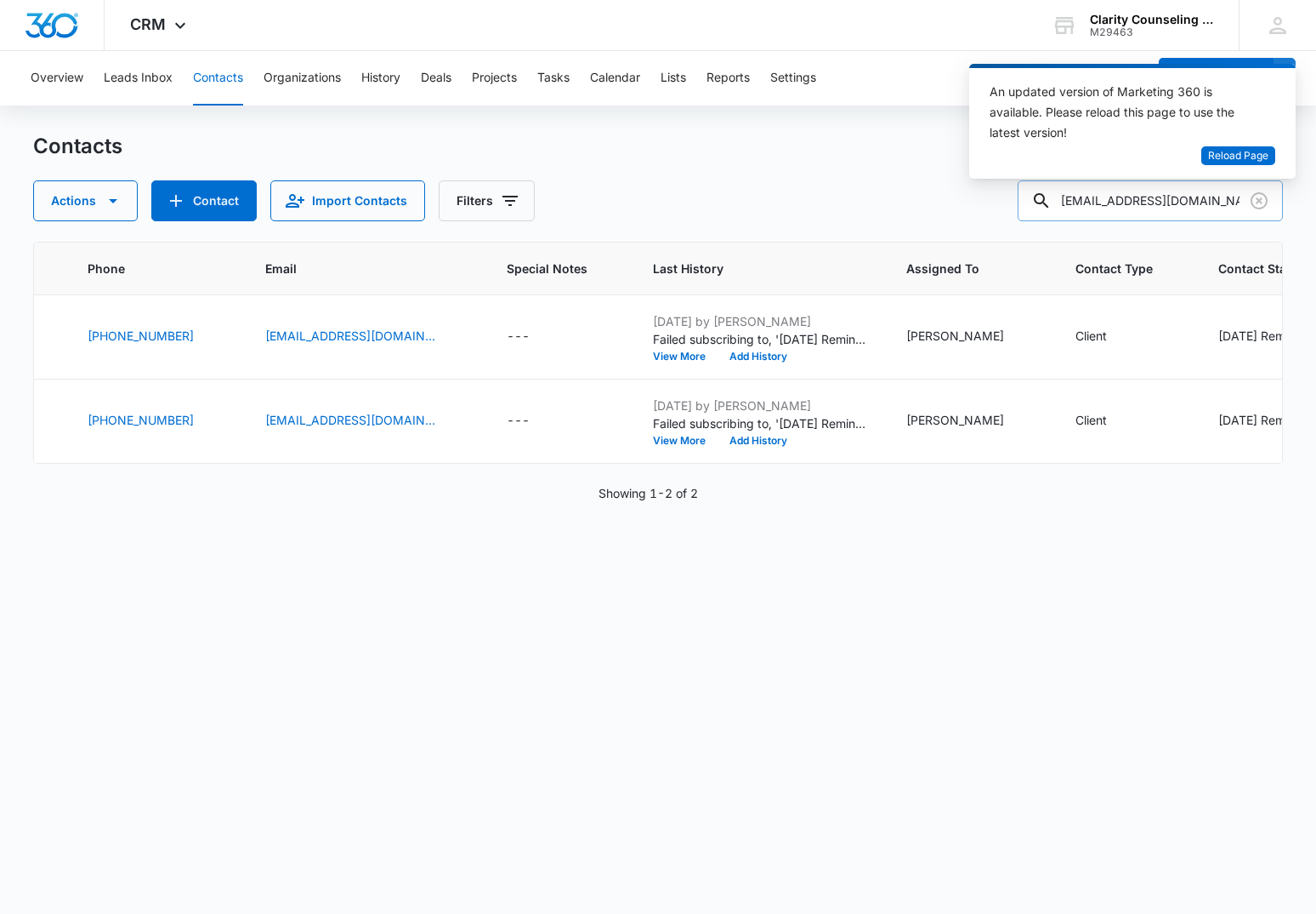
click at [1240, 194] on input "[EMAIL_ADDRESS][DOMAIN_NAME]" at bounding box center [1150, 201] width 266 height 41
click at [1250, 197] on icon "Clear" at bounding box center [1259, 201] width 20 height 20
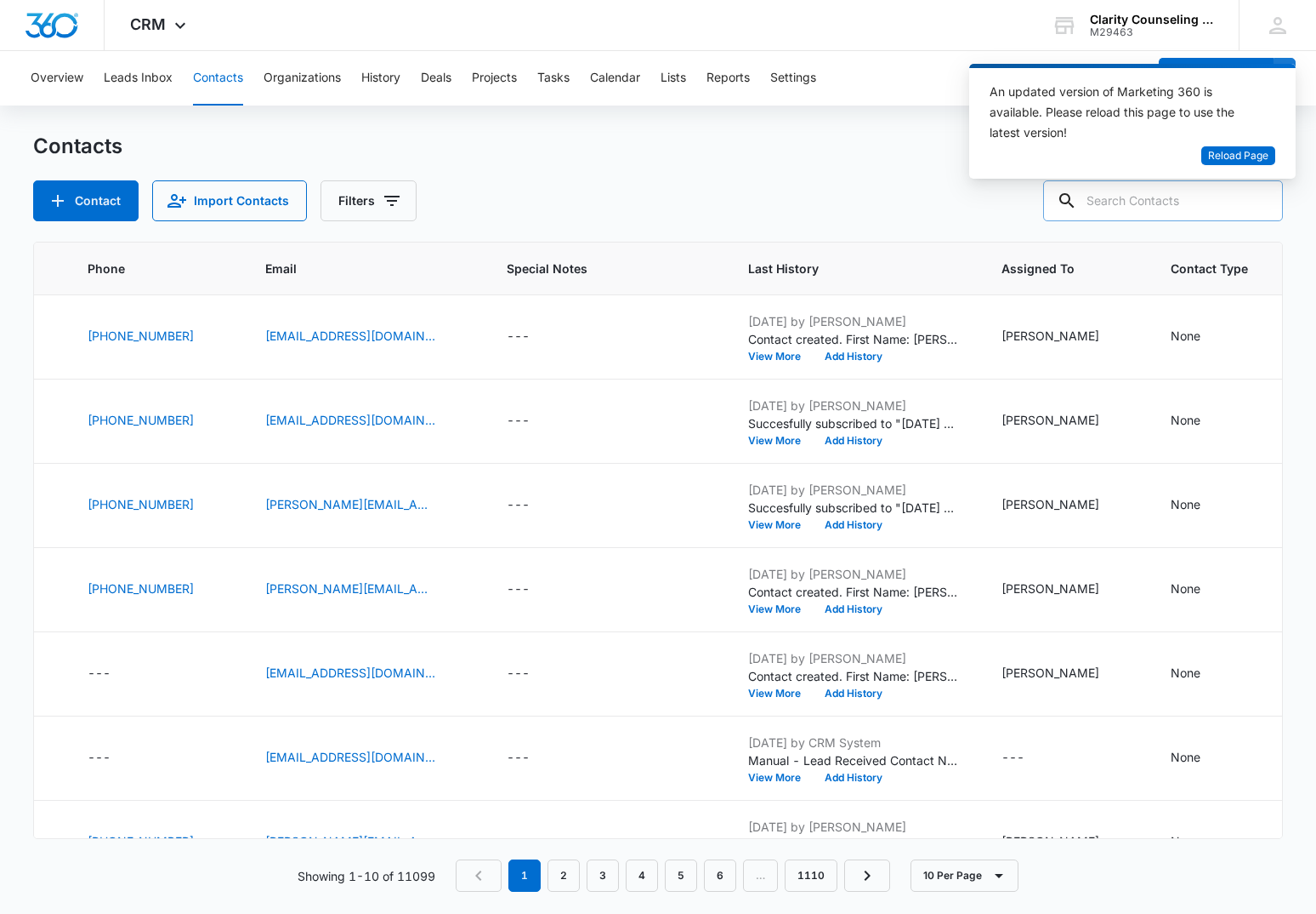
paste input "[EMAIL_ADDRESS][DOMAIN_NAME]"
type input "[EMAIL_ADDRESS][DOMAIN_NAME]"
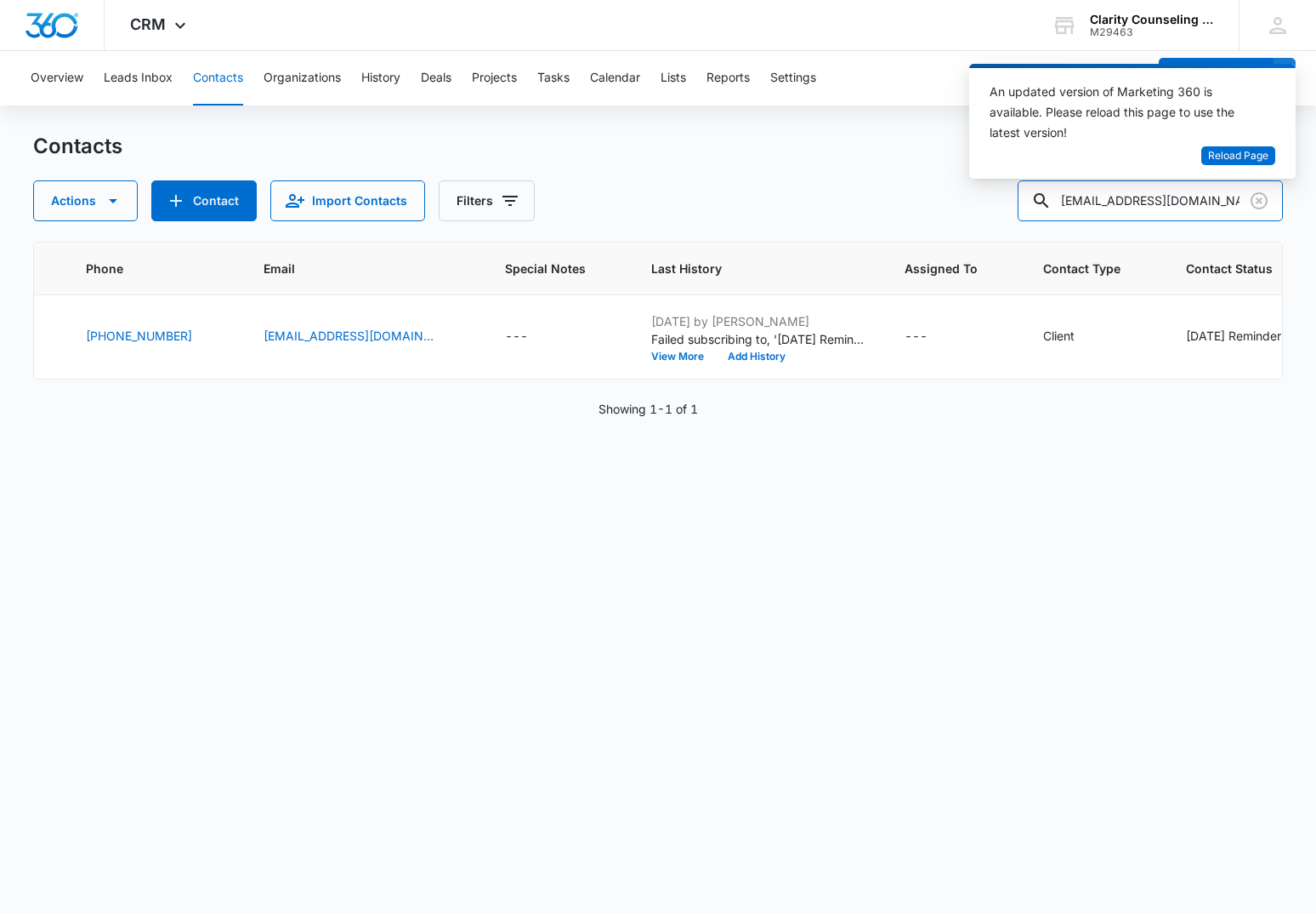
click at [1244, 203] on input "[EMAIL_ADDRESS][DOMAIN_NAME]" at bounding box center [1150, 201] width 266 height 41
click at [1256, 202] on icon "Clear" at bounding box center [1259, 201] width 20 height 20
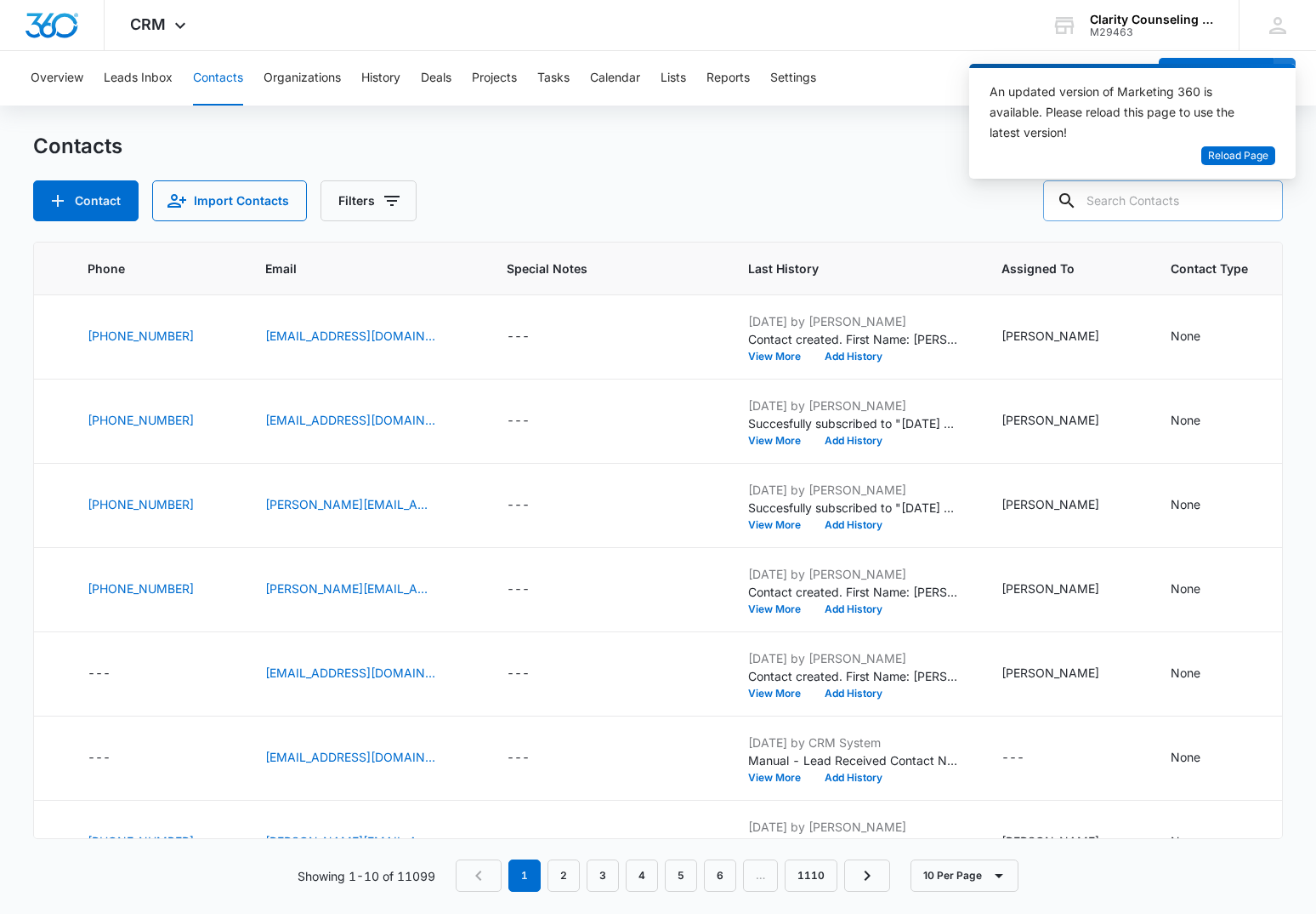
paste input "[EMAIL_ADDRESS][DOMAIN_NAME]"
type input "[EMAIL_ADDRESS][DOMAIN_NAME]"
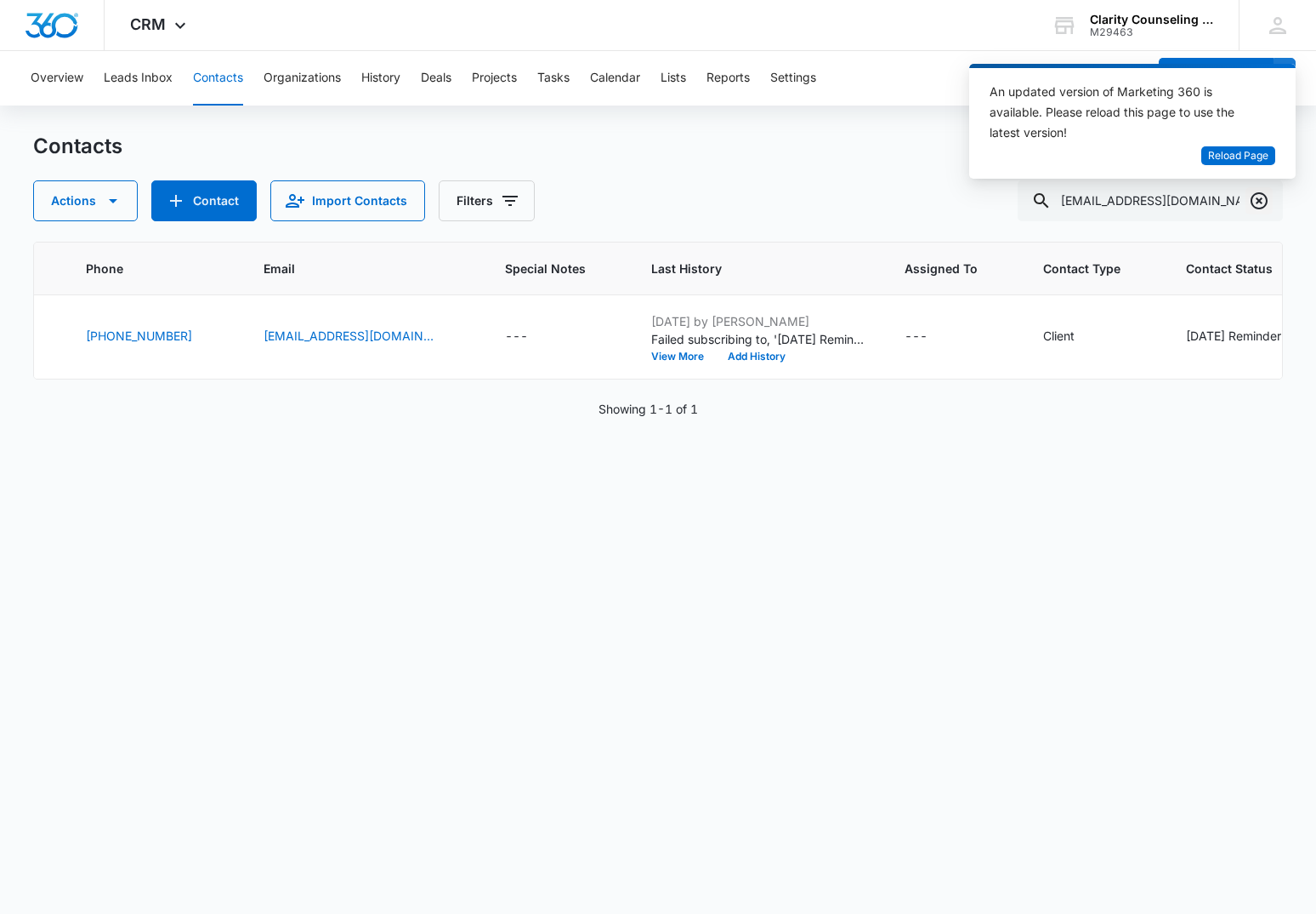
click at [1256, 198] on icon "Clear" at bounding box center [1259, 201] width 20 height 20
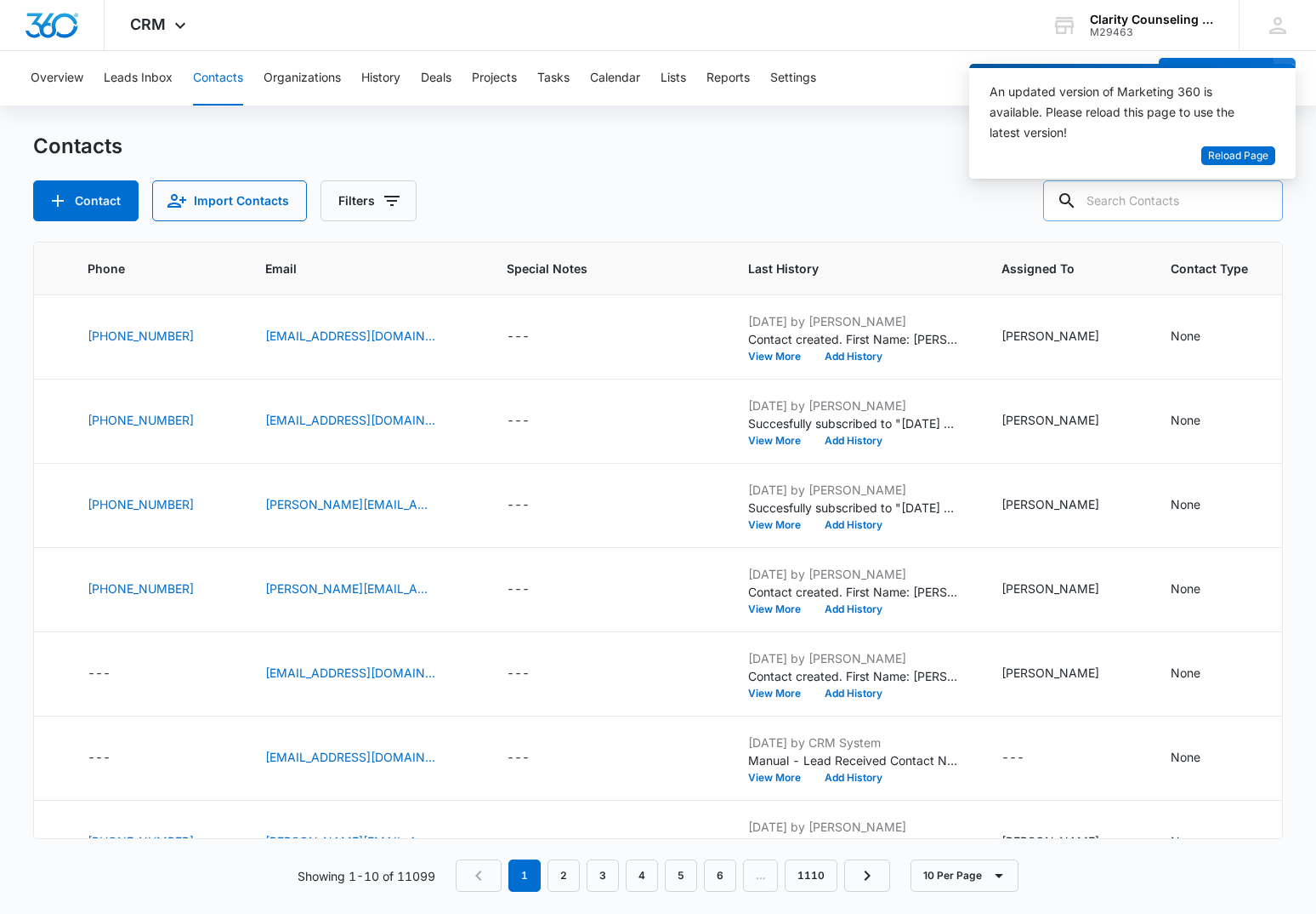
paste input "[PERSON_NAME][EMAIL_ADDRESS][DOMAIN_NAME]"
type input "[PERSON_NAME][EMAIL_ADDRESS][DOMAIN_NAME]"
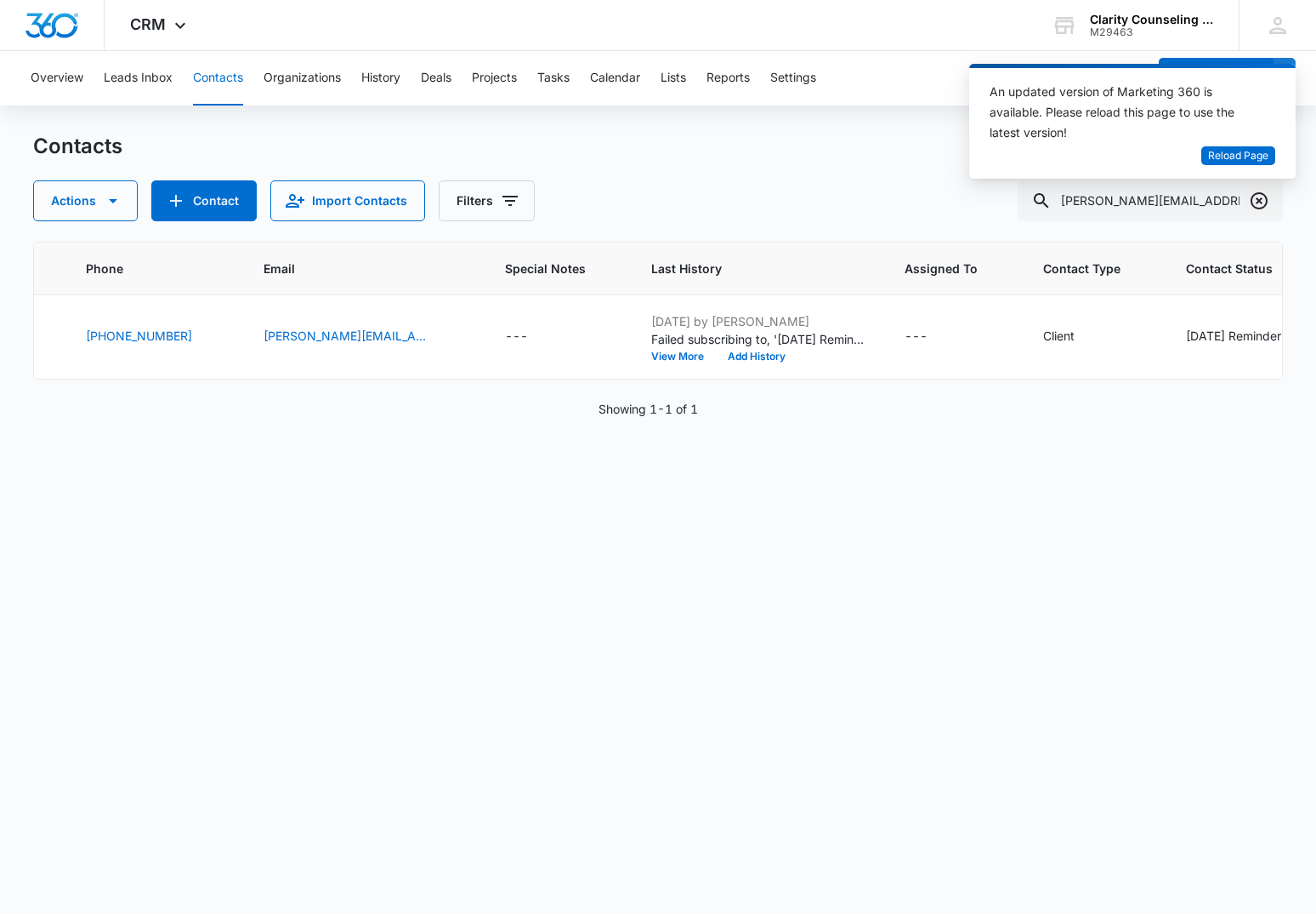
click at [1263, 203] on icon "Clear" at bounding box center [1259, 201] width 20 height 20
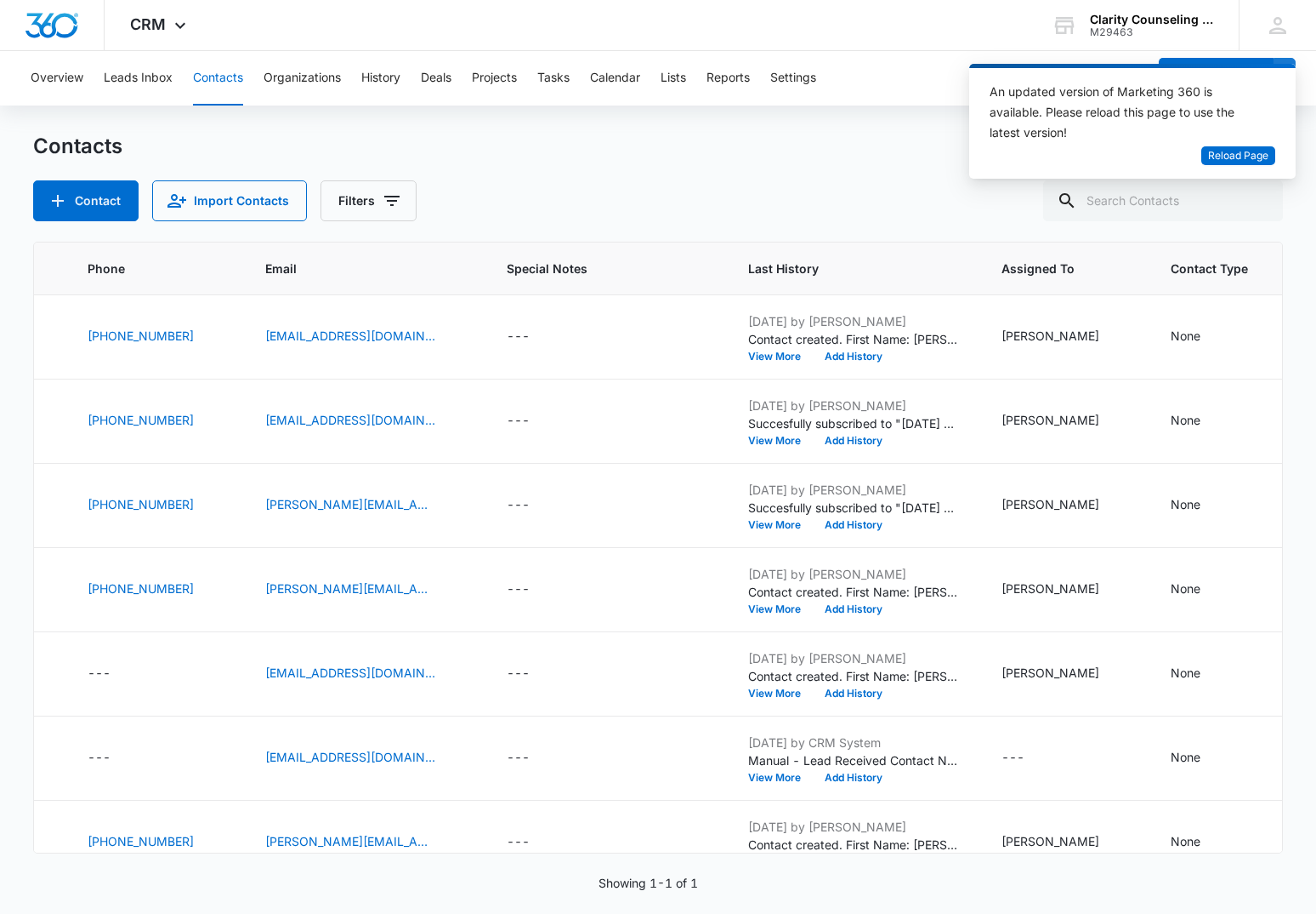
click at [1263, 203] on div at bounding box center [1259, 201] width 27 height 41
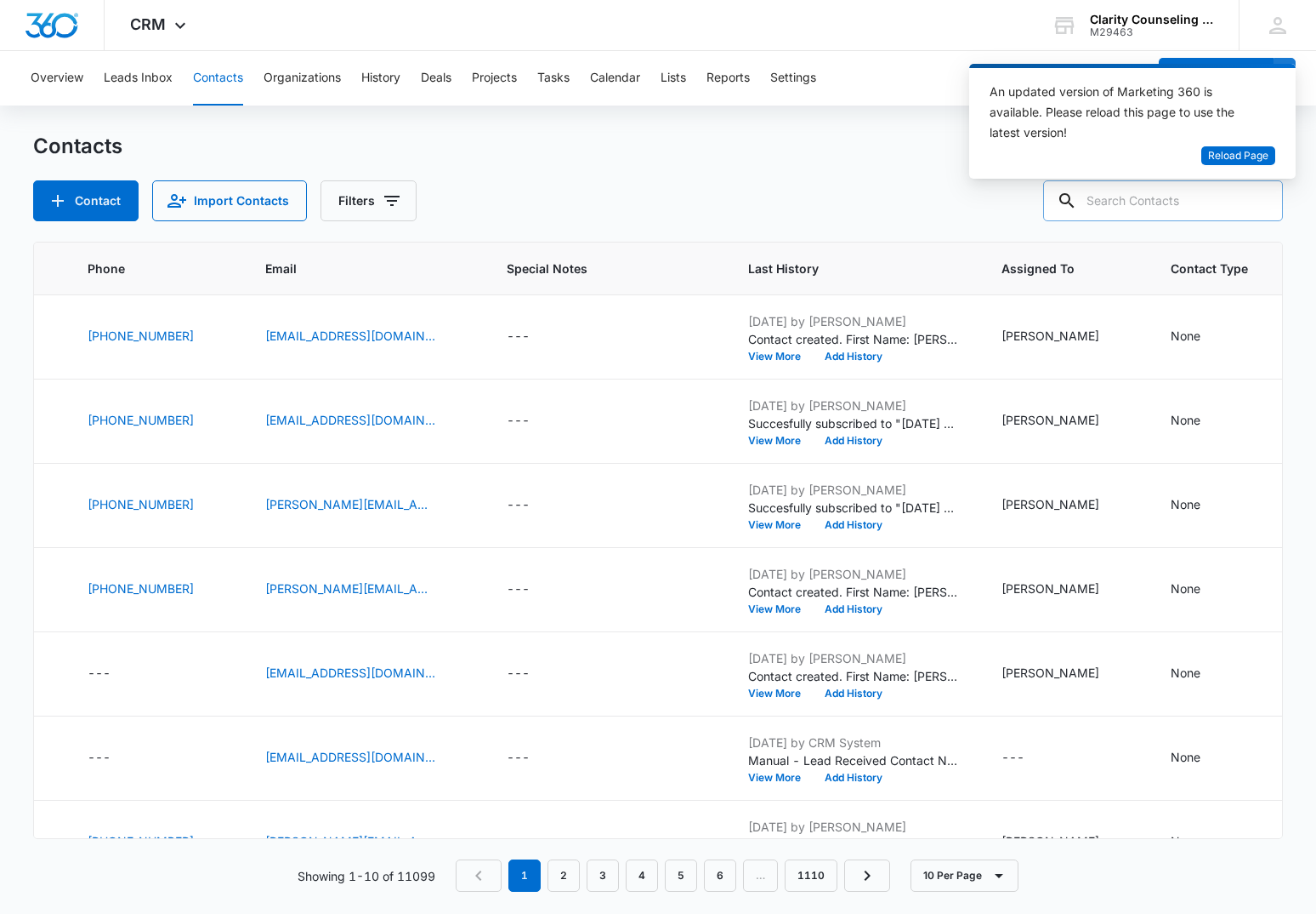
paste input "[EMAIL_ADDRESS][DOMAIN_NAME]"
type input "[EMAIL_ADDRESS][DOMAIN_NAME]"
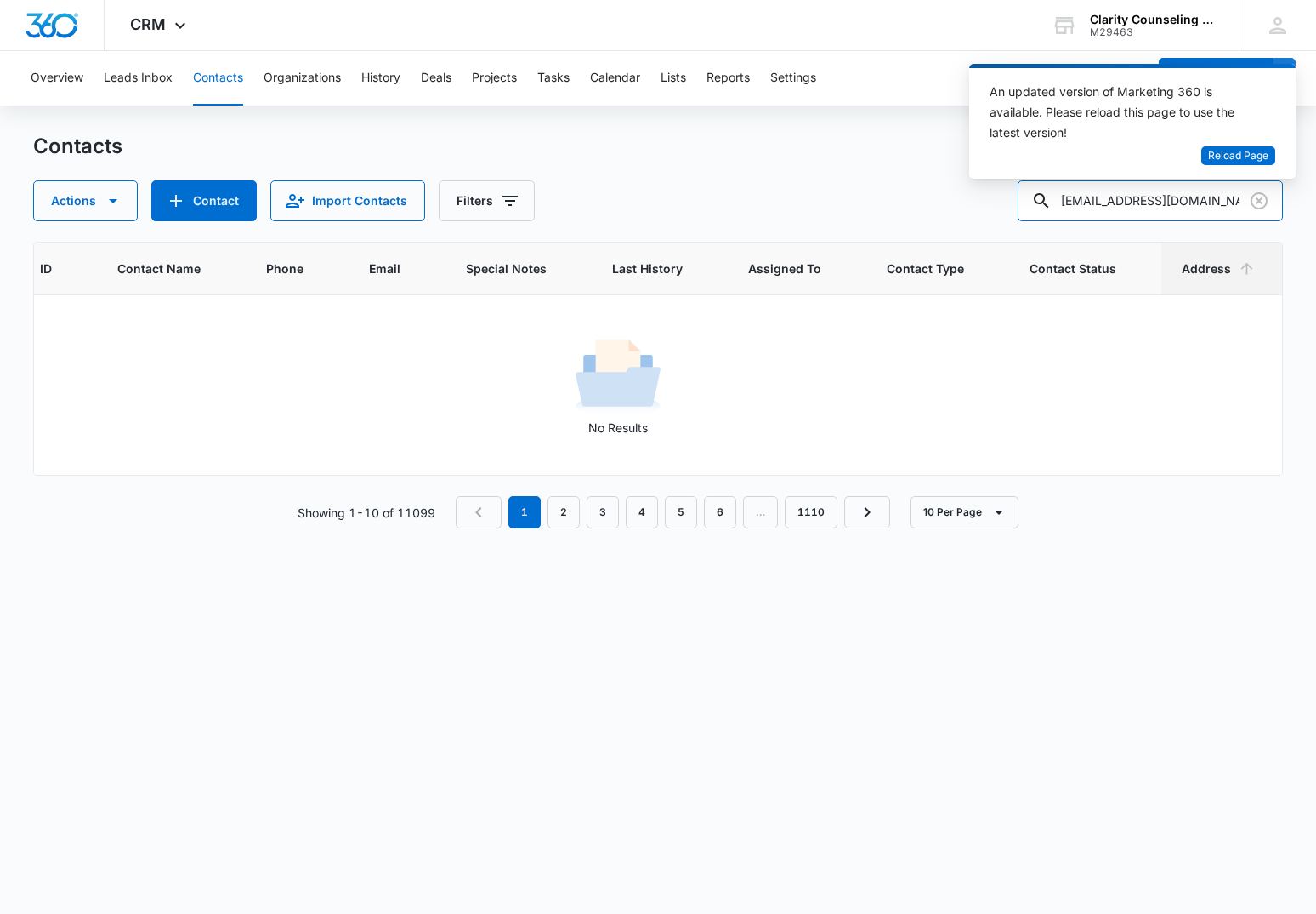
scroll to position [0, 70]
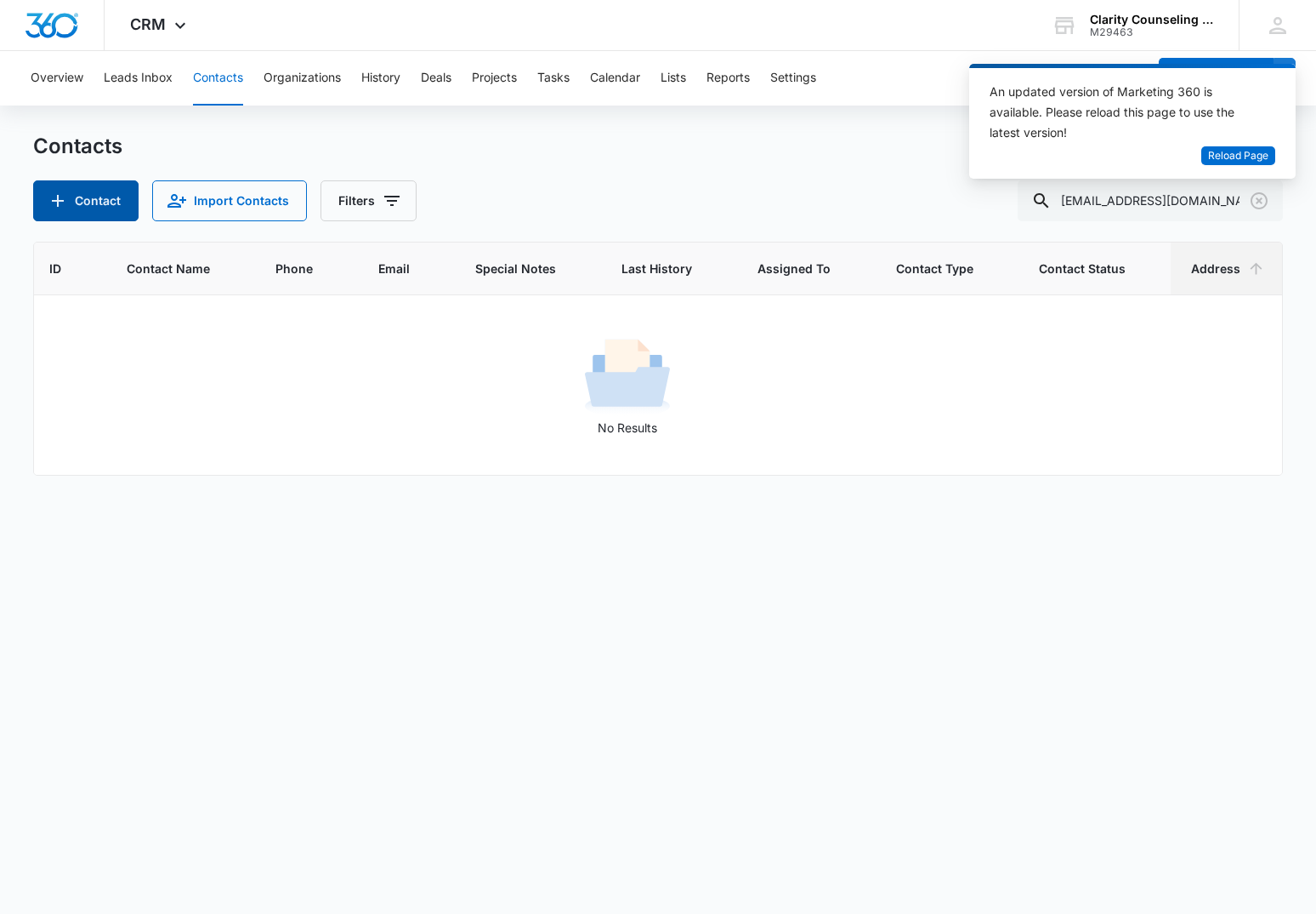
click at [56, 191] on icon "Add Contact" at bounding box center [57, 201] width 20 height 20
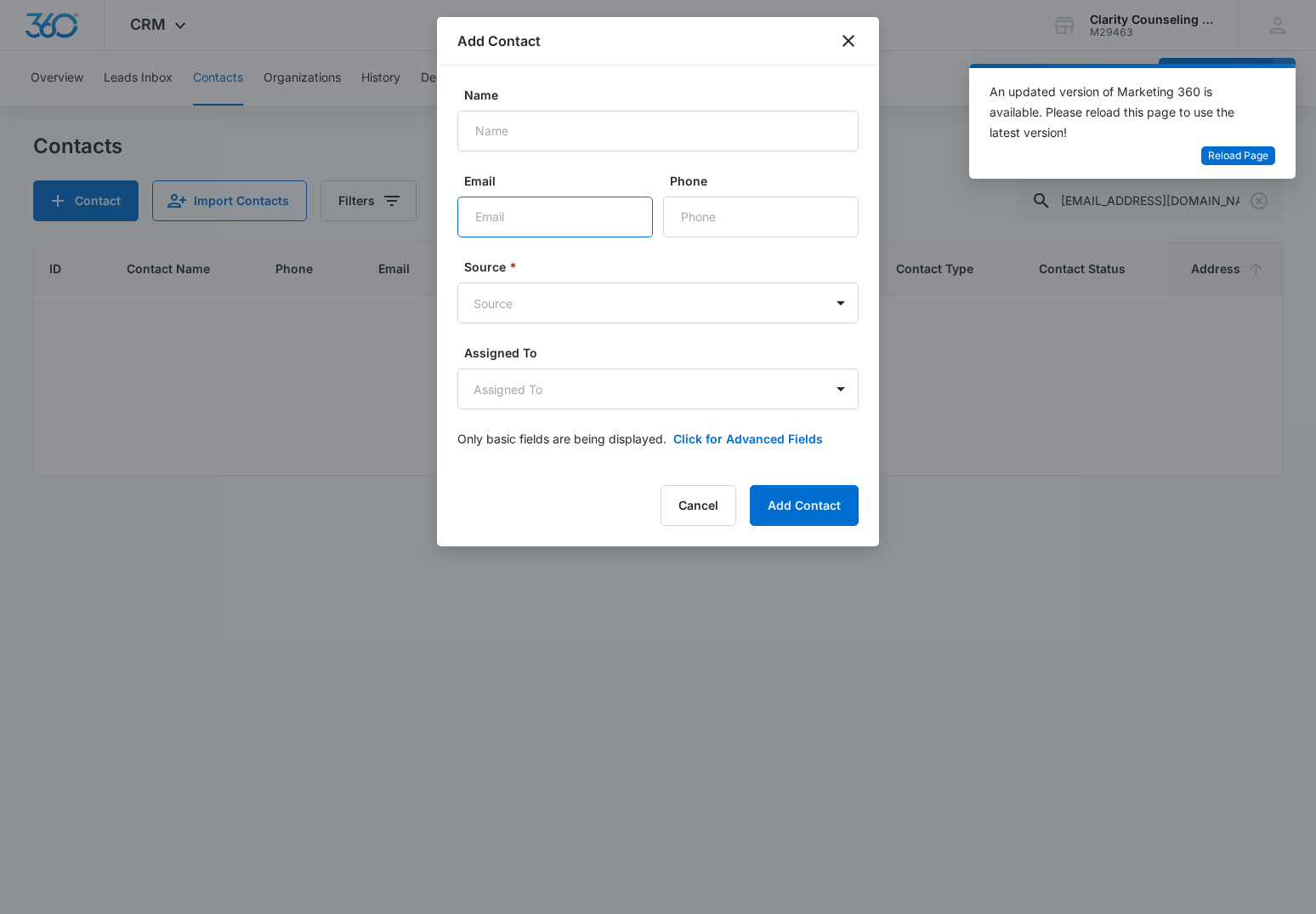
paste input "[EMAIL_ADDRESS][DOMAIN_NAME]"
type input "[EMAIL_ADDRESS][DOMAIN_NAME]"
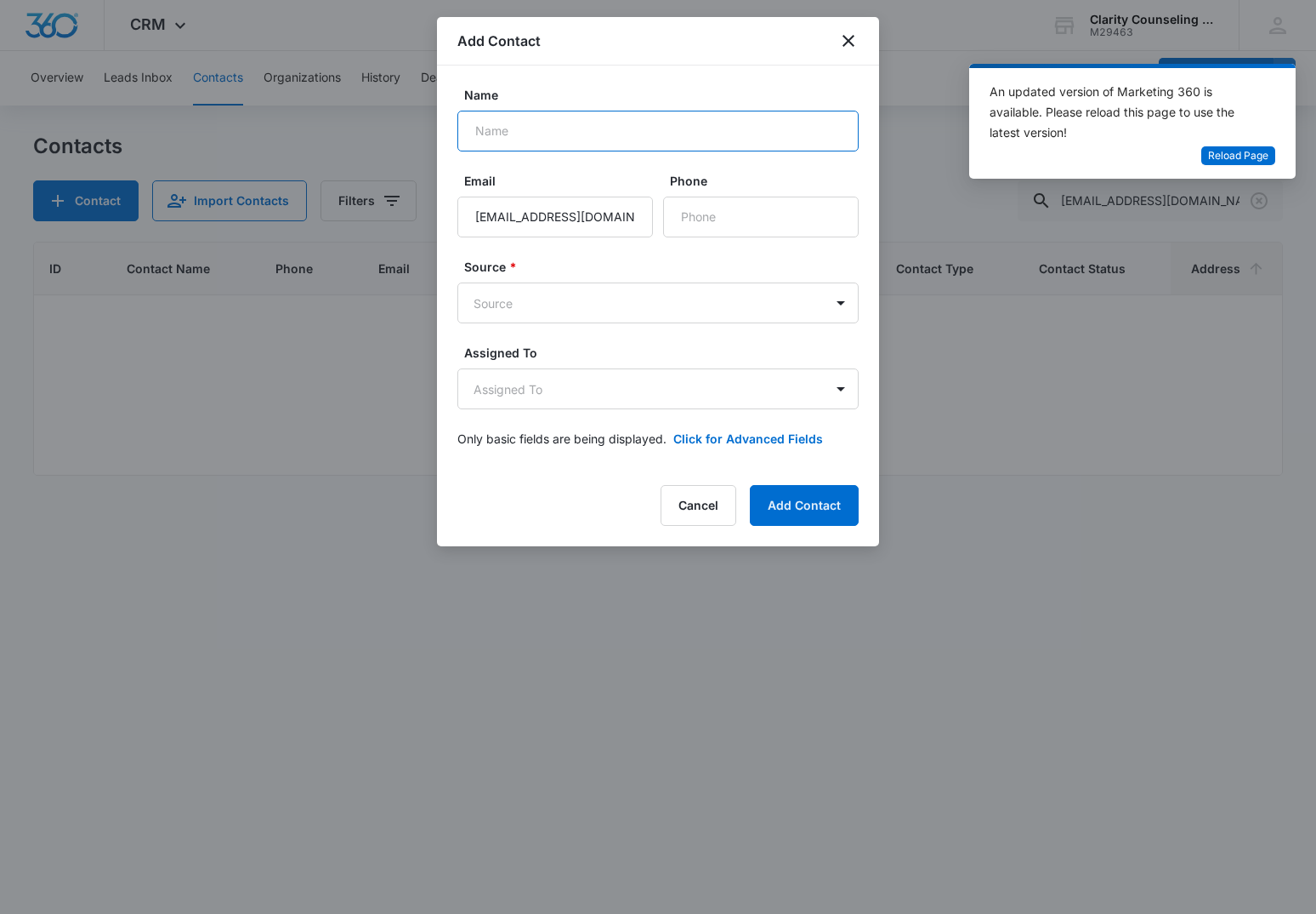
paste input "[PERSON_NAME]"
type input "[PERSON_NAME]"
click at [580, 303] on body "CRM Apps Reputation Websites Forms CRM Email Social Content Ads Intelligence Fi…" at bounding box center [658, 457] width 1316 height 914
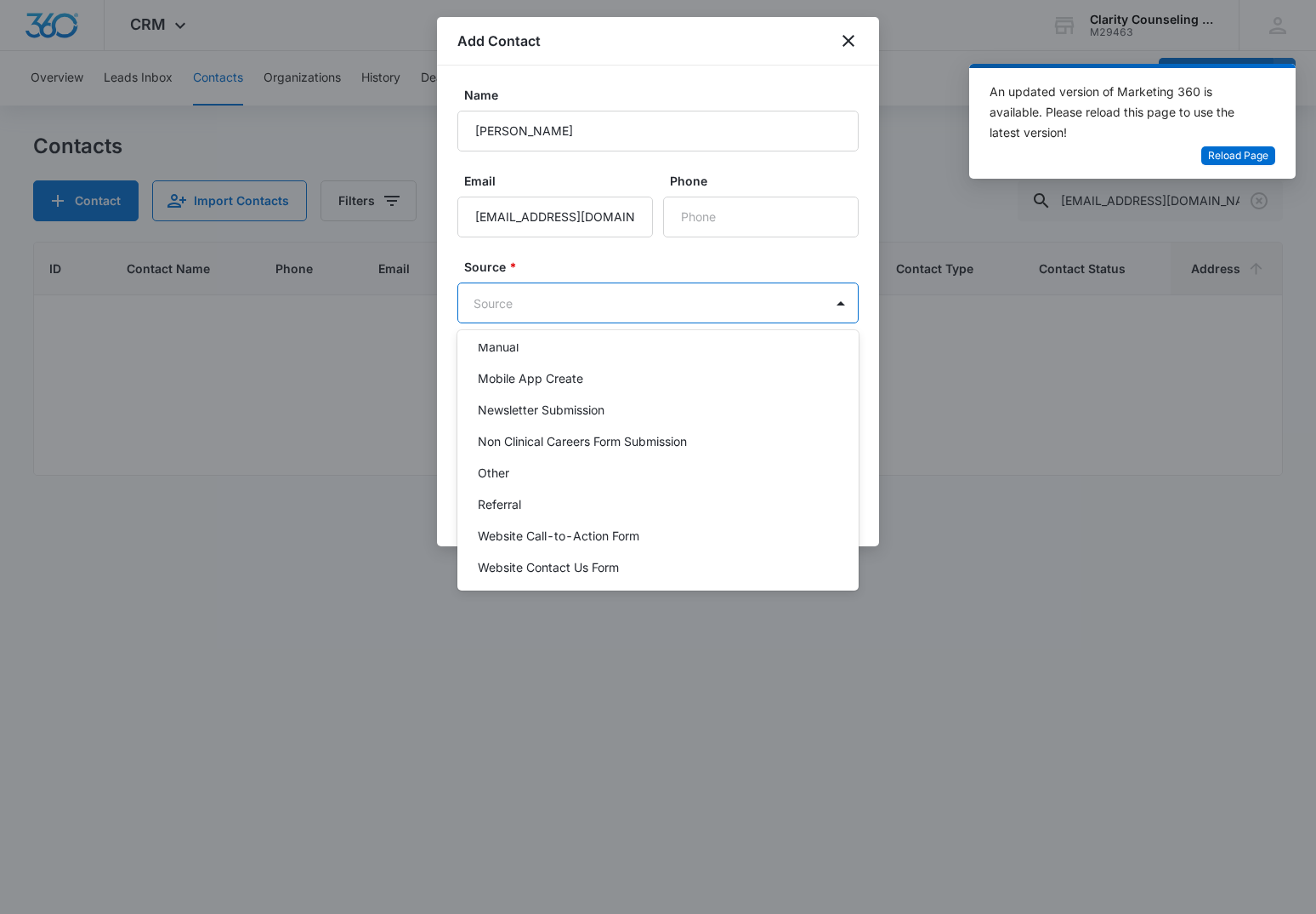
scroll to position [215, 0]
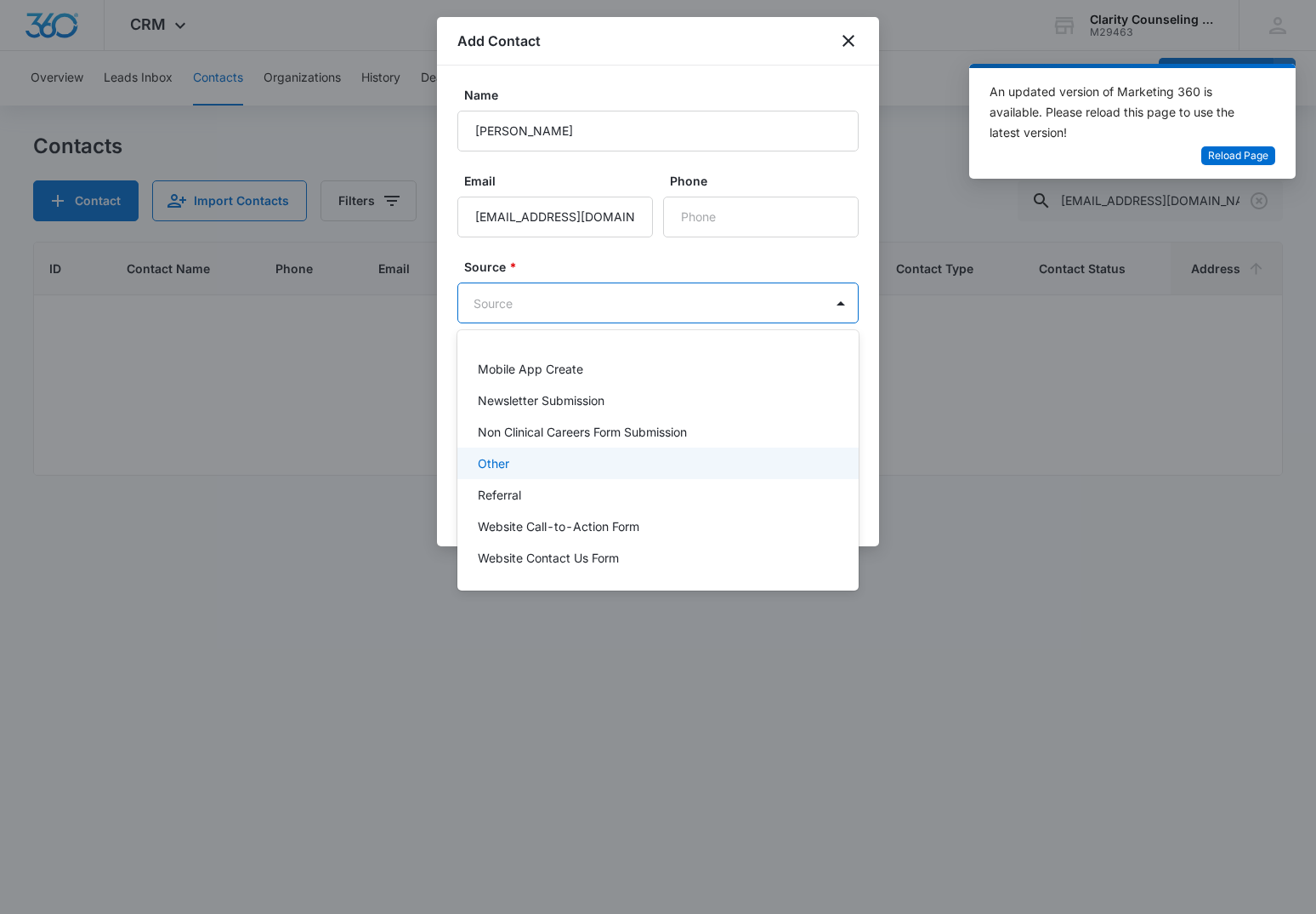
click at [507, 459] on p "Other" at bounding box center [494, 464] width 31 height 18
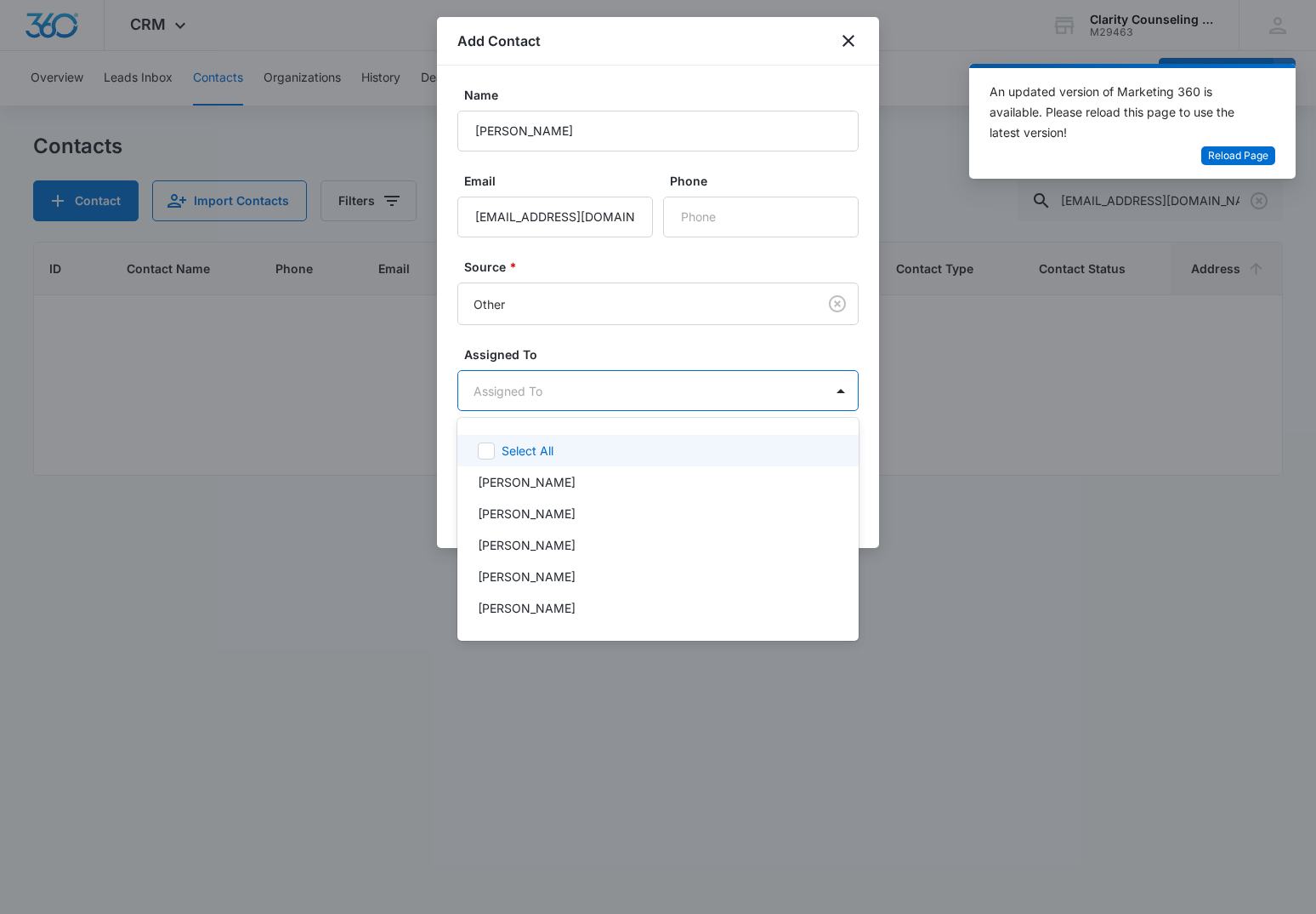
drag, startPoint x: 543, startPoint y: 386, endPoint x: 555, endPoint y: 429, distance: 44.6
click at [543, 386] on body "CRM Apps Reputation Websites Forms CRM Email Social Content Ads Intelligence Fi…" at bounding box center [658, 457] width 1316 height 914
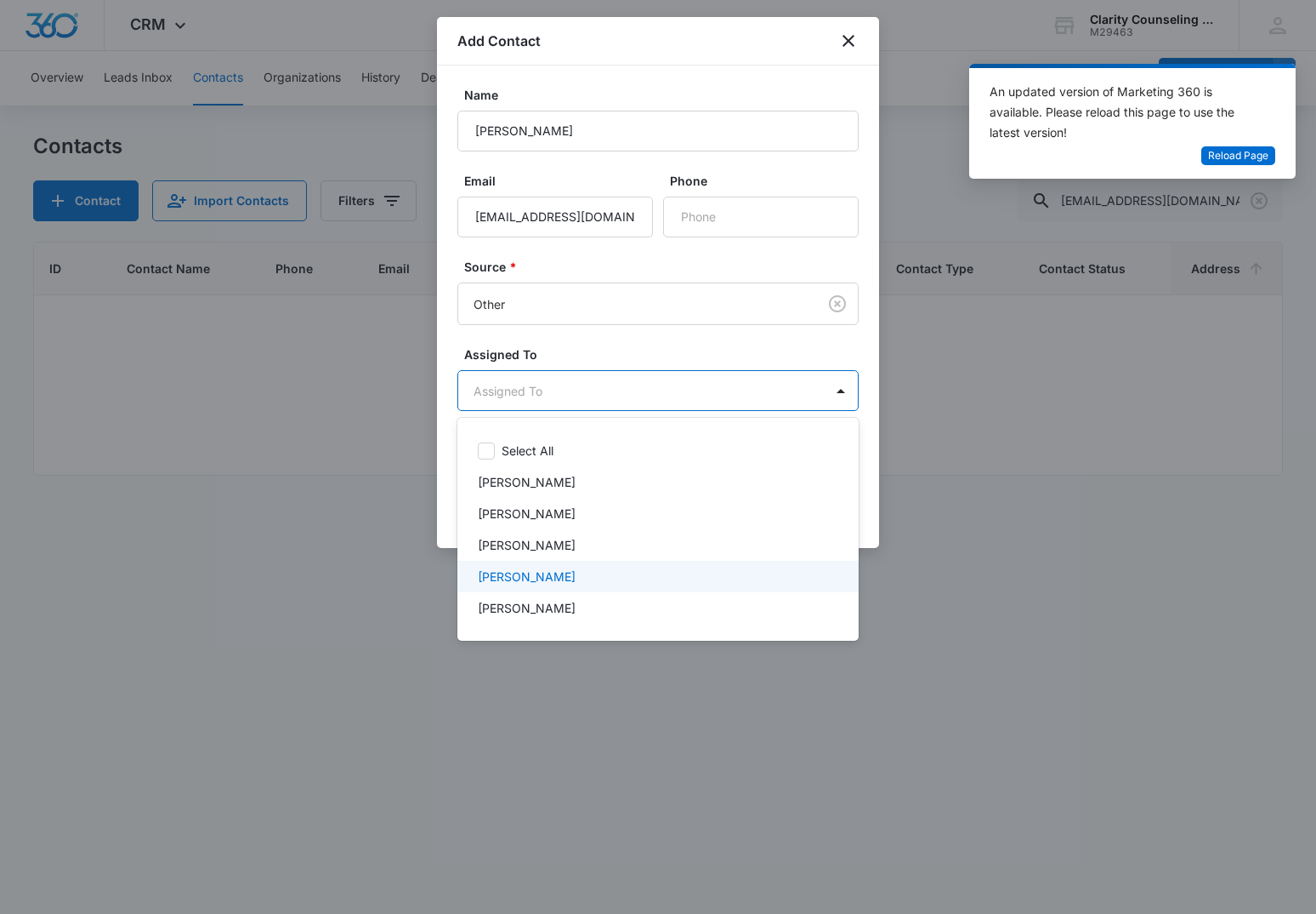
click at [540, 578] on p "[PERSON_NAME]" at bounding box center [527, 577] width 98 height 18
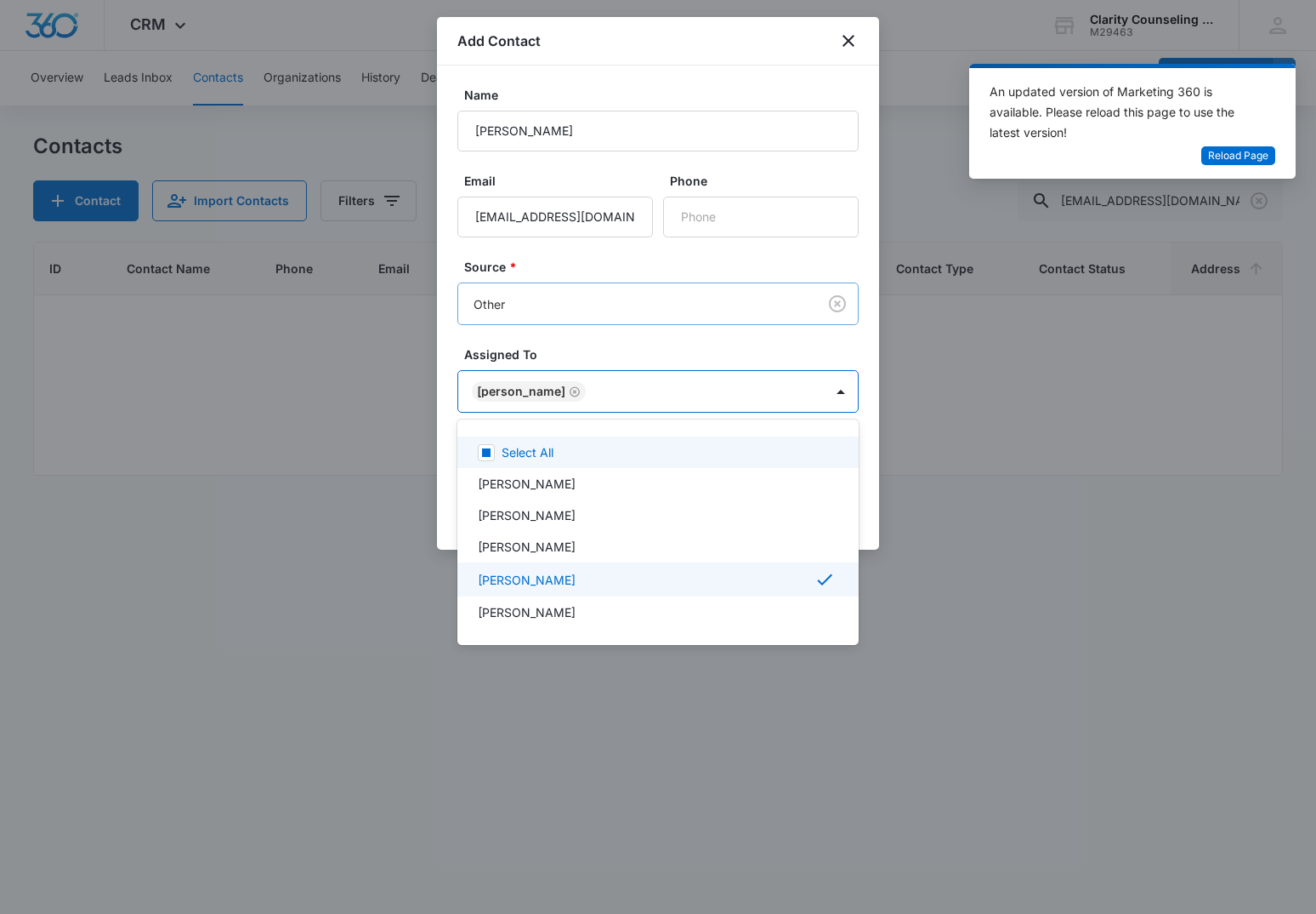
drag, startPoint x: 576, startPoint y: 280, endPoint x: 612, endPoint y: 293, distance: 38.3
click at [578, 280] on div at bounding box center [658, 457] width 1316 height 914
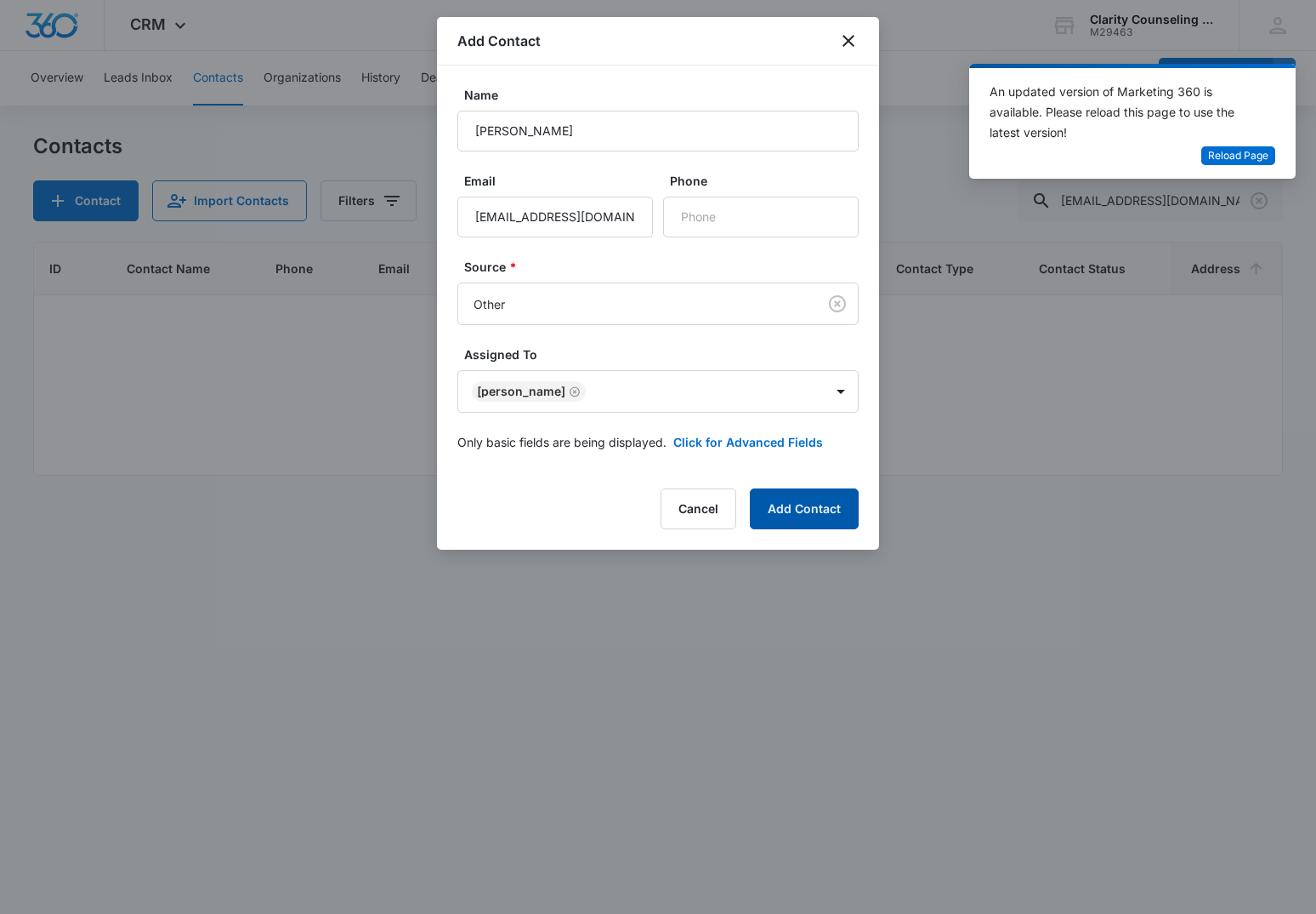
click at [841, 513] on button "Add Contact" at bounding box center [804, 509] width 109 height 41
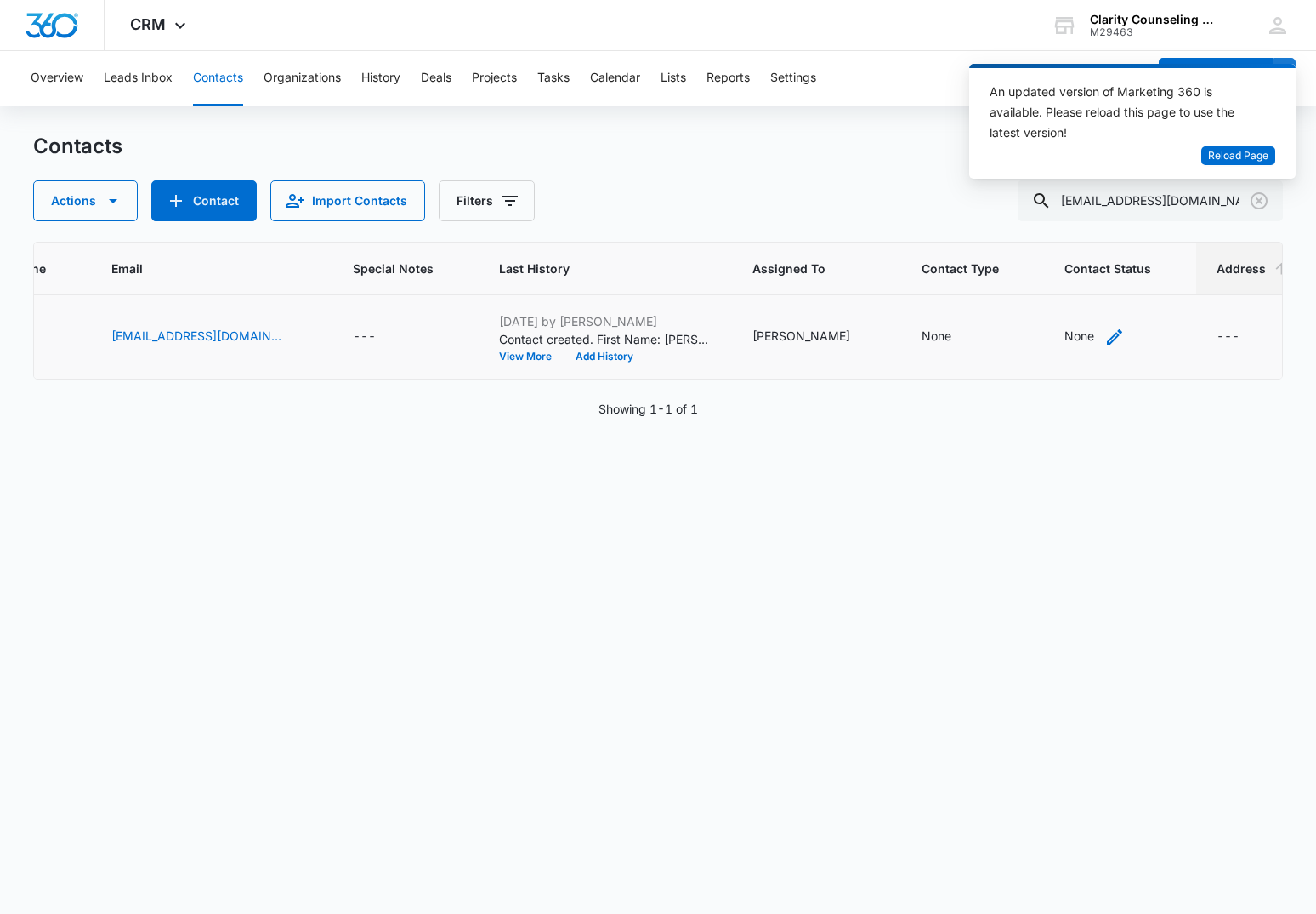
scroll to position [0, 399]
click at [1067, 341] on div "None" at bounding box center [1081, 336] width 30 height 18
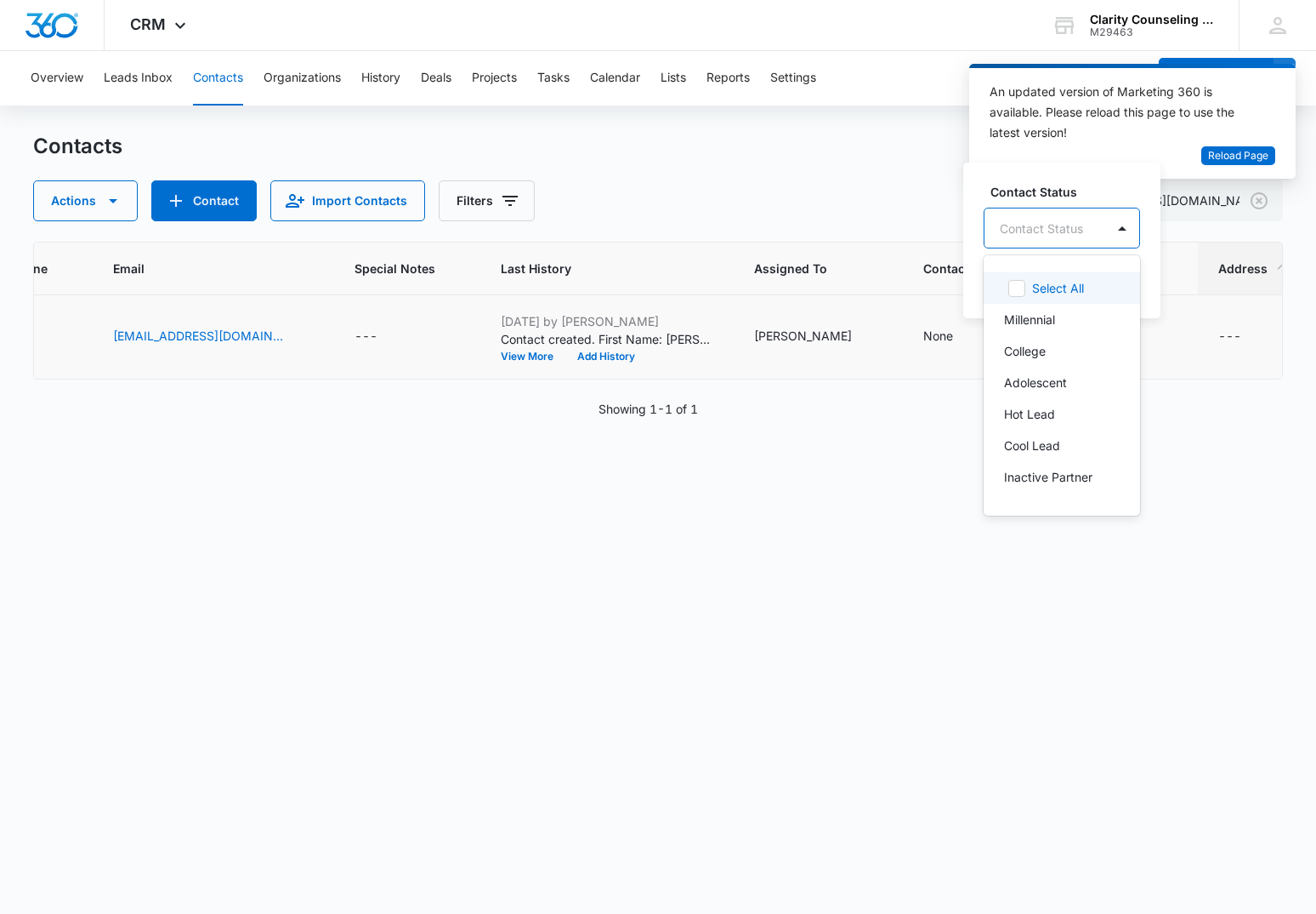
click at [1091, 224] on div "Contact Status" at bounding box center [1045, 228] width 120 height 38
drag, startPoint x: 1040, startPoint y: 352, endPoint x: 1118, endPoint y: 290, distance: 99.6
click at [1064, 328] on div "[DATE] Reminder Email List" at bounding box center [1061, 348] width 156 height 49
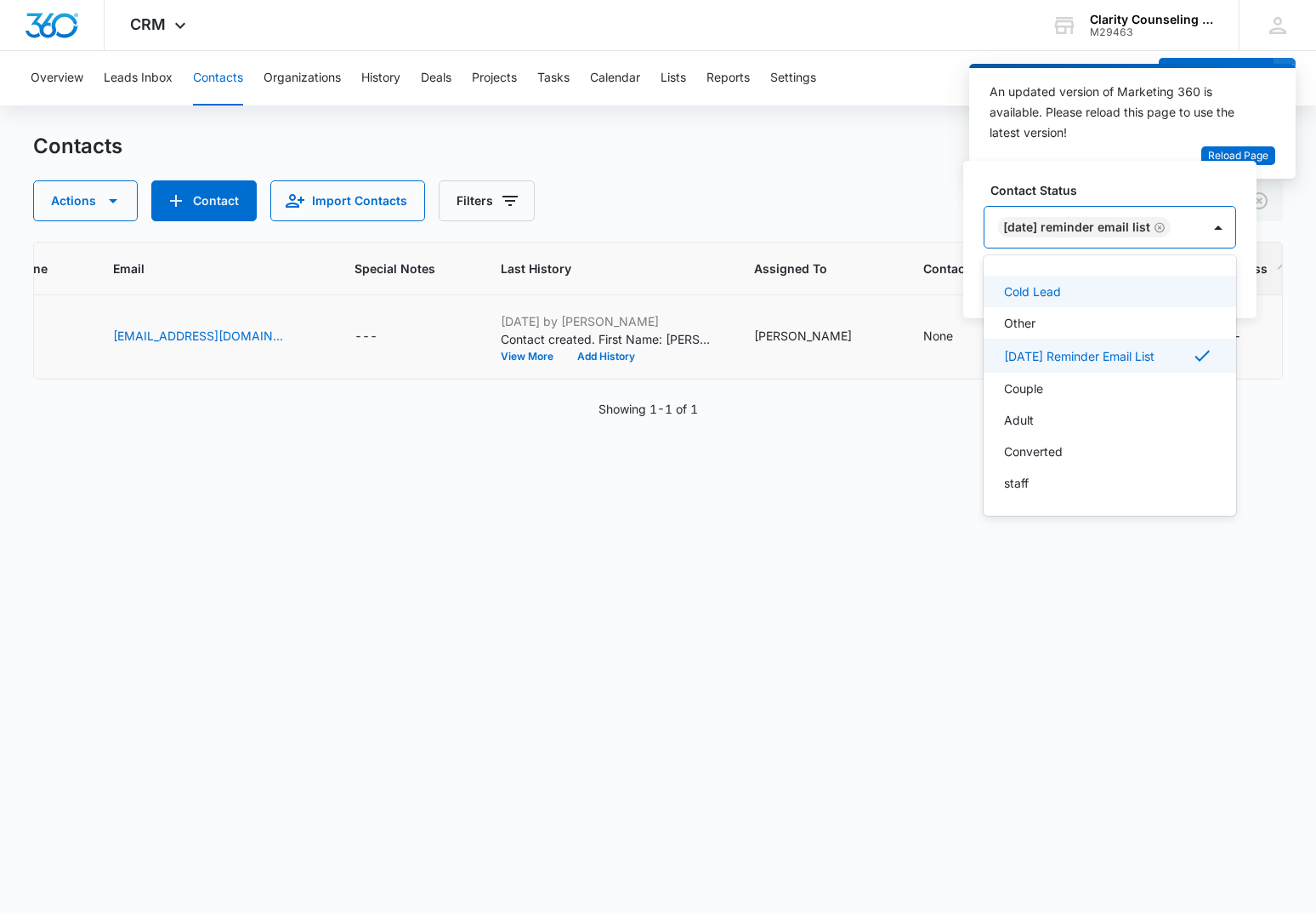
scroll to position [248, 0]
click at [1217, 220] on div at bounding box center [1218, 226] width 34 height 41
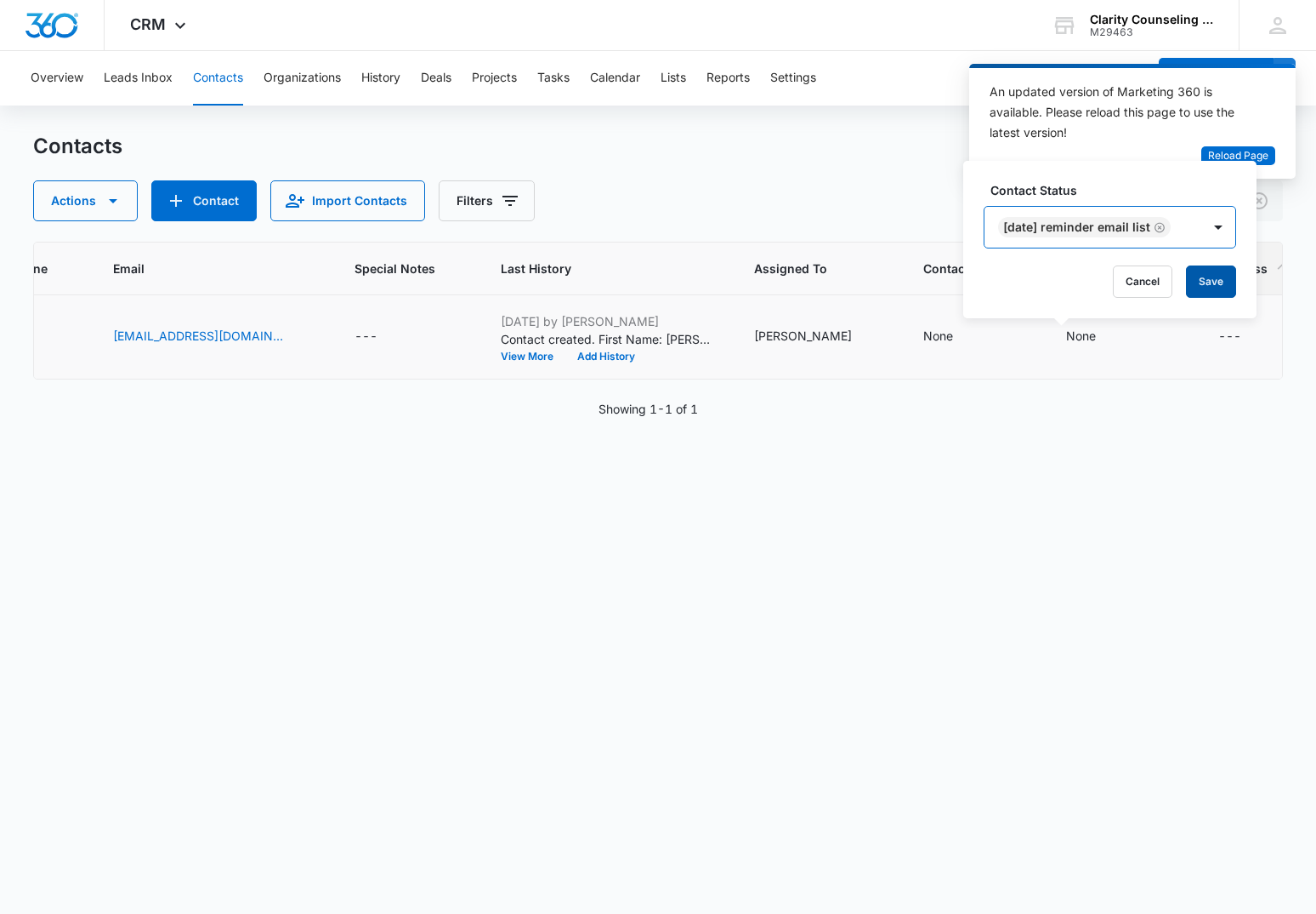
click at [1218, 274] on button "Save" at bounding box center [1211, 281] width 50 height 32
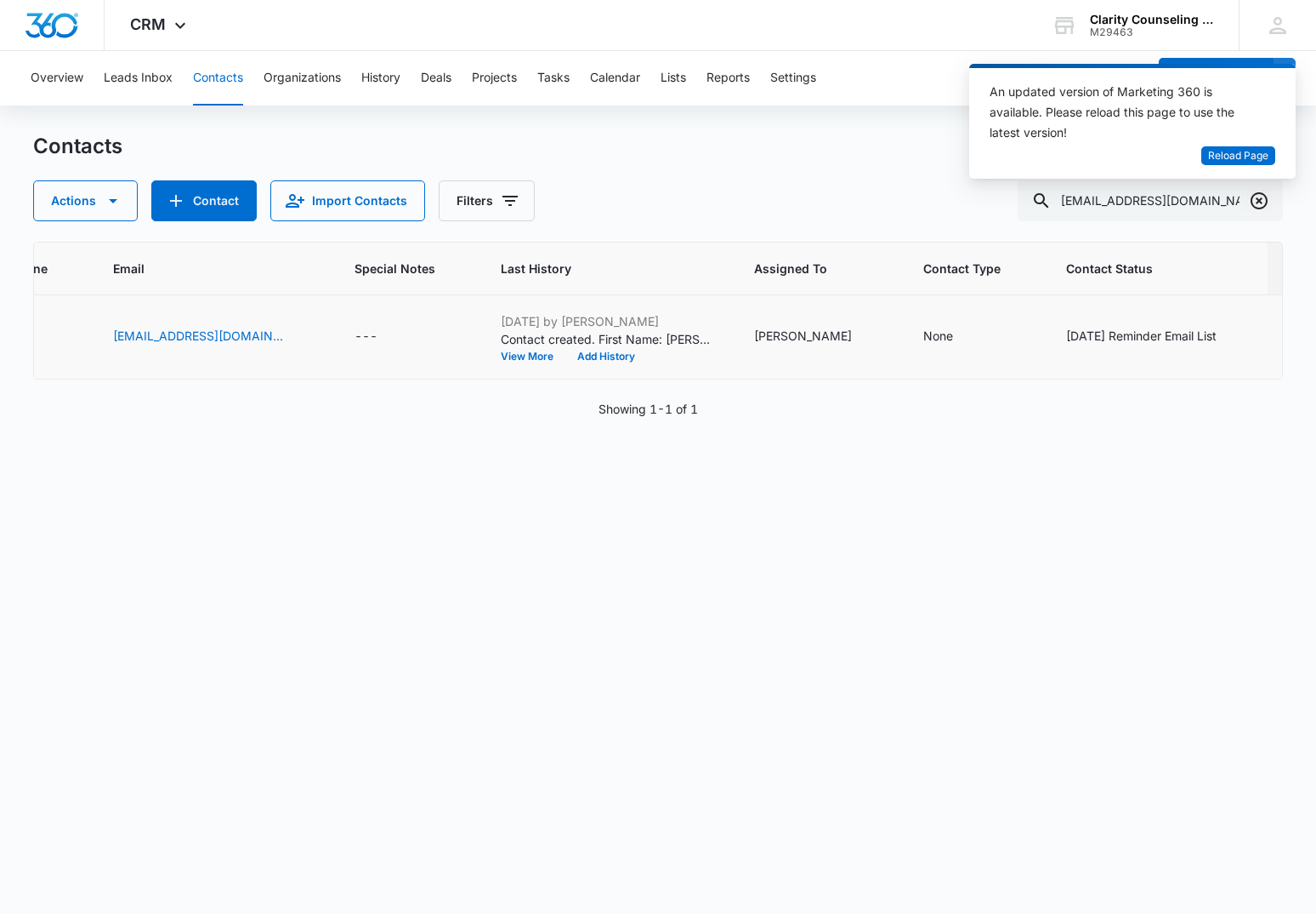
click at [1256, 203] on icon "Clear" at bounding box center [1259, 201] width 20 height 20
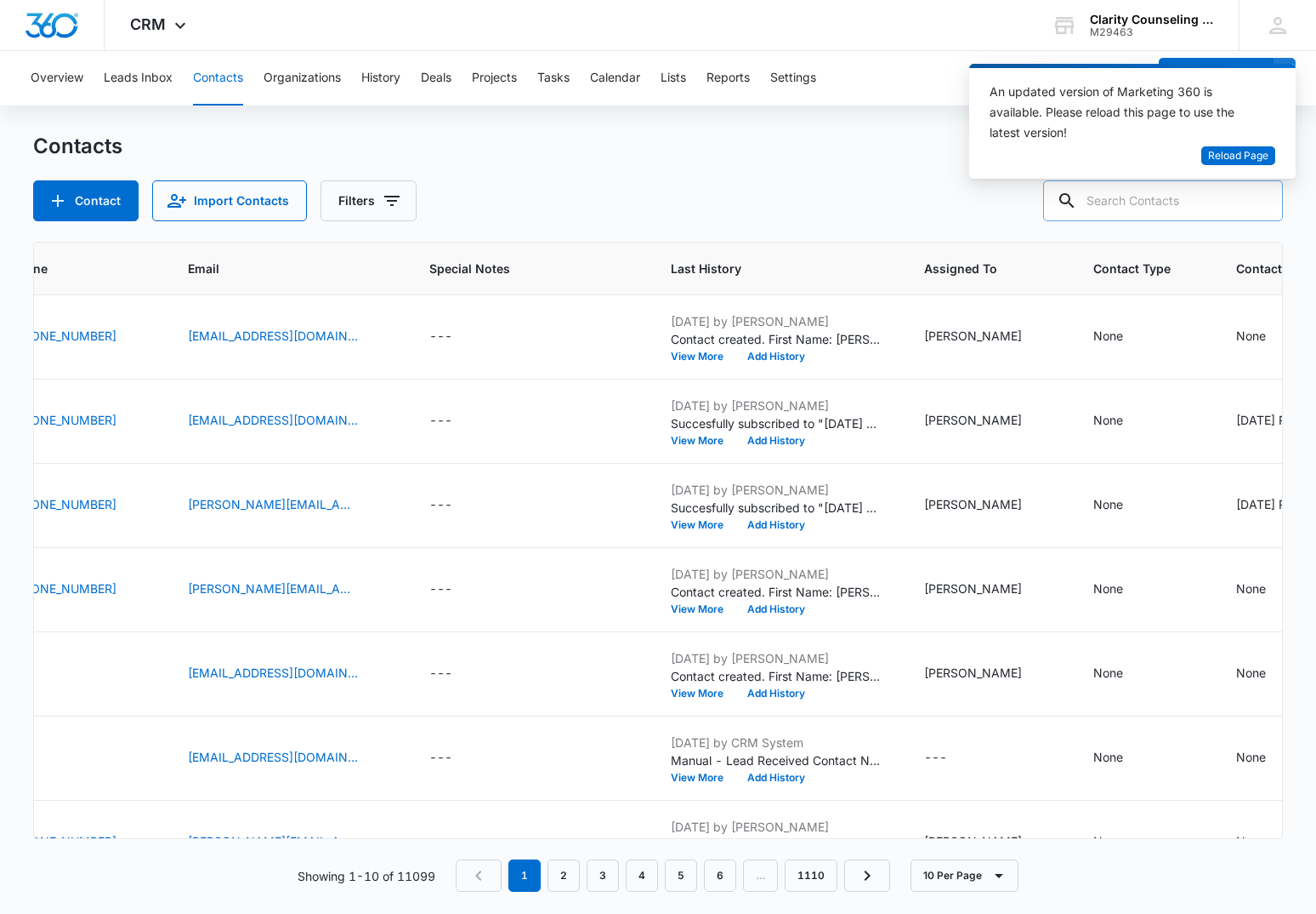
paste input "[EMAIL_ADDRESS][DOMAIN_NAME]"
type input "[EMAIL_ADDRESS][DOMAIN_NAME]"
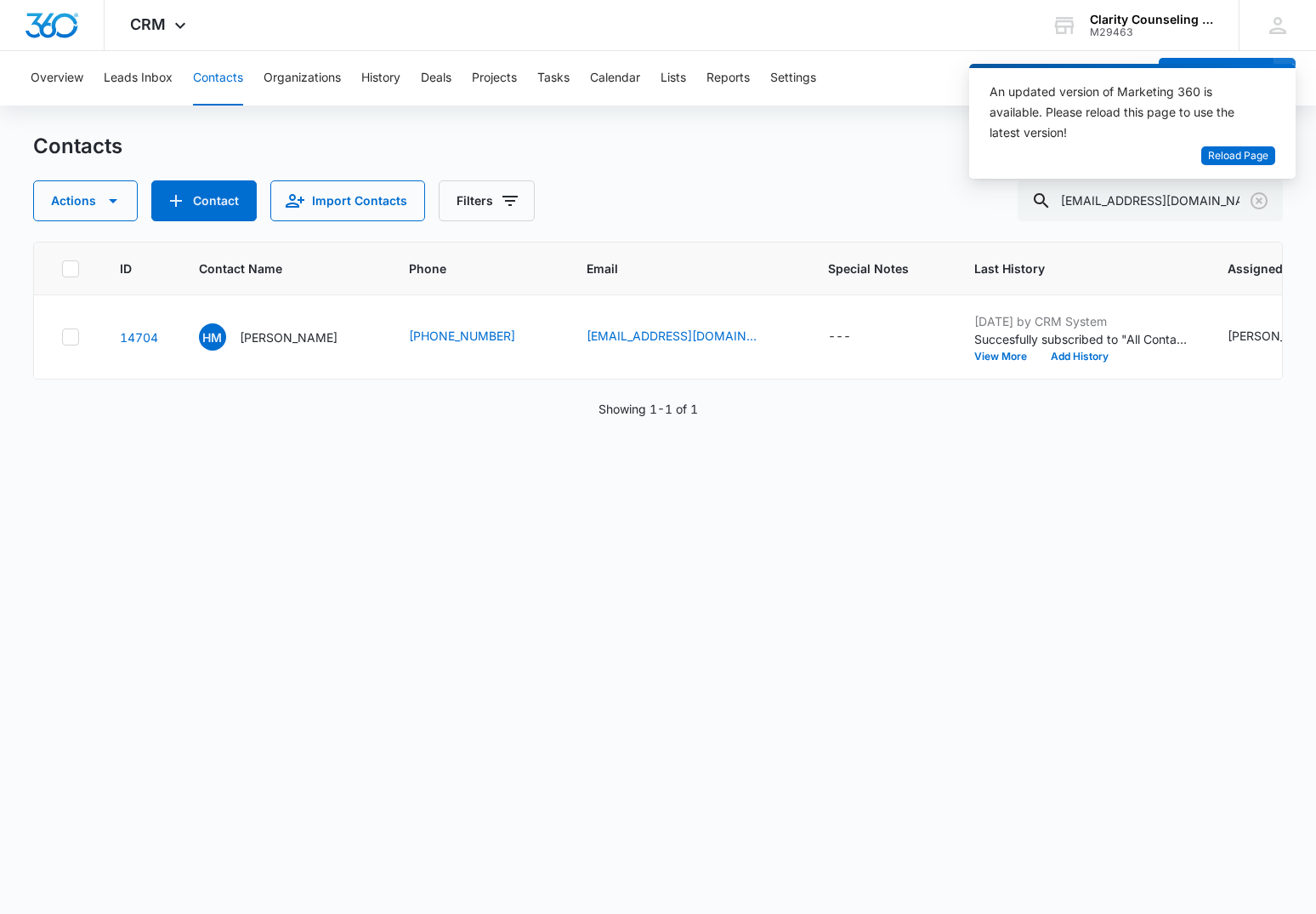
scroll to position [0, 0]
click at [1244, 207] on input "[EMAIL_ADDRESS][DOMAIN_NAME]" at bounding box center [1150, 201] width 266 height 41
click at [1257, 202] on icon "Clear" at bounding box center [1259, 201] width 20 height 20
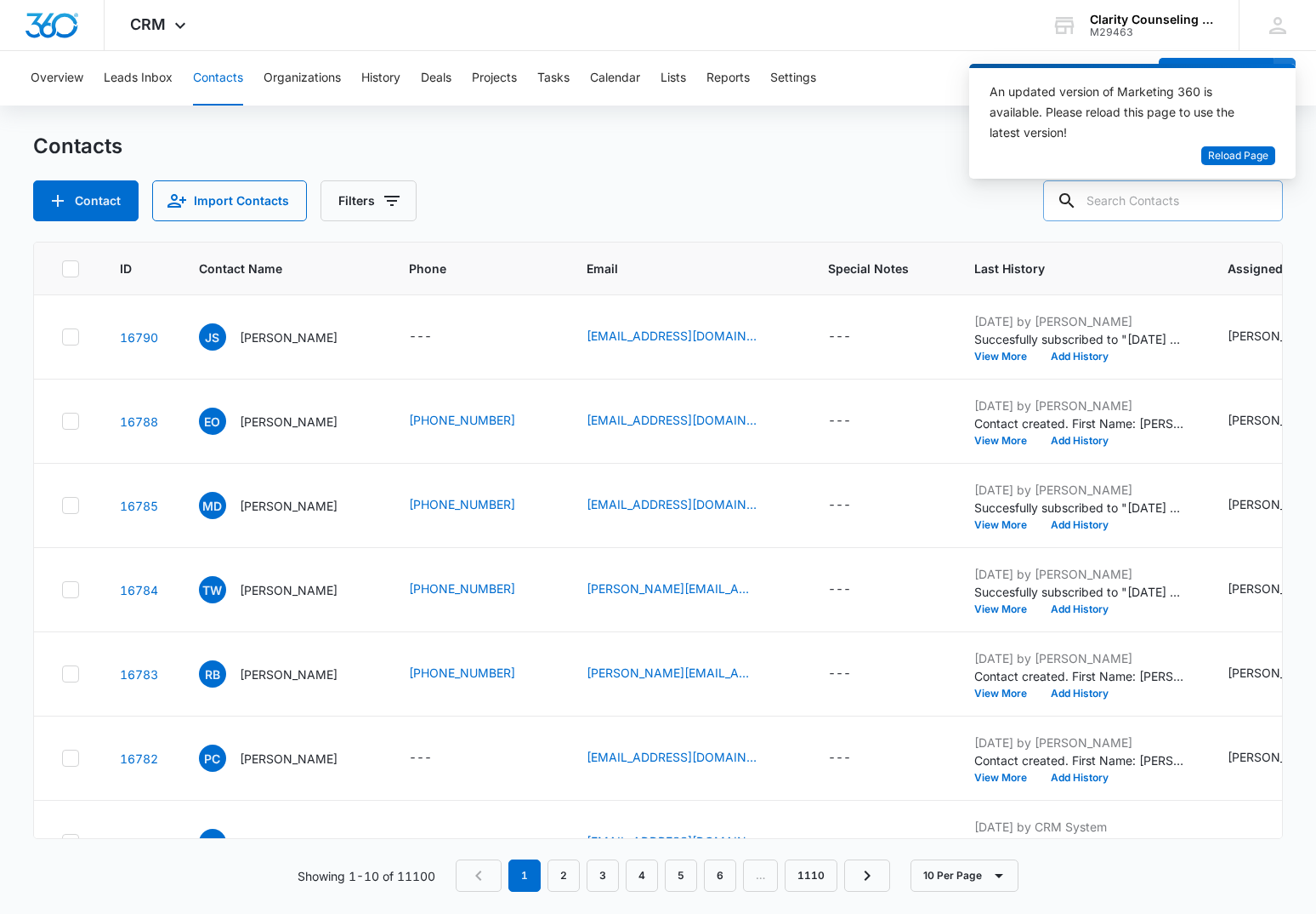
paste input "[EMAIL_ADDRESS][DOMAIN_NAME]"
type input "[EMAIL_ADDRESS][DOMAIN_NAME]"
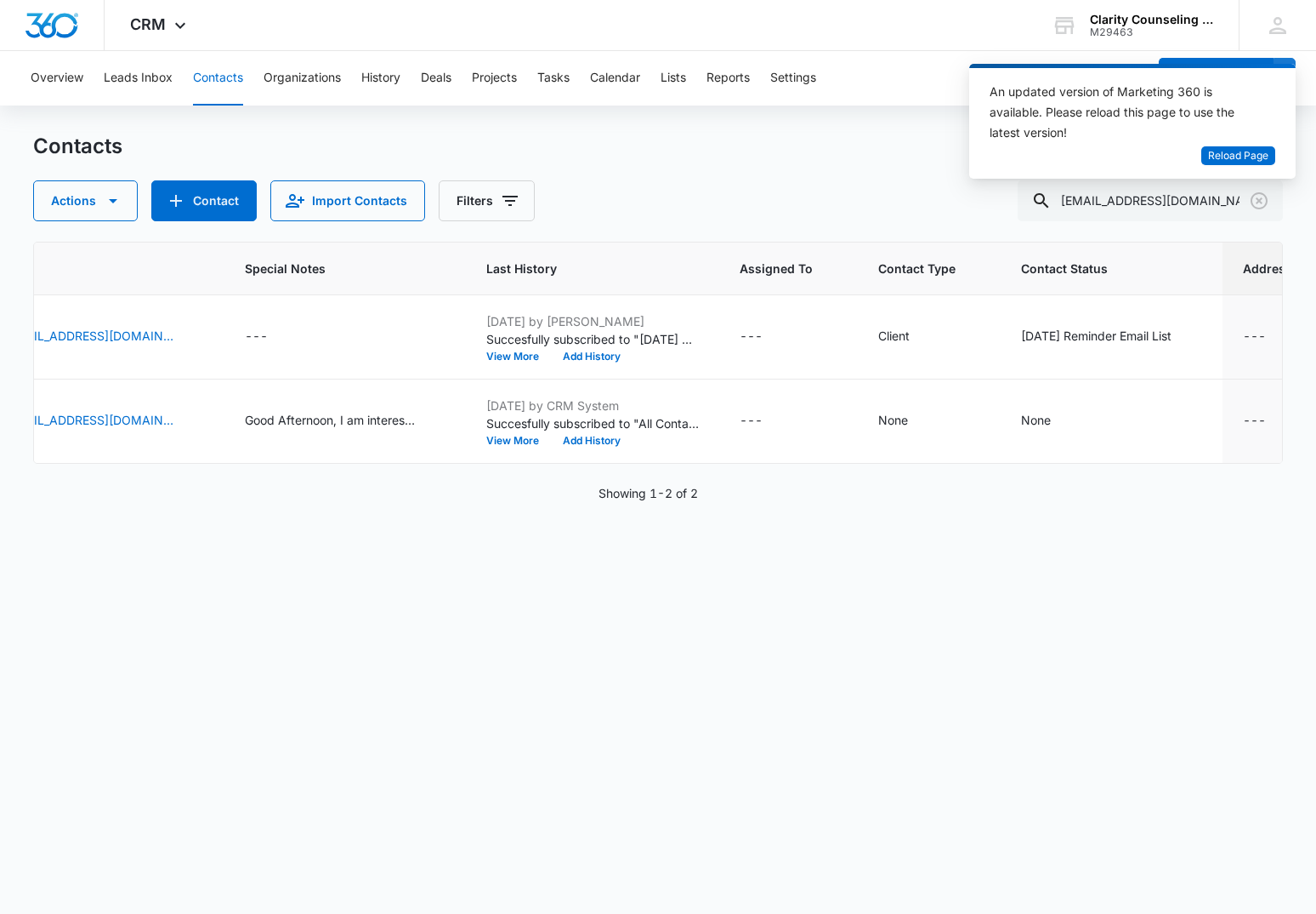
scroll to position [0, 582]
click at [1265, 195] on icon "Clear" at bounding box center [1259, 201] width 17 height 17
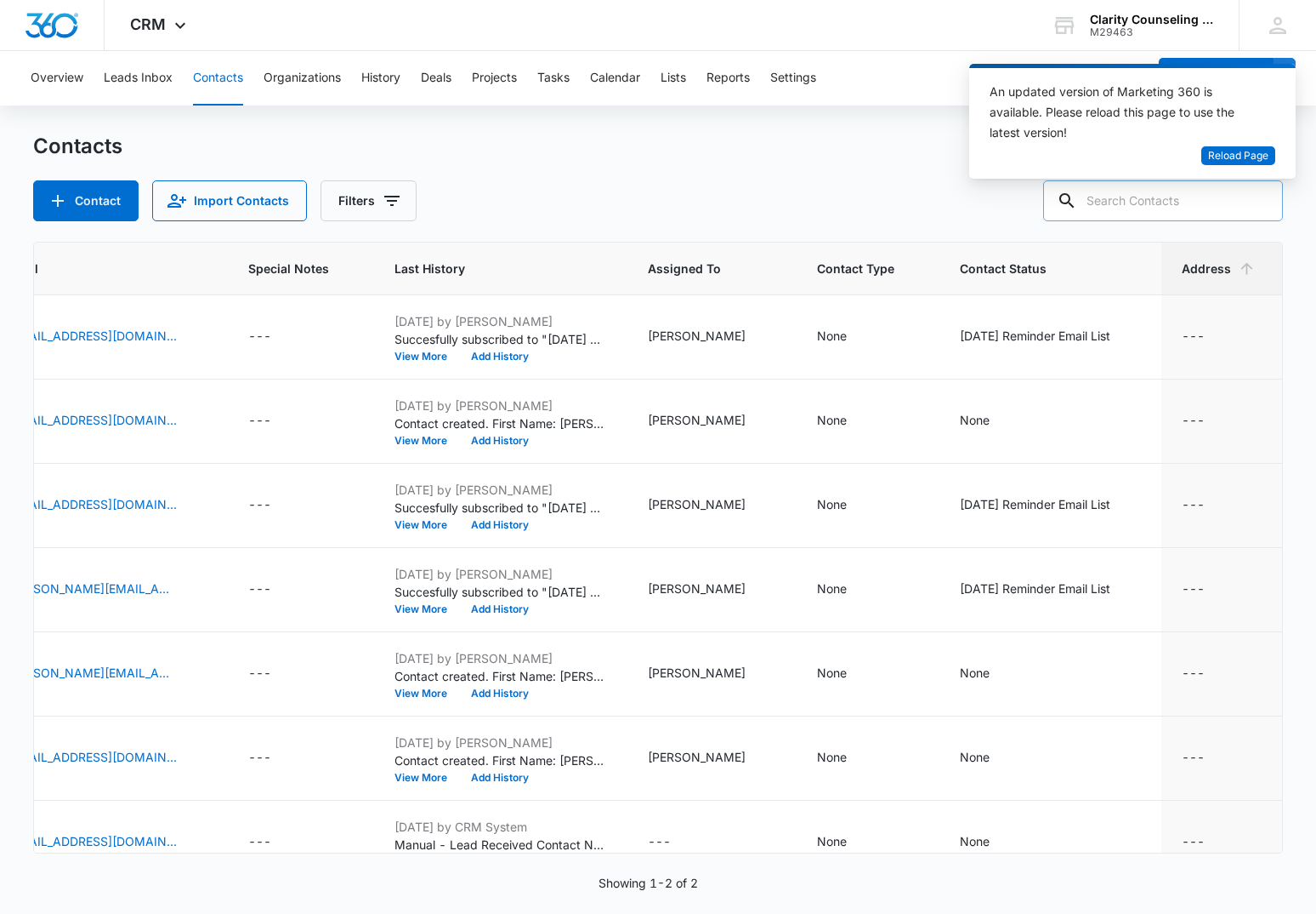
scroll to position [0, 581]
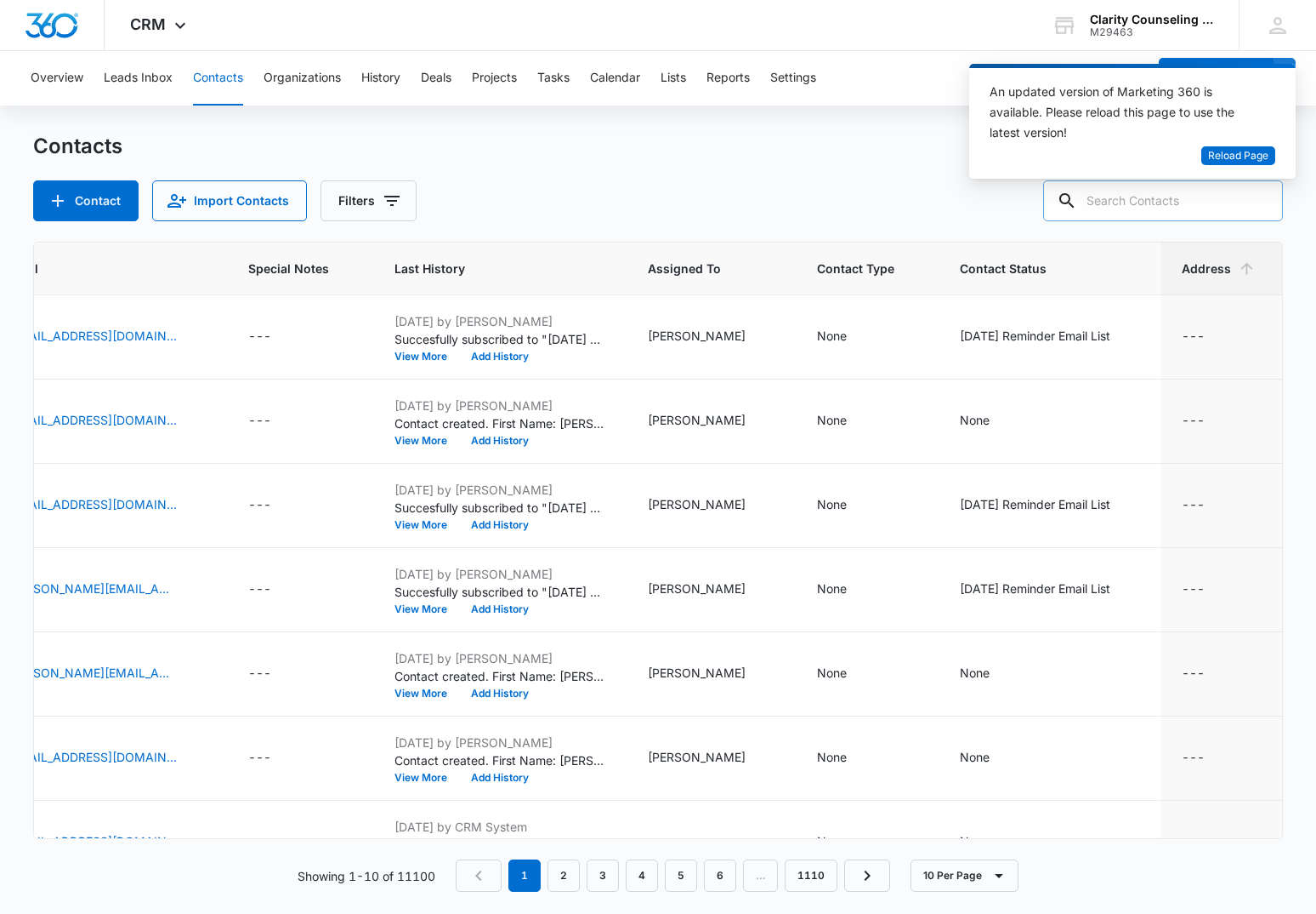
click at [1133, 203] on input "text" at bounding box center [1163, 201] width 240 height 41
paste input "[EMAIL_ADDRESS][DOMAIN_NAME]"
type input "[EMAIL_ADDRESS][DOMAIN_NAME]"
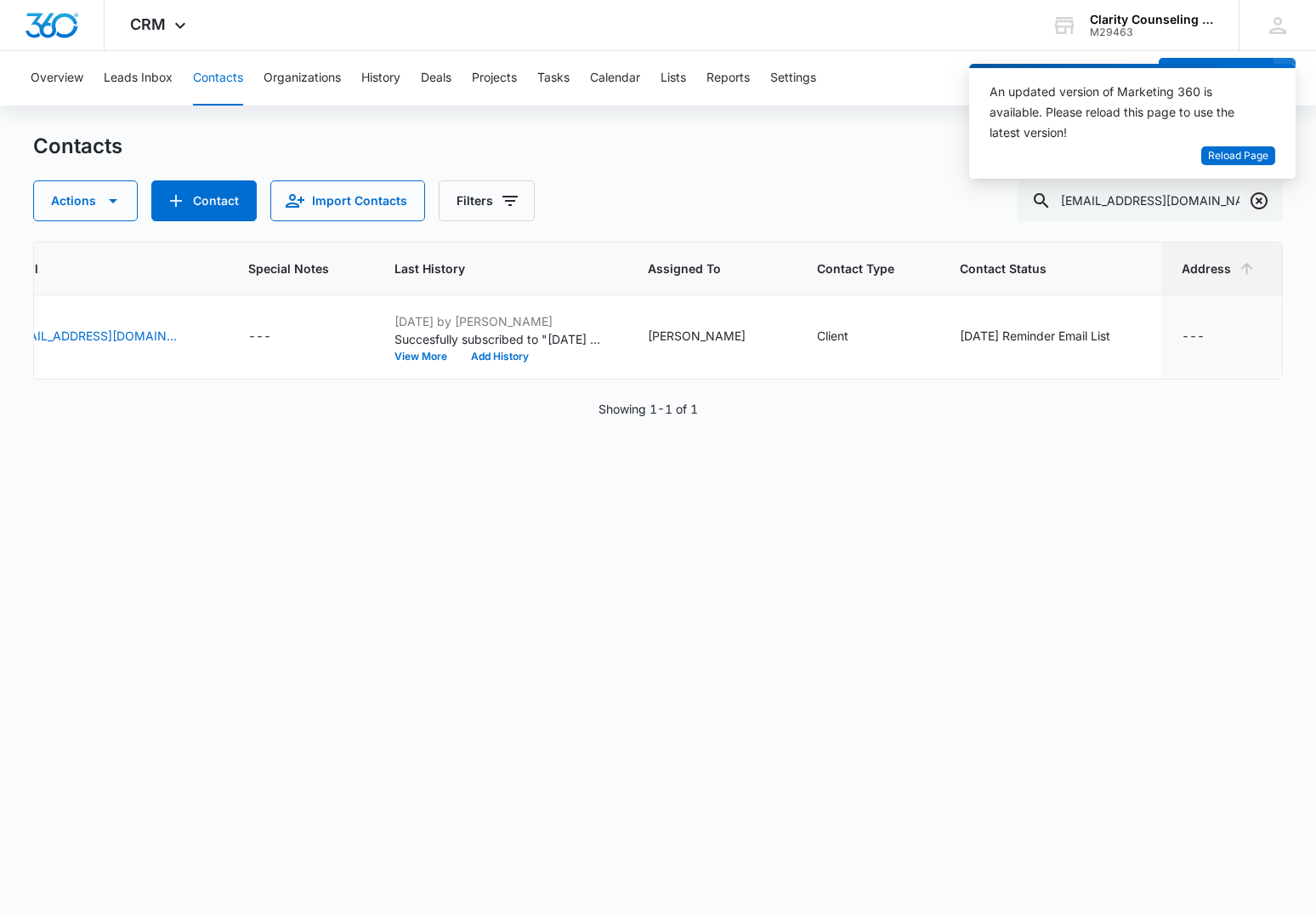
click at [1260, 208] on icon "Clear" at bounding box center [1259, 201] width 17 height 17
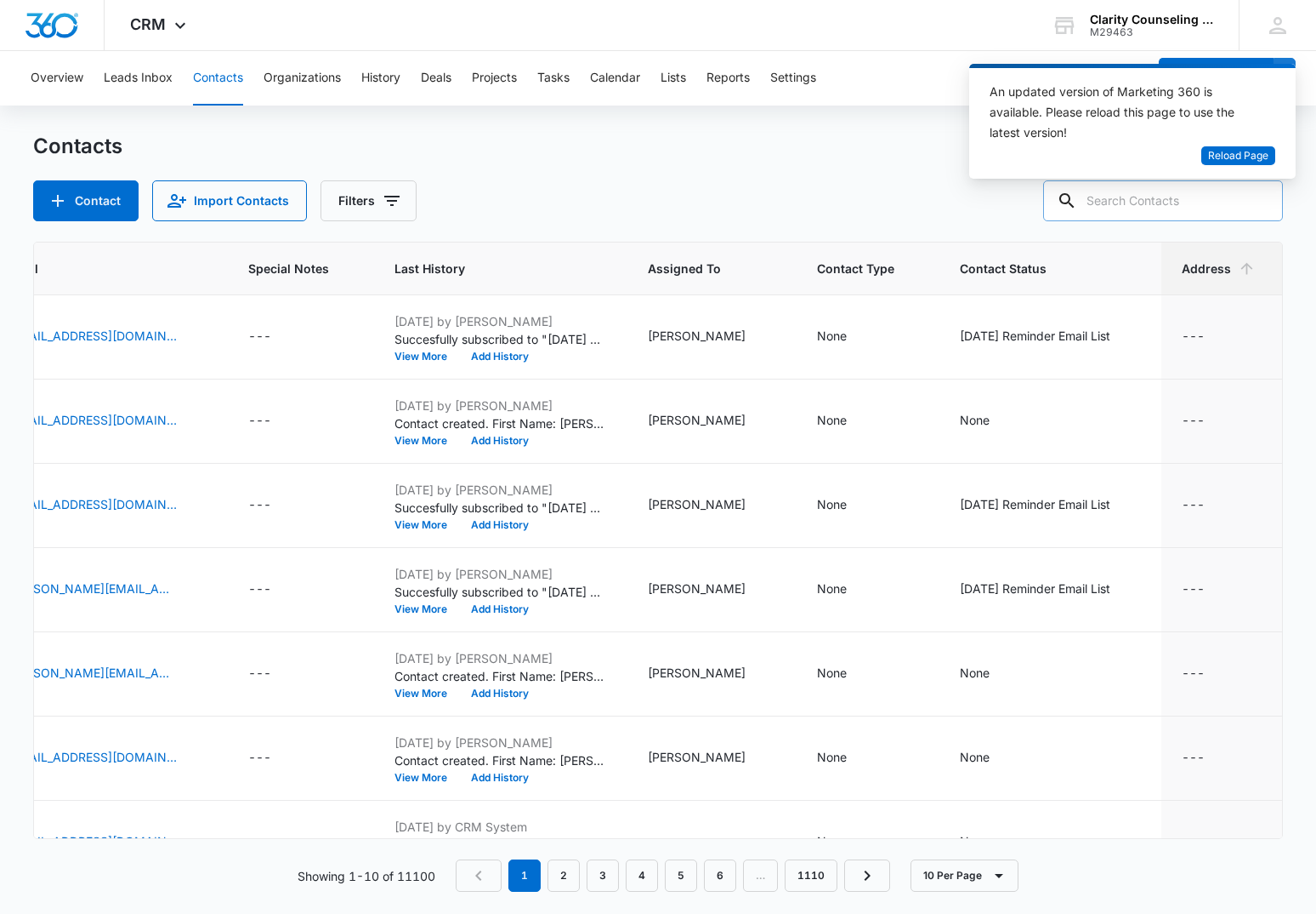
paste input "[EMAIL_ADDRESS][DOMAIN_NAME]"
type input "[EMAIL_ADDRESS][DOMAIN_NAME]"
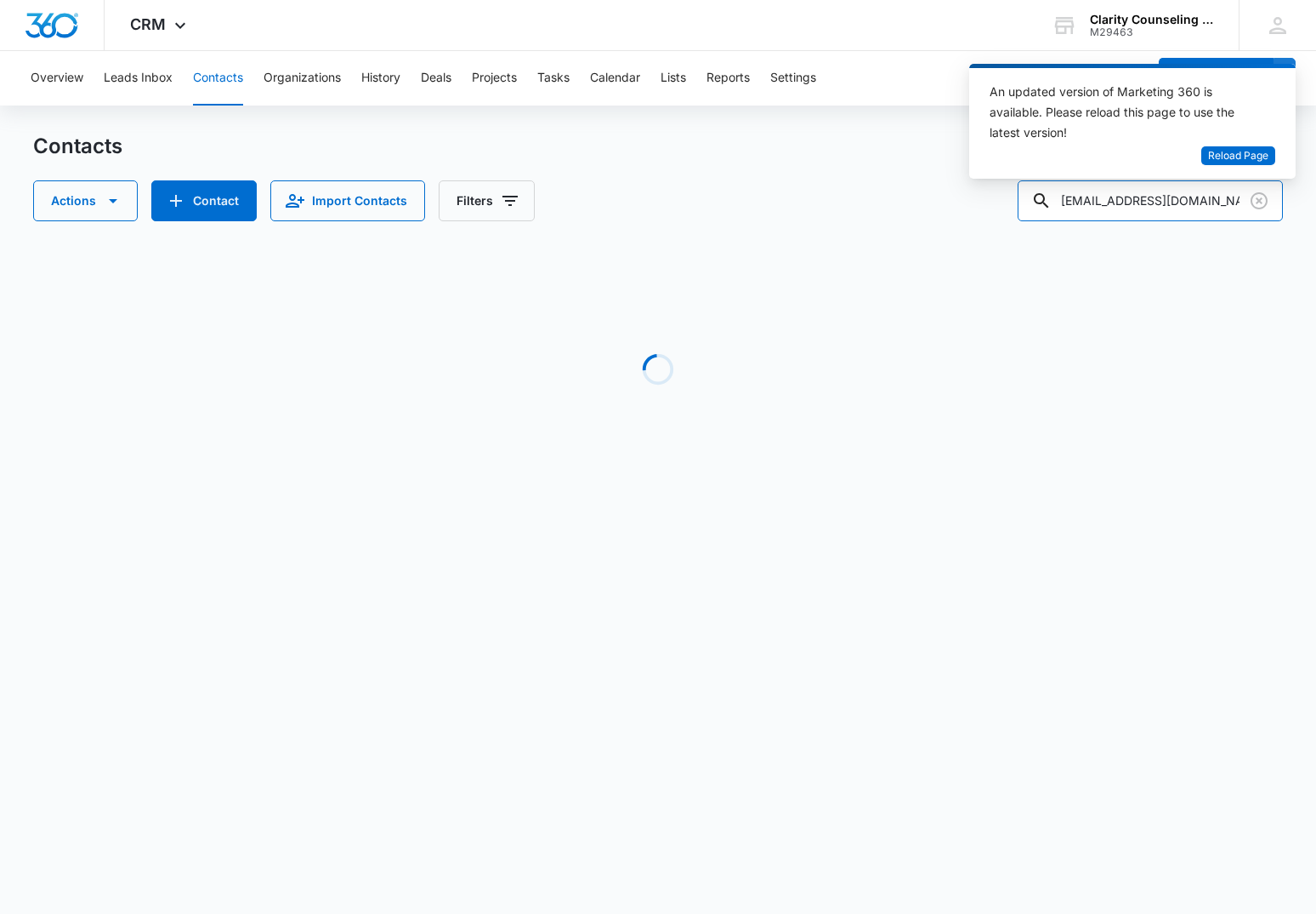
scroll to position [0, 507]
